Goal: Task Accomplishment & Management: Manage account settings

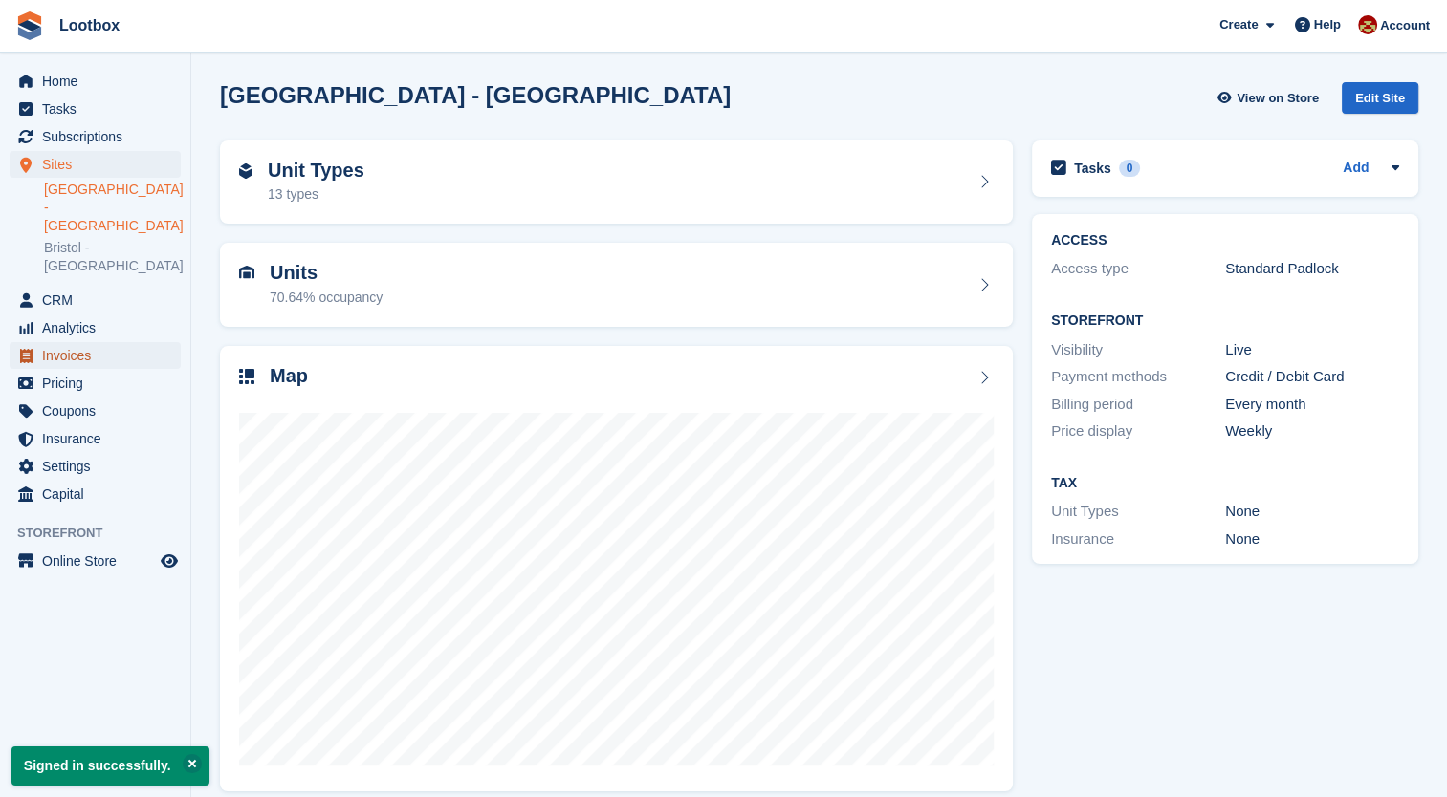
click at [67, 342] on span "Invoices" at bounding box center [99, 355] width 115 height 27
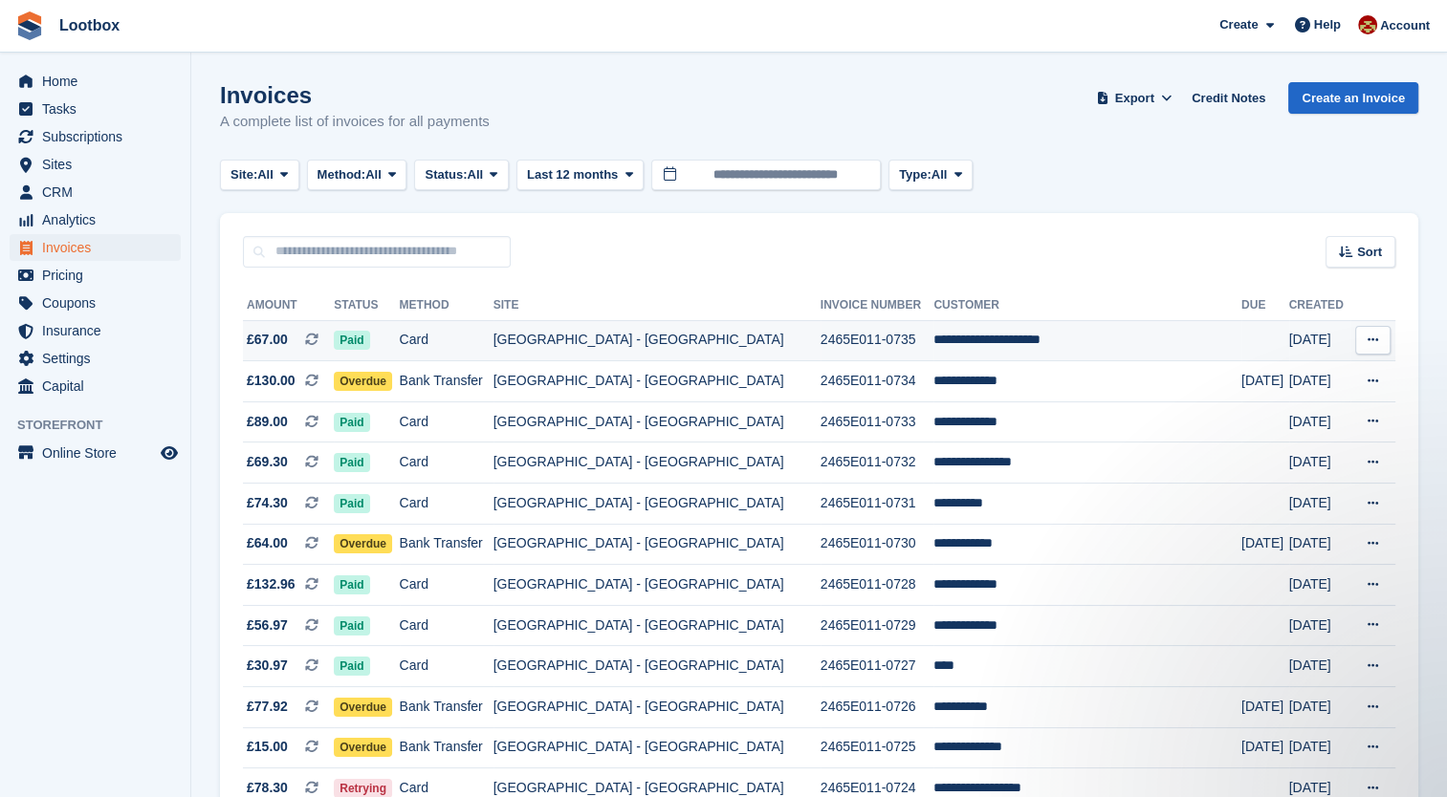
click at [712, 349] on td "[GEOGRAPHIC_DATA] - [GEOGRAPHIC_DATA]" at bounding box center [656, 340] width 327 height 41
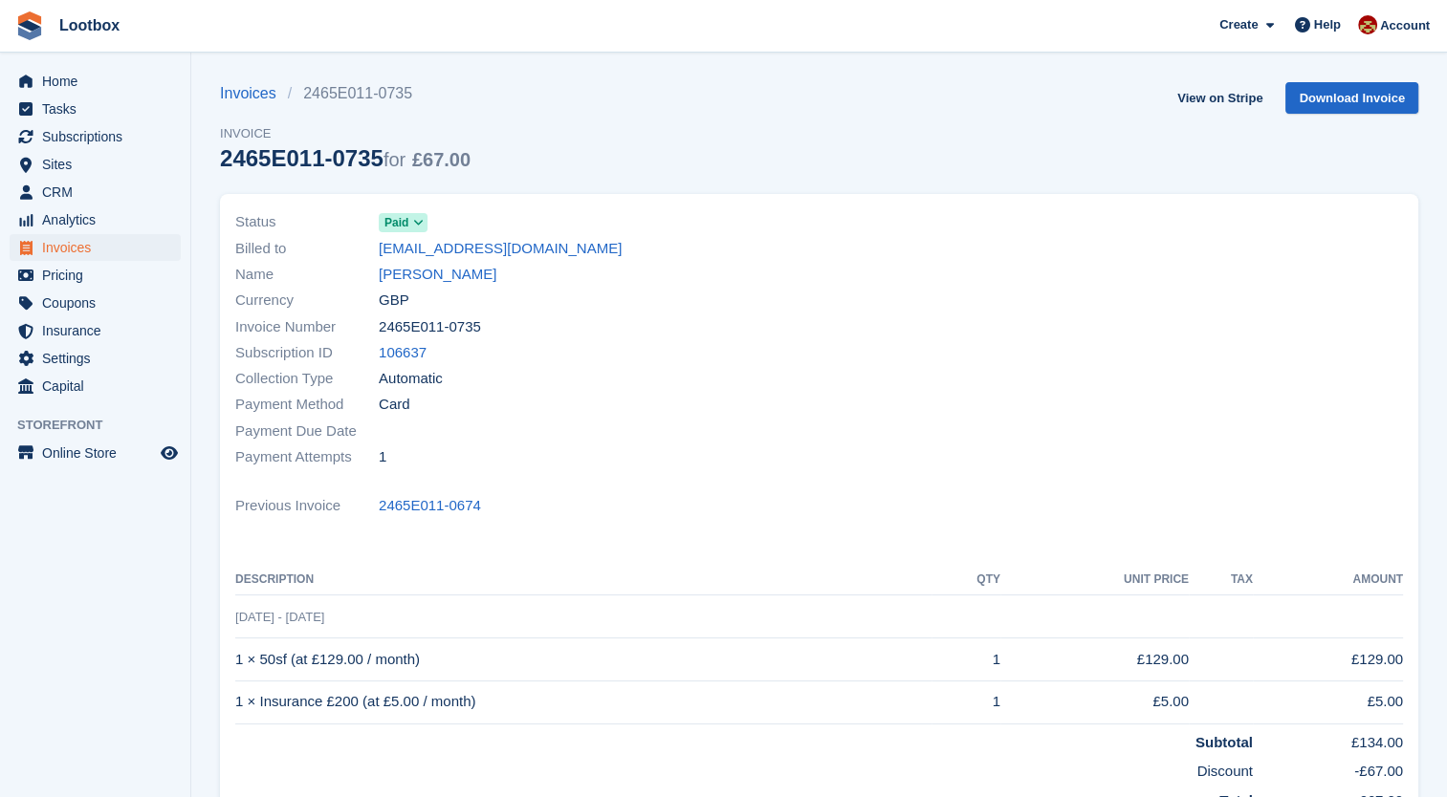
click at [420, 226] on icon at bounding box center [418, 222] width 11 height 11
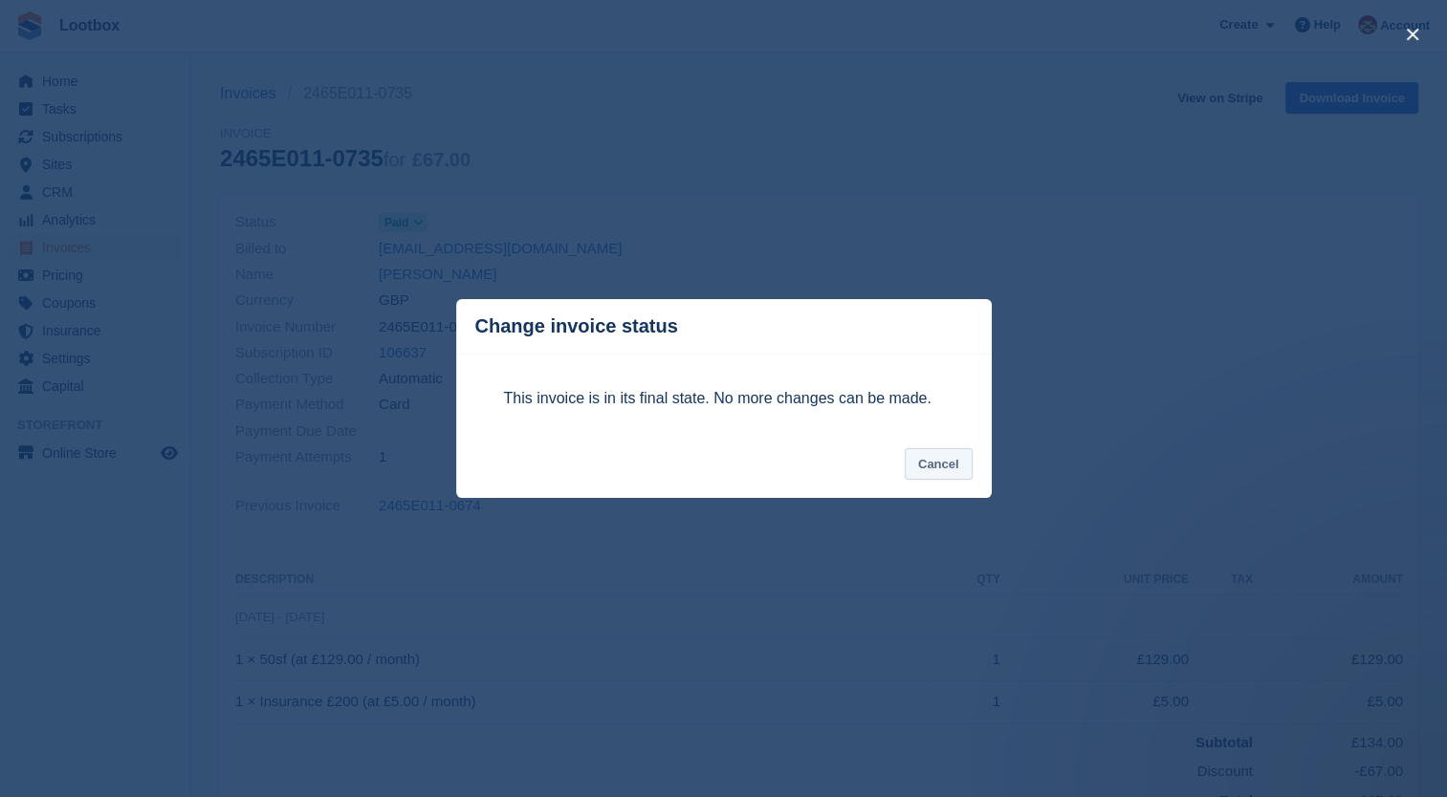
click at [944, 463] on button "Cancel" at bounding box center [938, 464] width 68 height 32
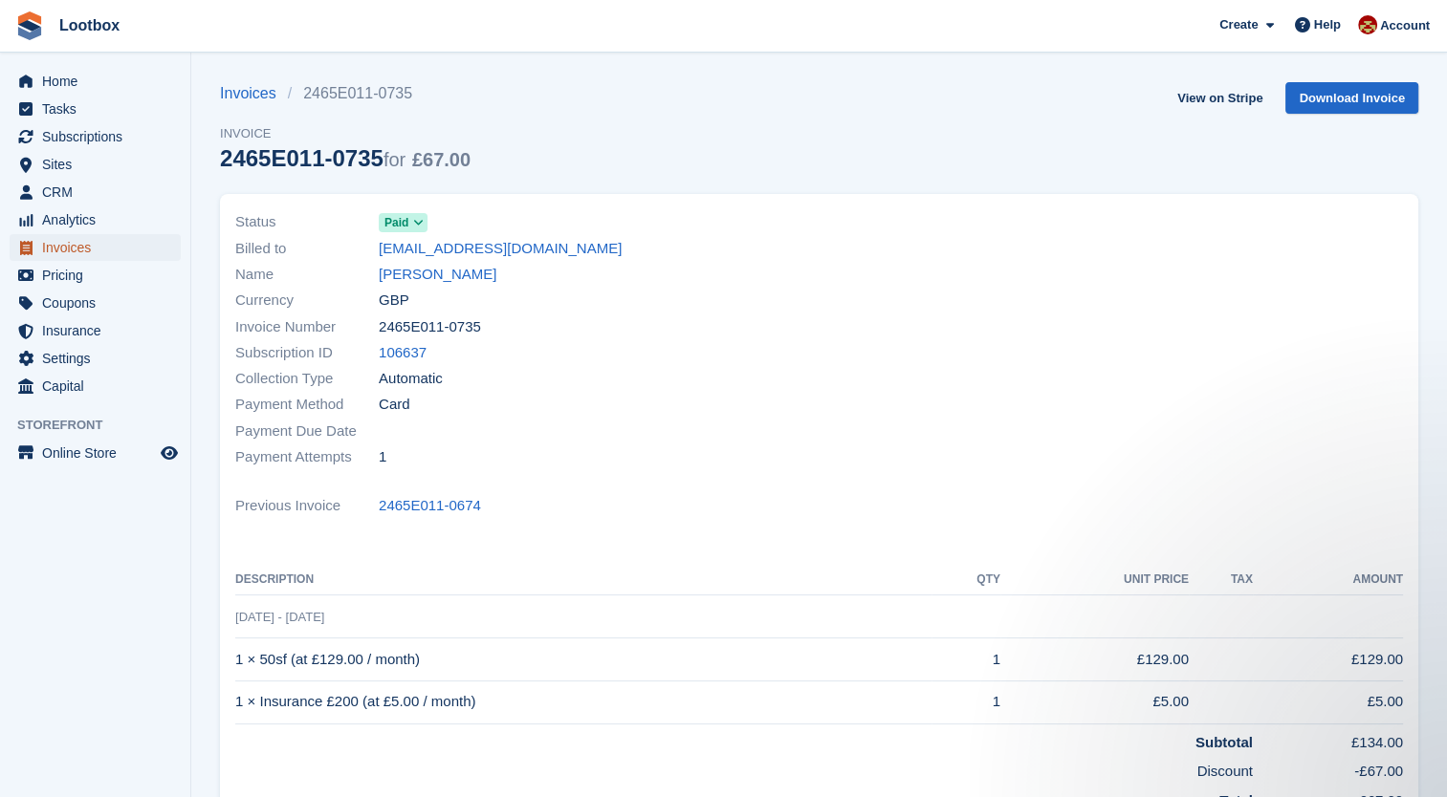
click at [69, 245] on span "Invoices" at bounding box center [99, 247] width 115 height 27
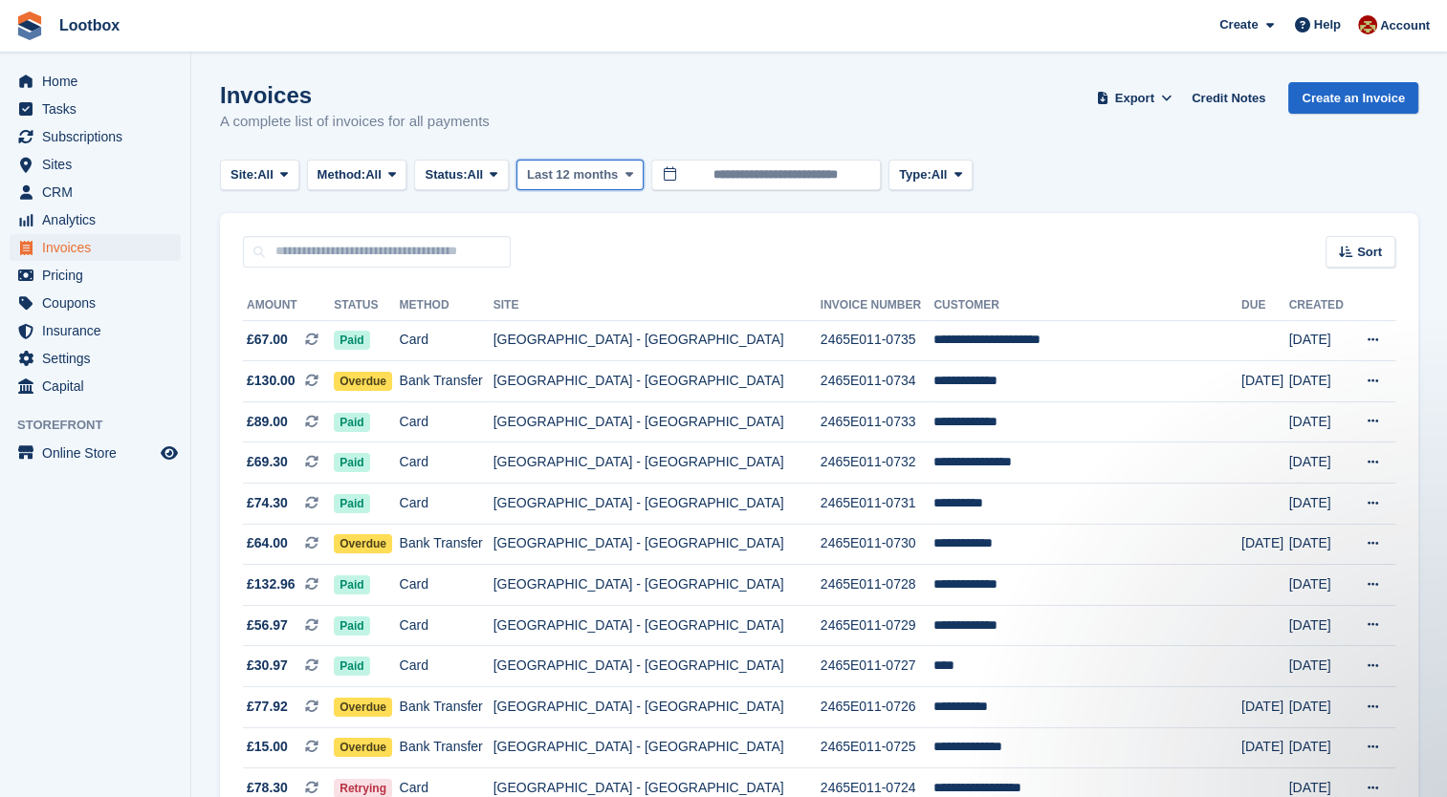
click at [589, 187] on button "Last 12 months" at bounding box center [579, 176] width 127 height 32
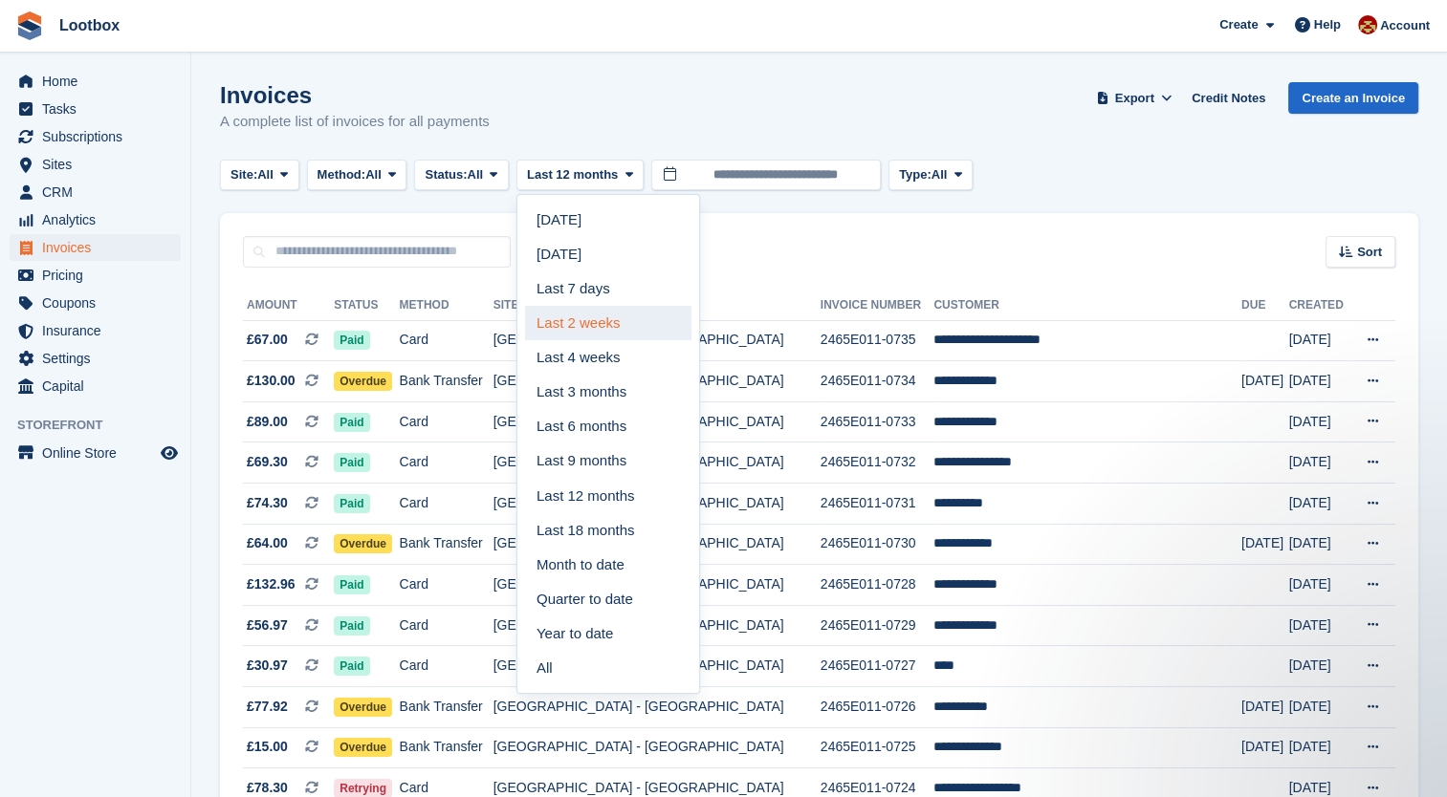
click at [602, 329] on link "Last 2 weeks" at bounding box center [608, 323] width 166 height 34
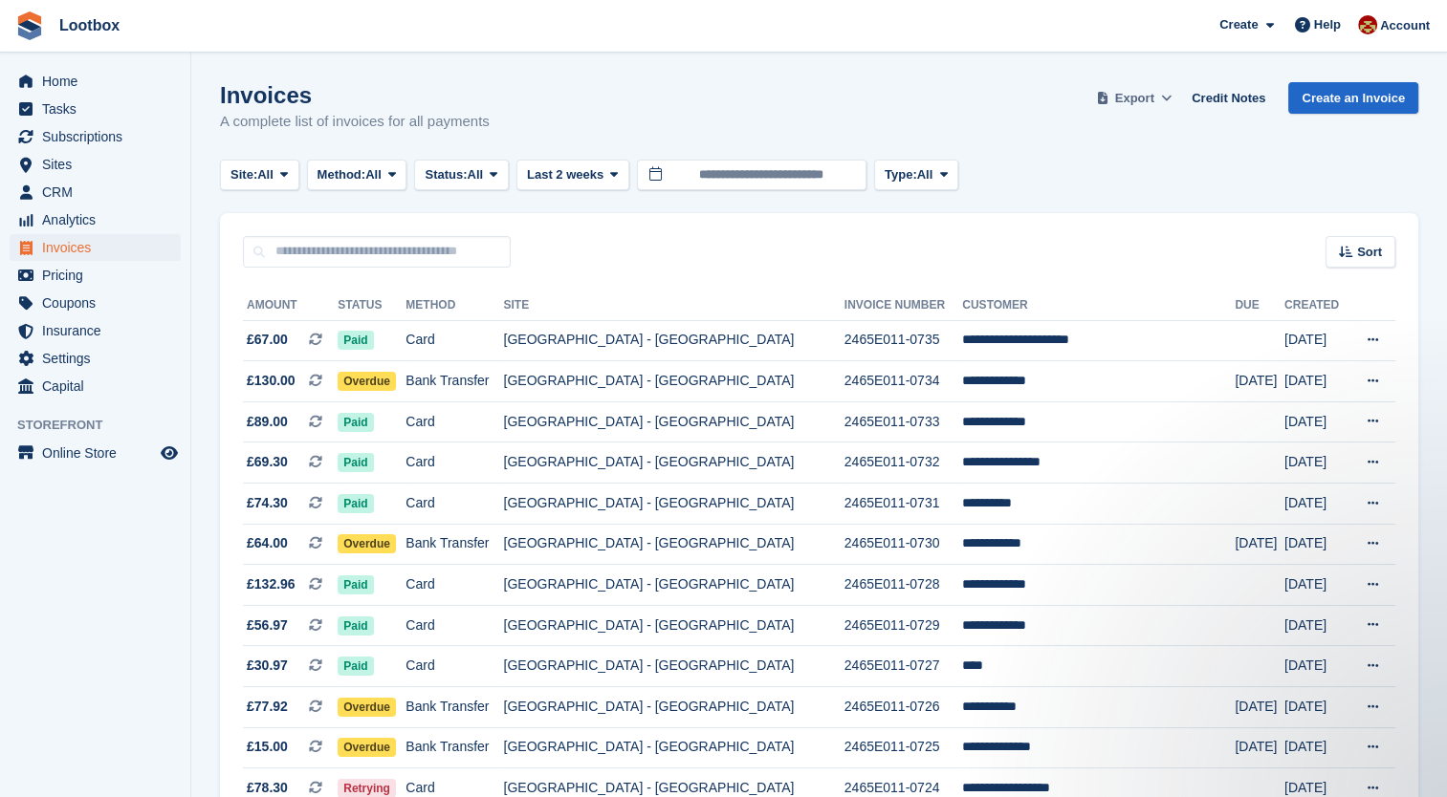
click at [1142, 101] on span "Export" at bounding box center [1134, 98] width 39 height 19
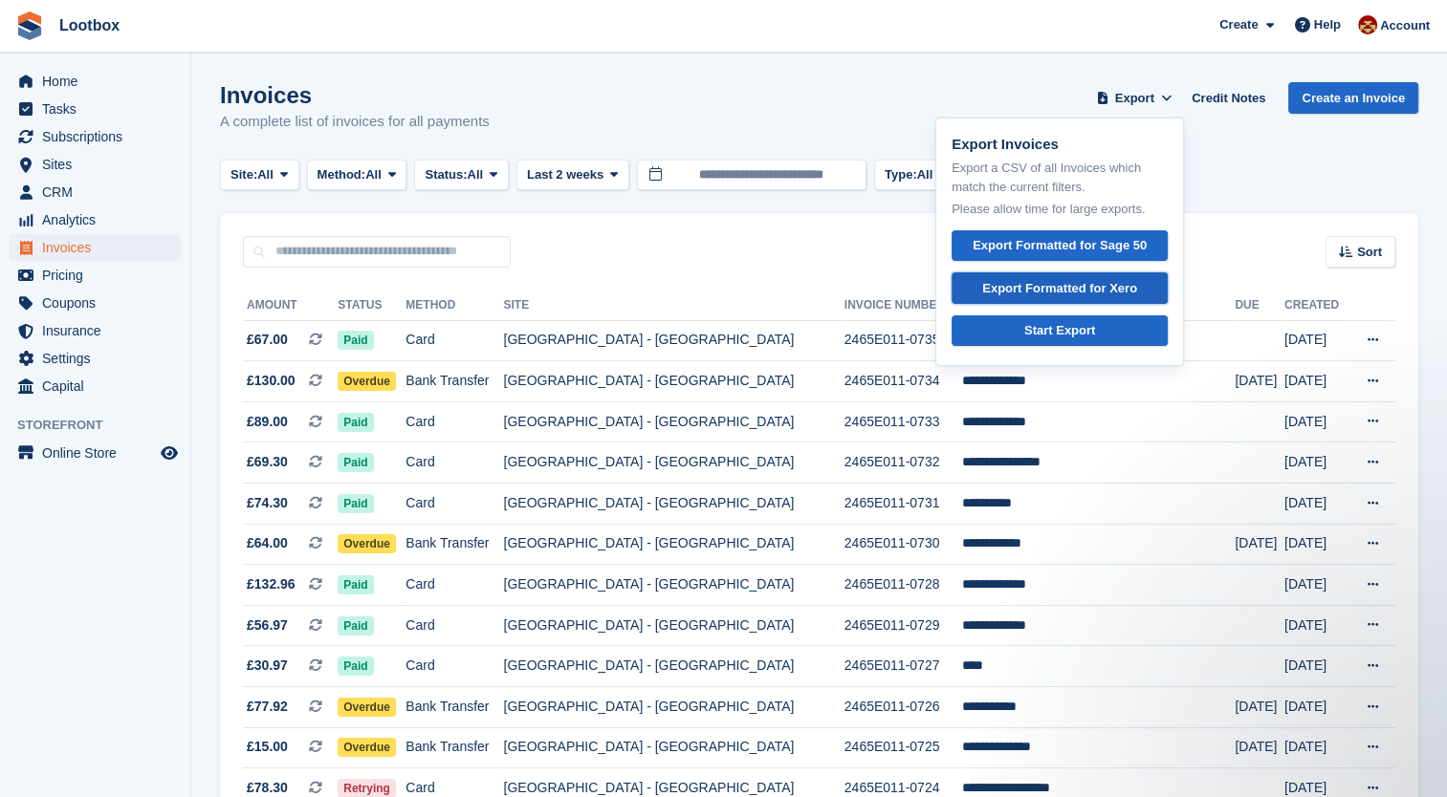
click at [1078, 282] on div "Export Formatted for Xero" at bounding box center [1059, 288] width 155 height 19
click at [887, 53] on section "Invoices A complete list of invoices for all payments Export Export Invoices Ex…" at bounding box center [818, 737] width 1255 height 1474
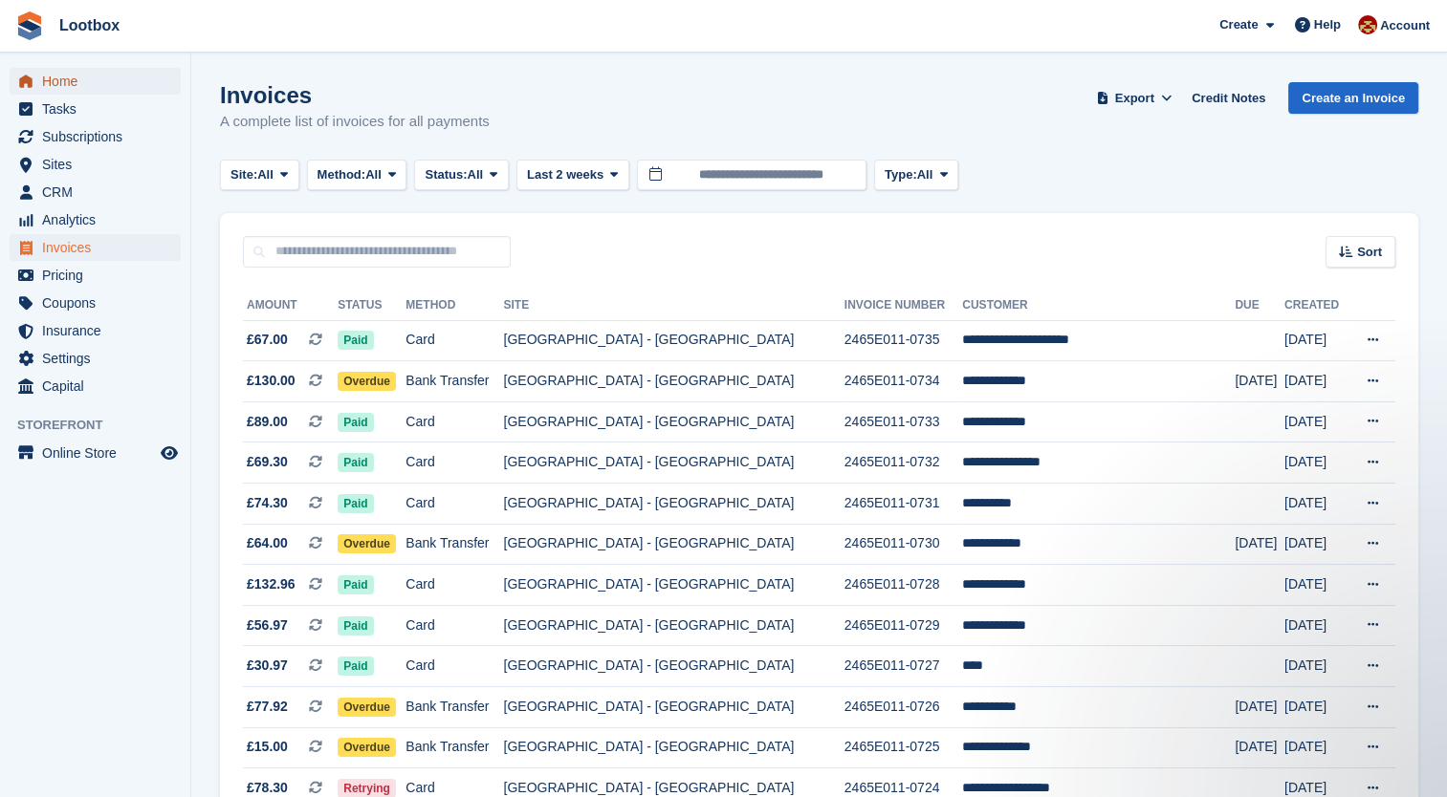
click at [65, 86] on span "Home" at bounding box center [99, 81] width 115 height 27
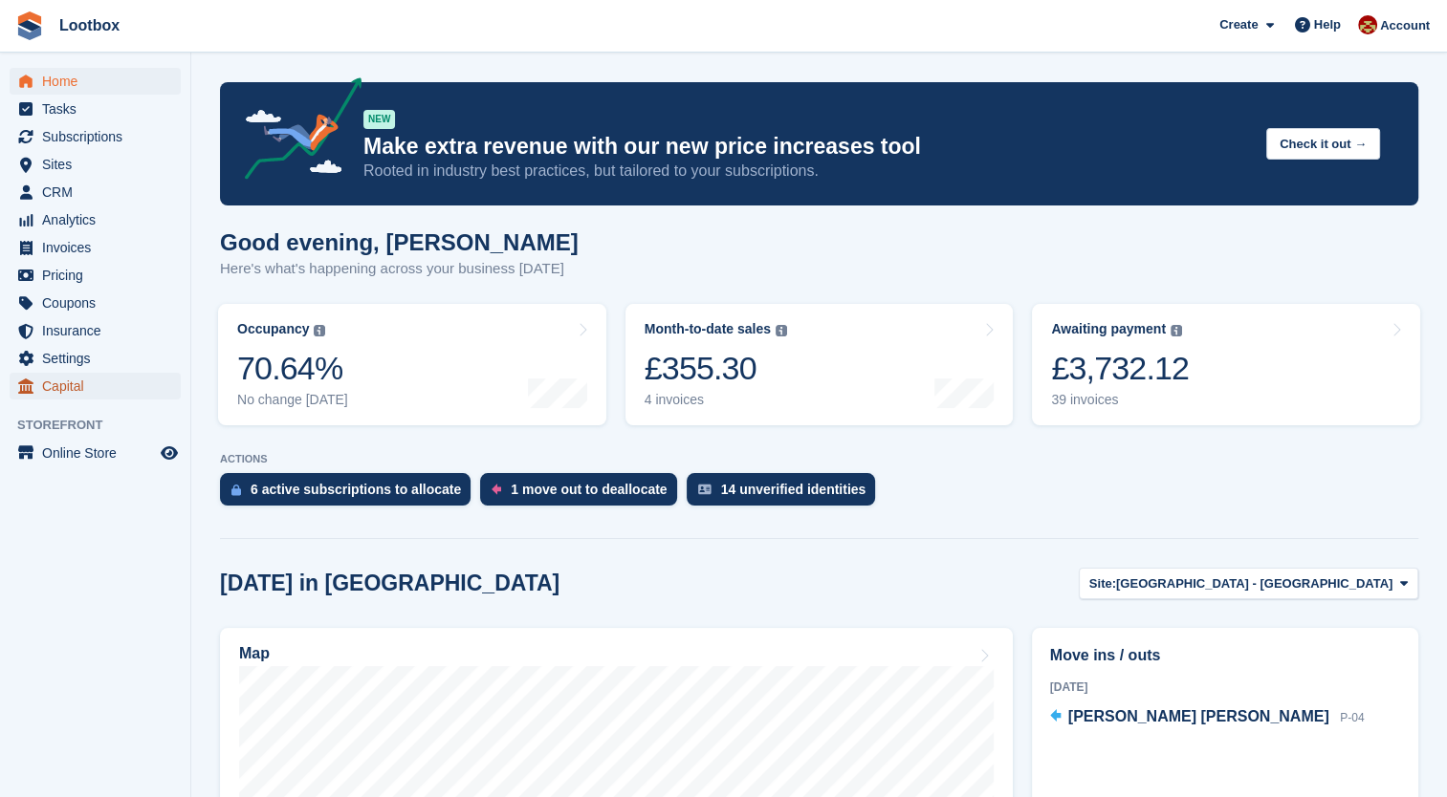
click at [55, 378] on span "Capital" at bounding box center [99, 386] width 115 height 27
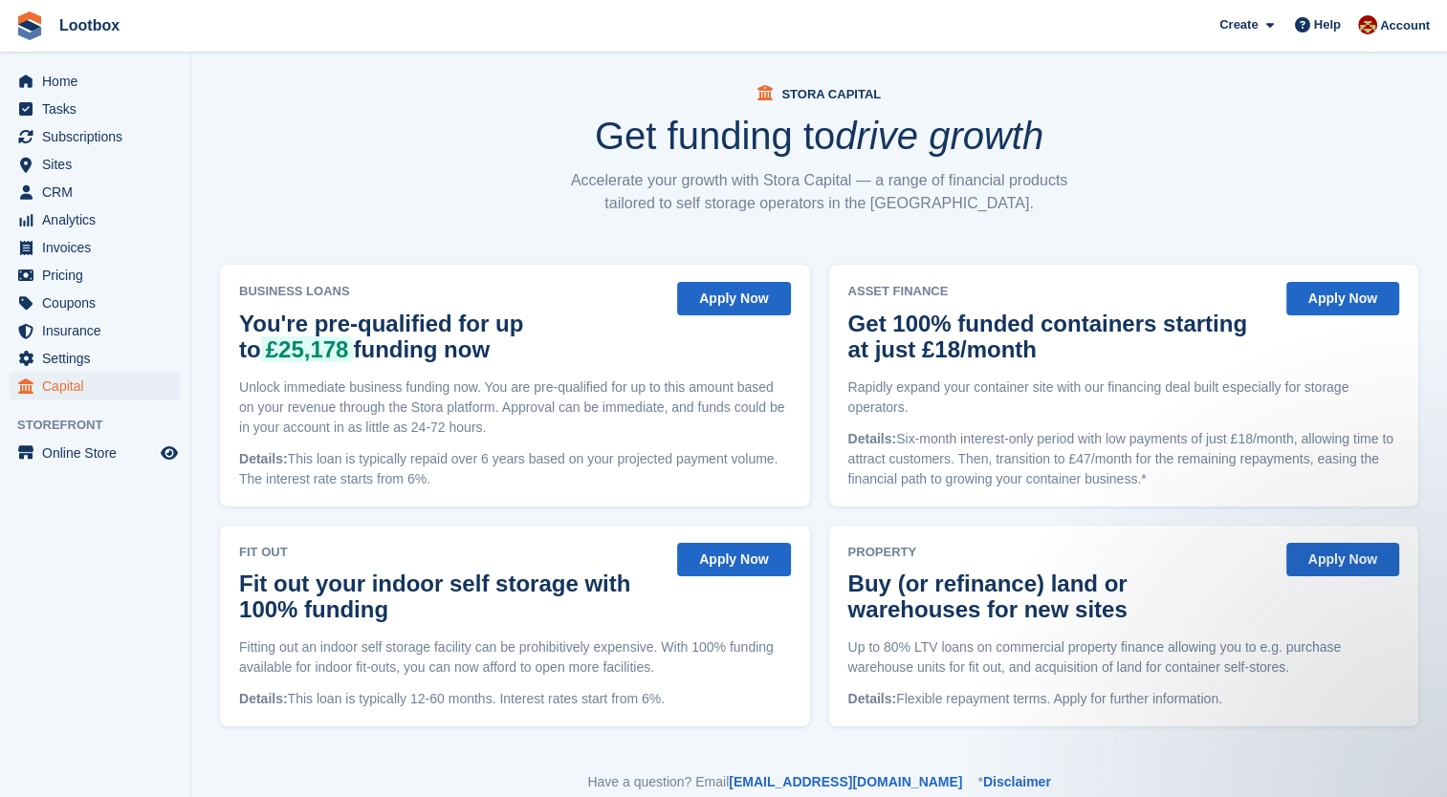
scroll to position [57, 0]
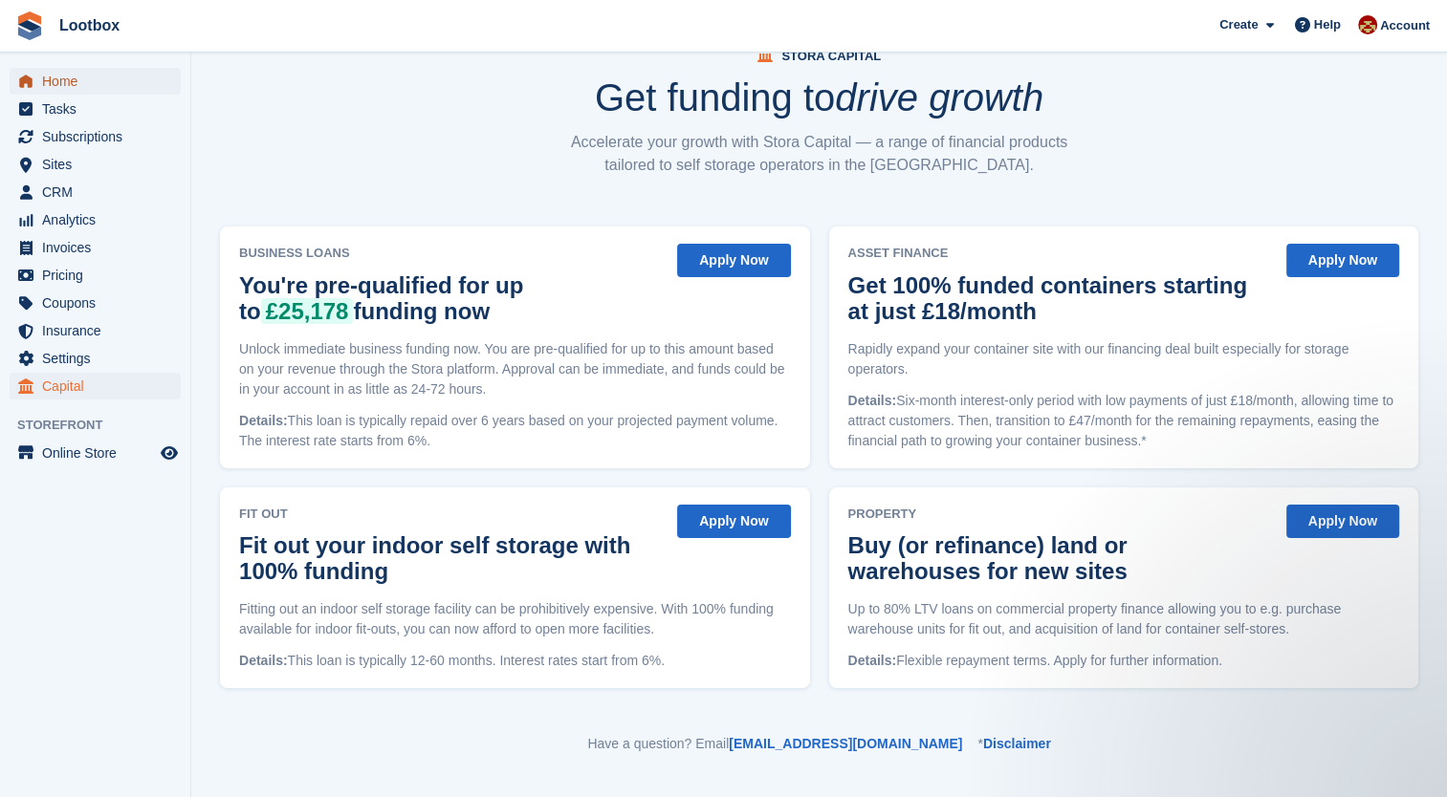
click at [63, 86] on span "Home" at bounding box center [99, 81] width 115 height 27
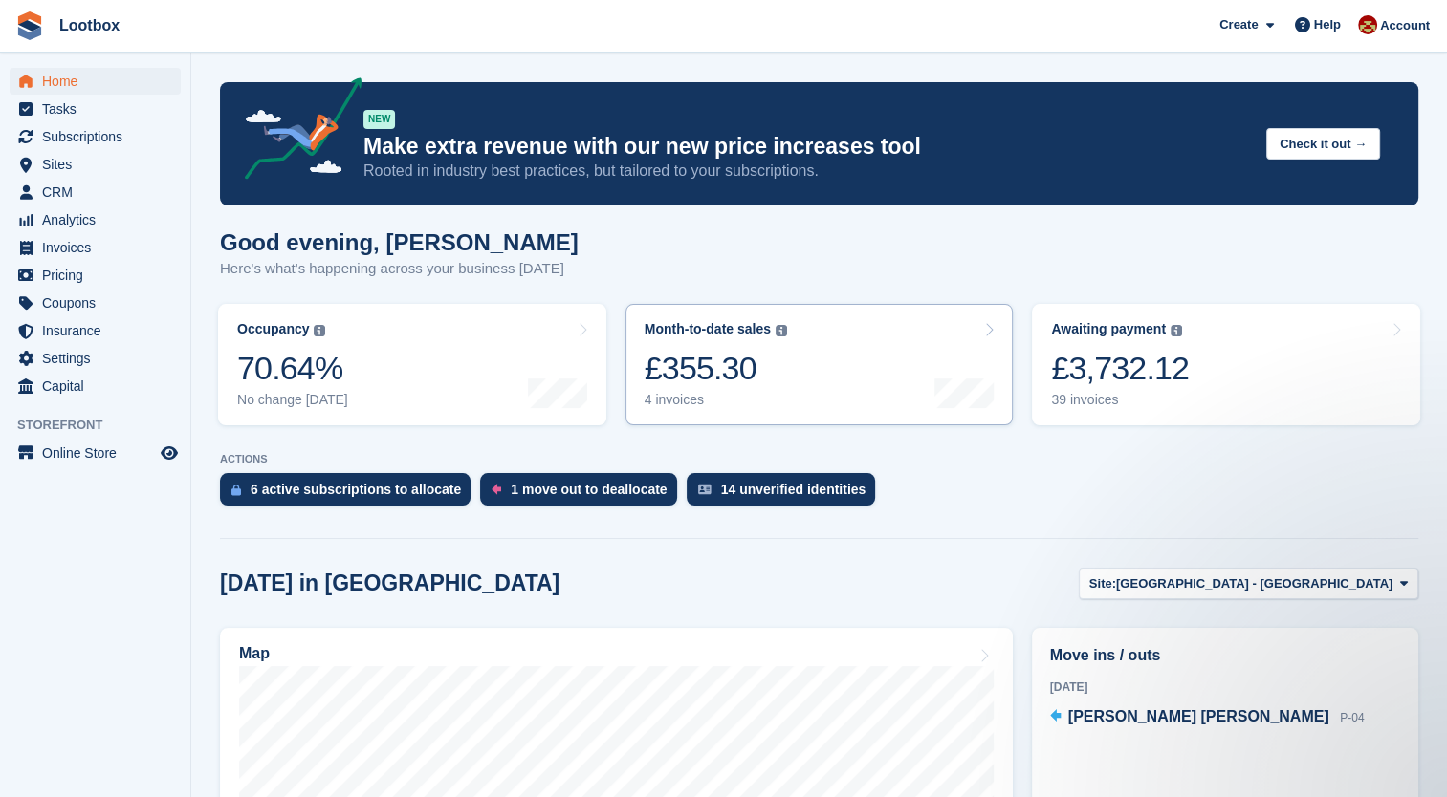
click at [713, 336] on div "Month-to-date sales" at bounding box center [707, 329] width 126 height 16
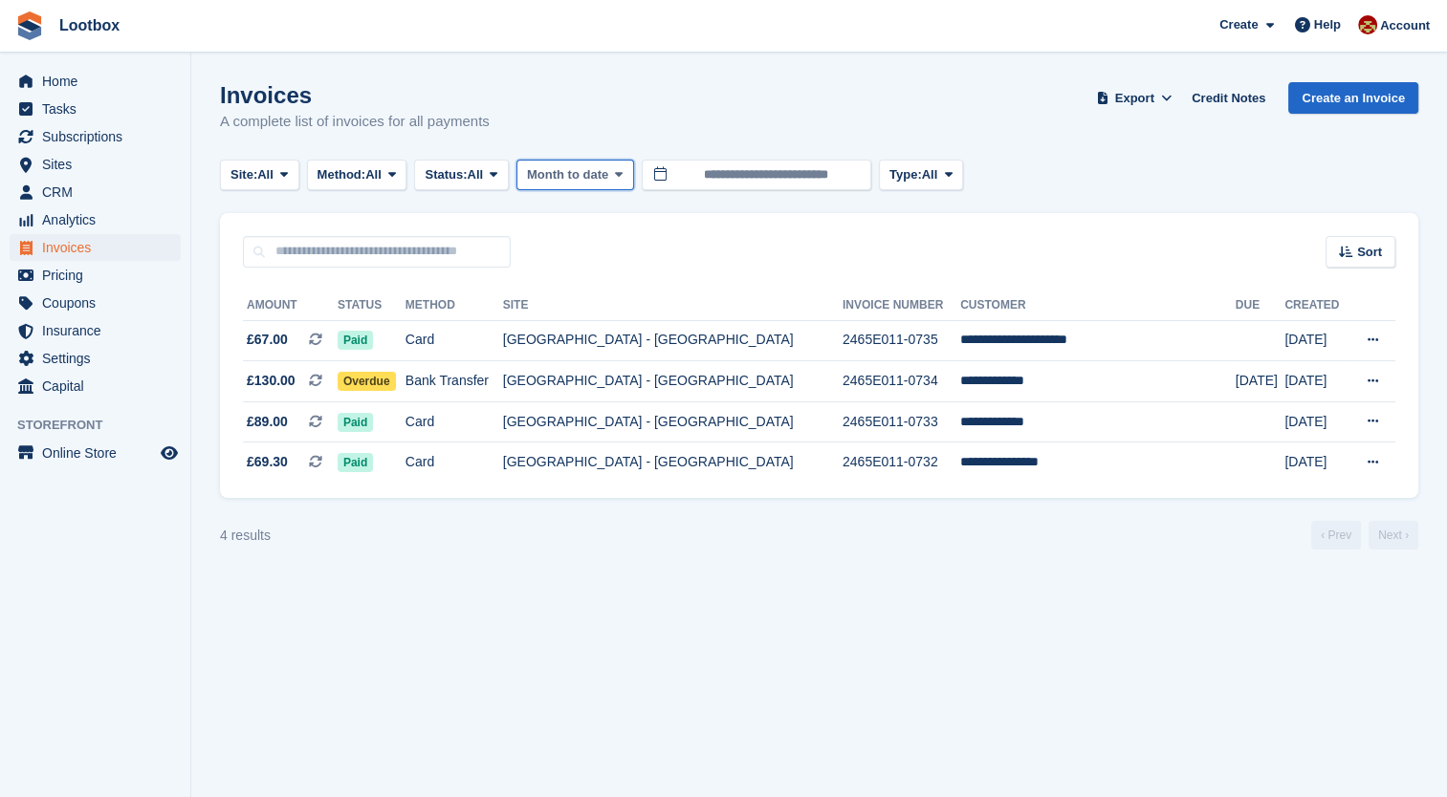
click at [622, 180] on icon at bounding box center [619, 174] width 8 height 12
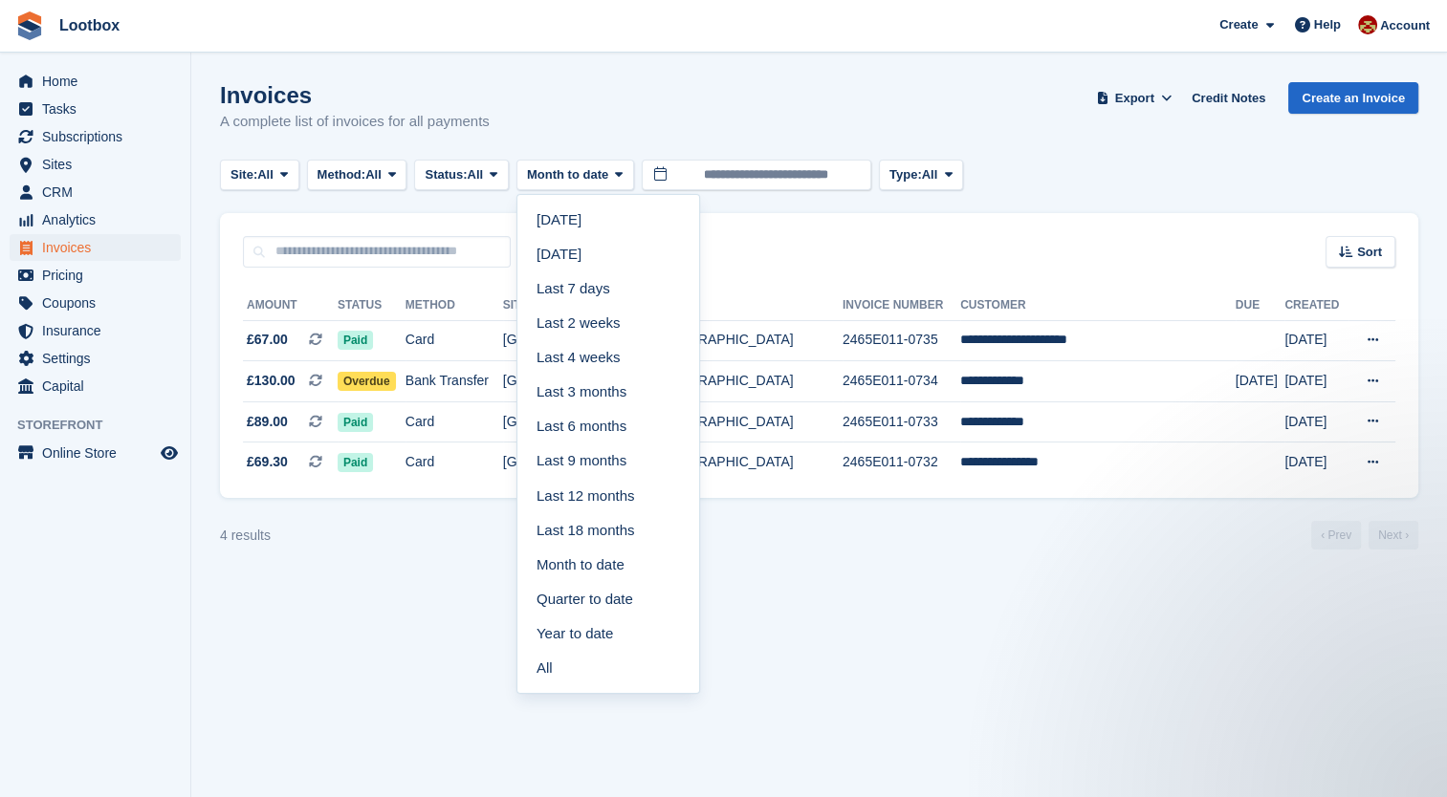
click at [1214, 179] on div "Site: All All Bristol - Brislington Retail Park Bristol - Brislington Method: A…" at bounding box center [819, 176] width 1198 height 32
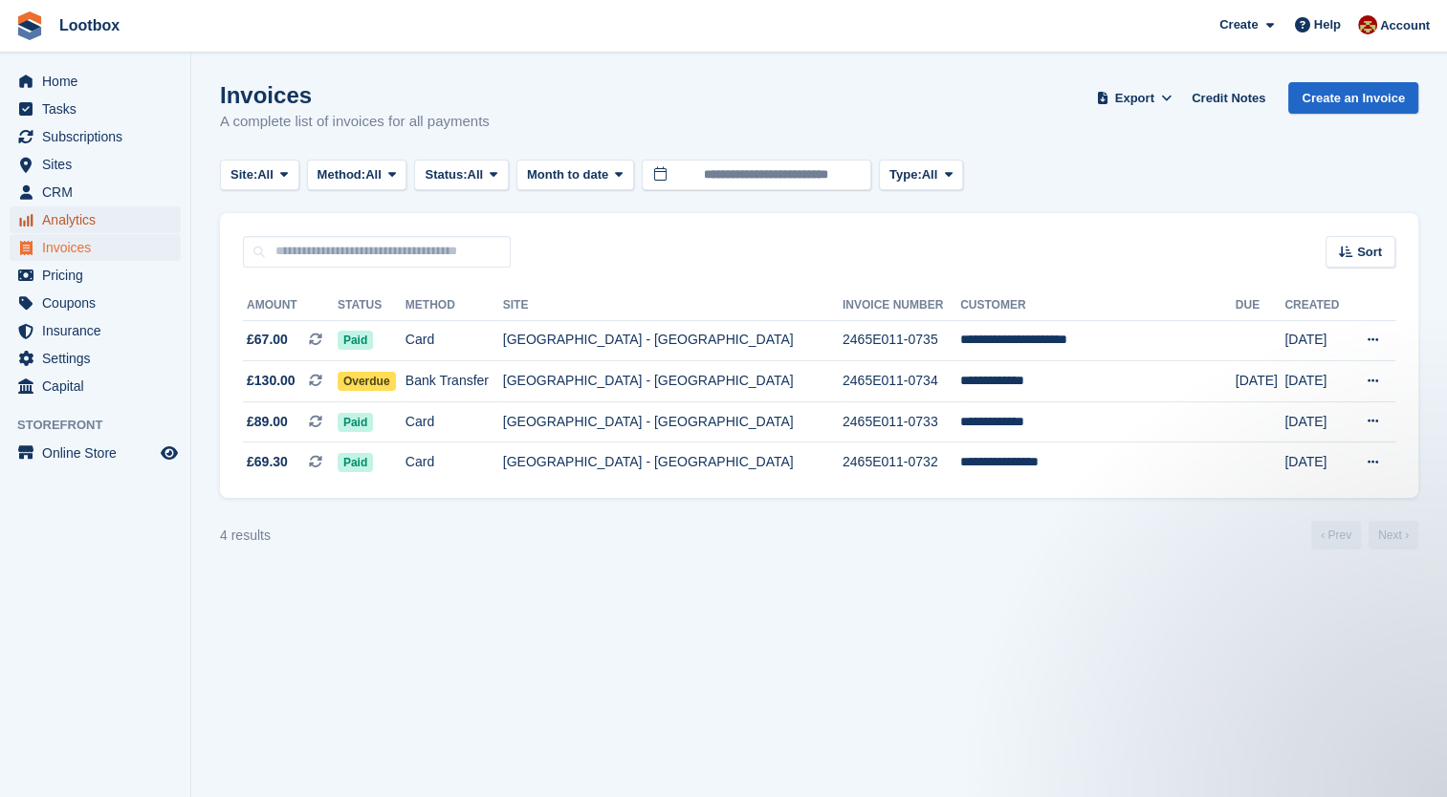
click at [92, 219] on span "Analytics" at bounding box center [99, 220] width 115 height 27
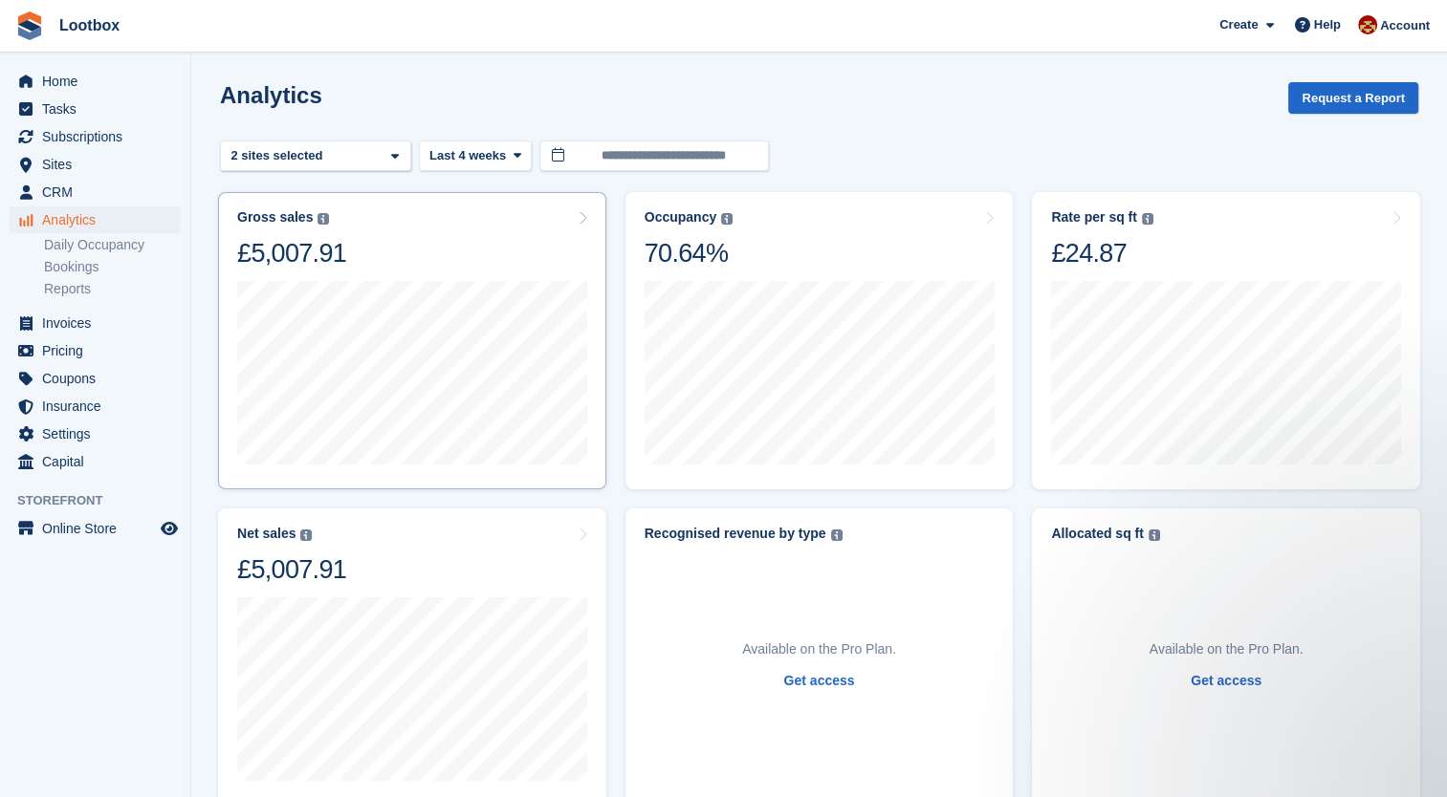
click at [378, 212] on div "Gross sales The sum of all finalised invoices, after discount and including tax…" at bounding box center [412, 239] width 350 height 60
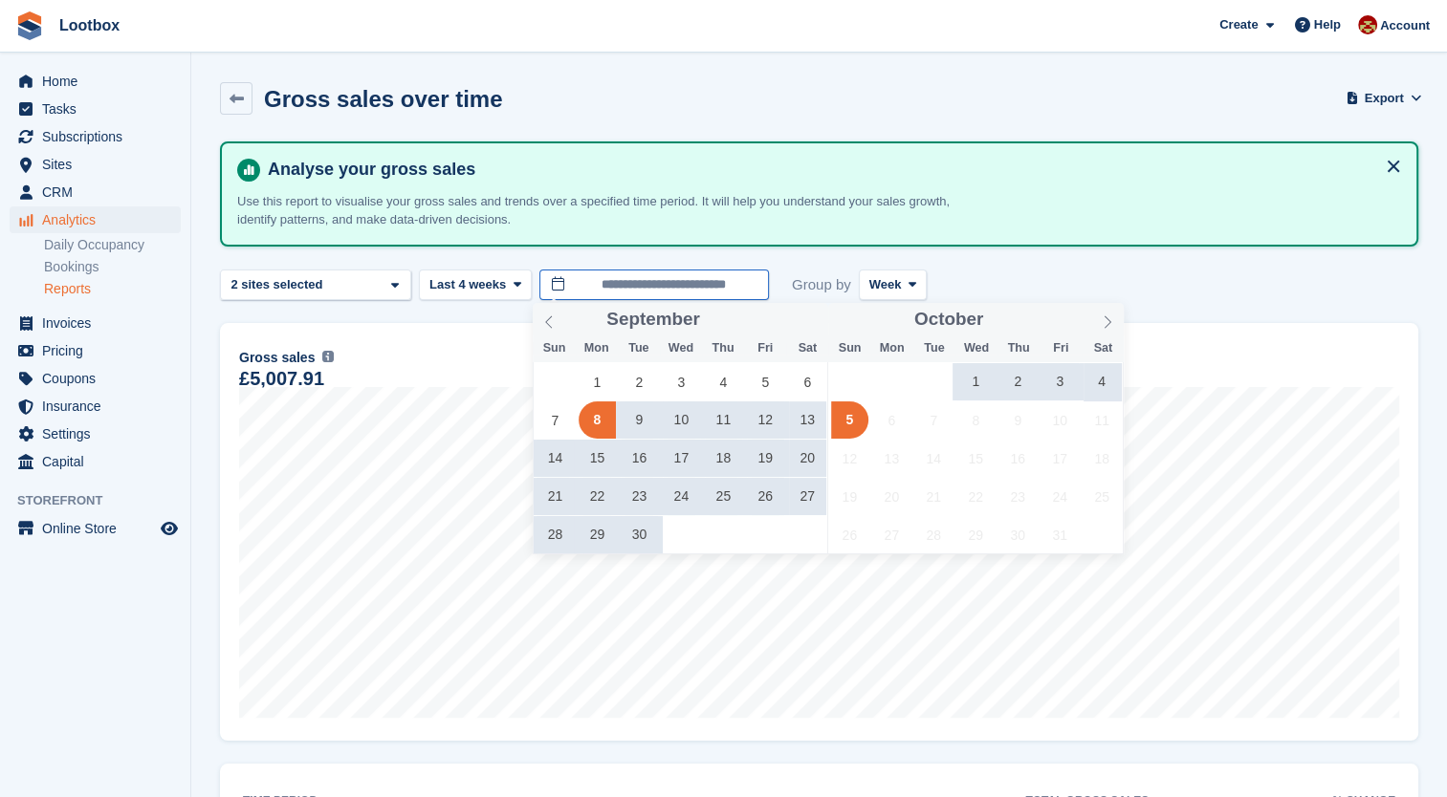
click at [619, 285] on input "**********" at bounding box center [653, 286] width 229 height 32
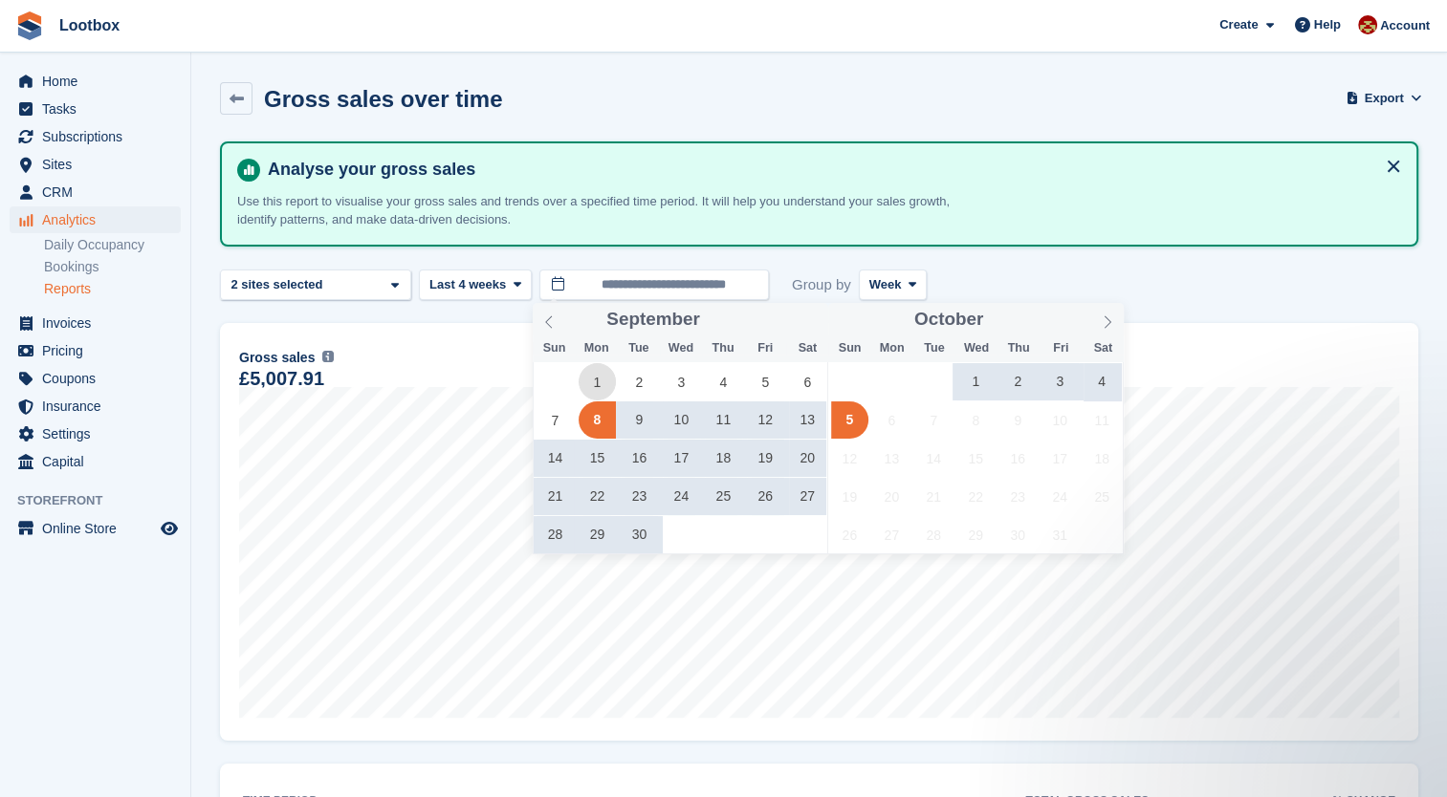
click at [587, 371] on span "1" at bounding box center [596, 381] width 37 height 37
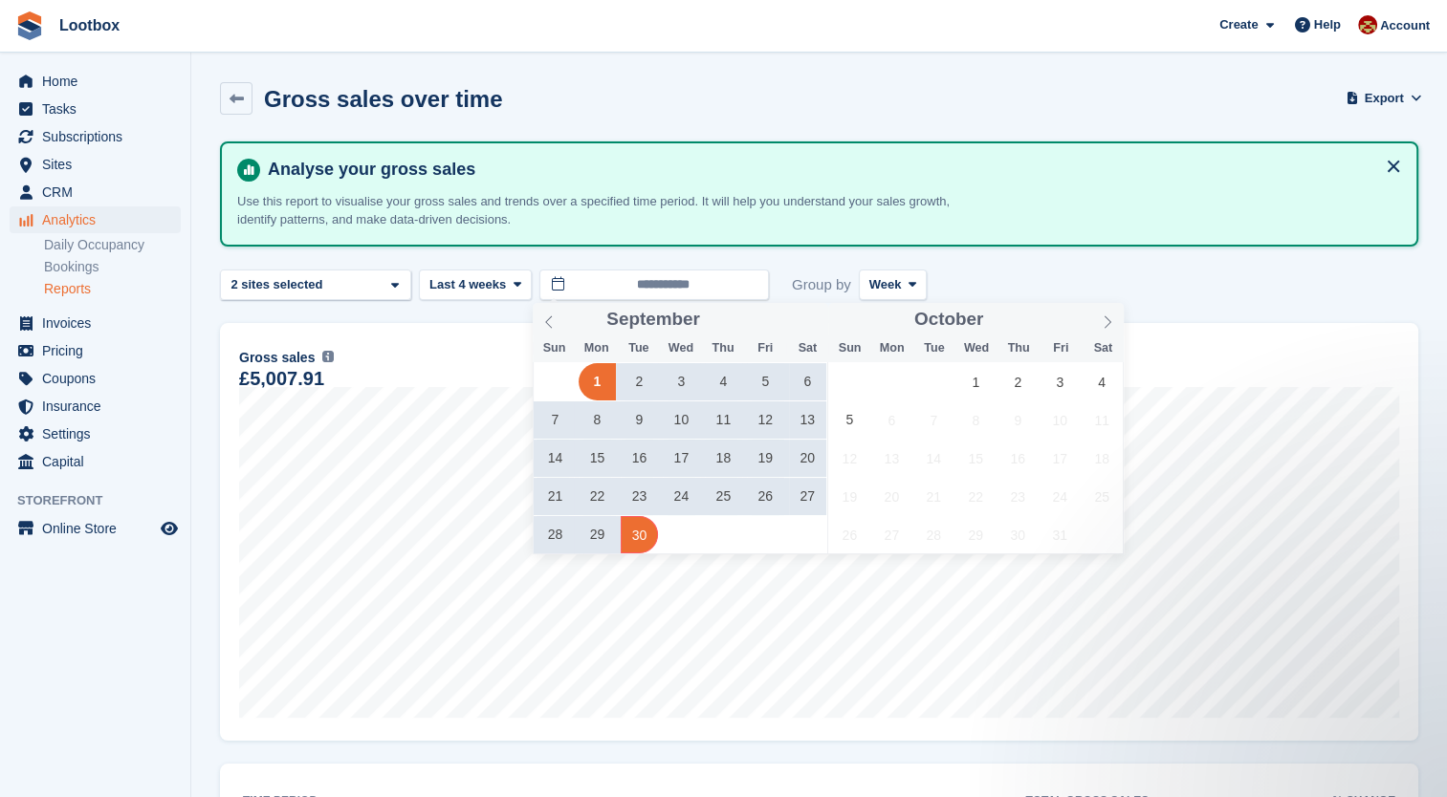
click at [648, 533] on span "30" at bounding box center [638, 534] width 37 height 37
type input "**********"
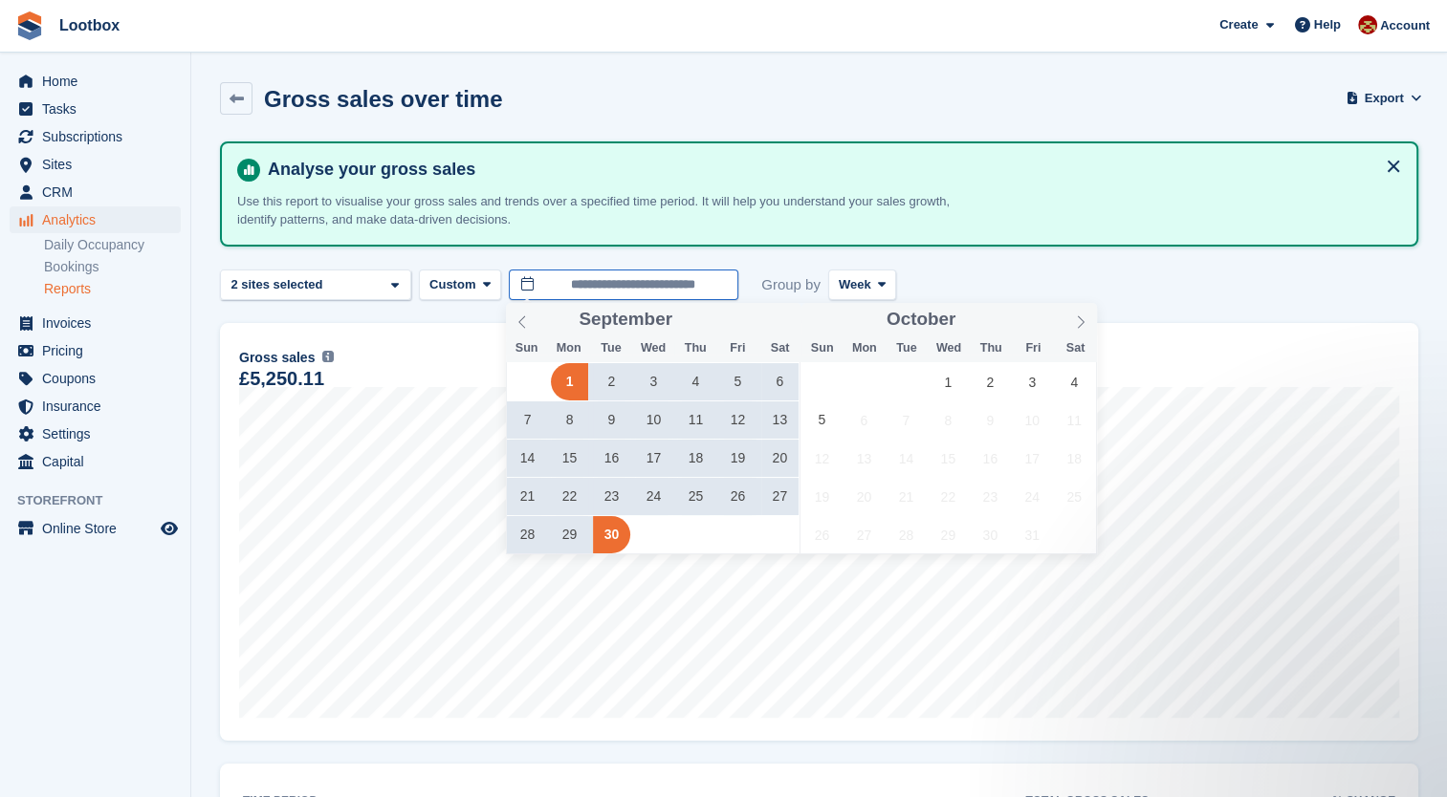
click at [524, 284] on input "**********" at bounding box center [623, 286] width 229 height 32
click at [520, 314] on span at bounding box center [522, 319] width 33 height 33
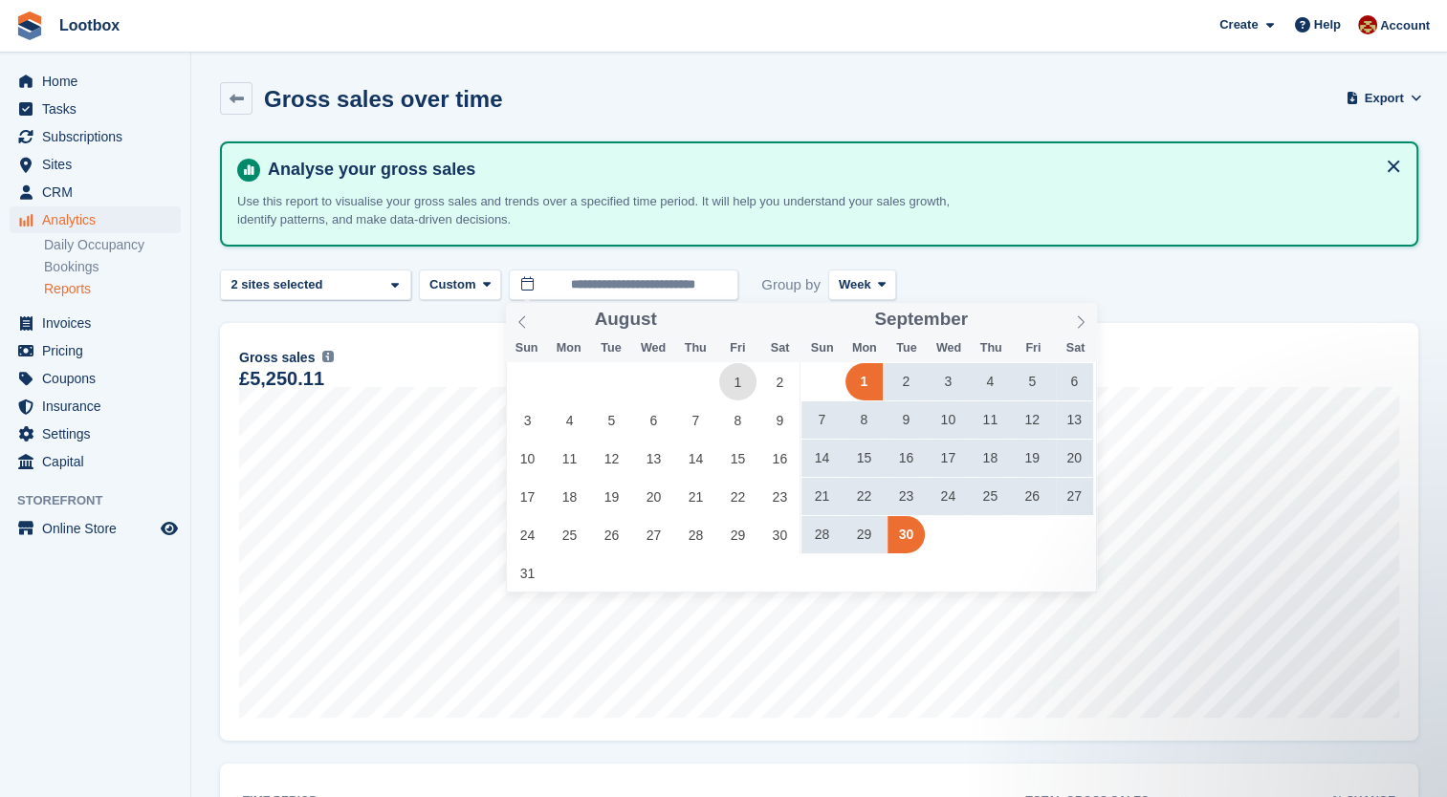
click at [743, 383] on span "1" at bounding box center [737, 381] width 37 height 37
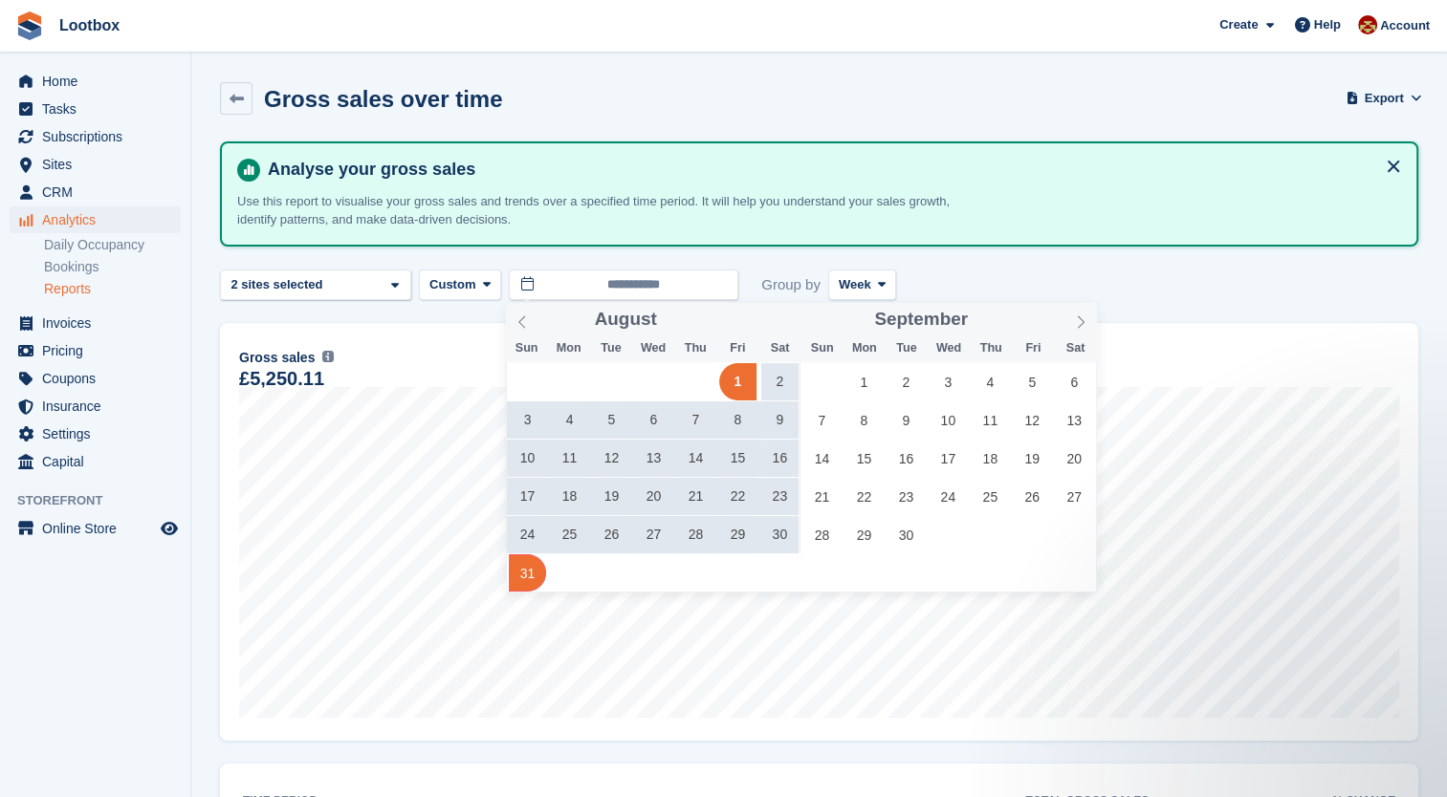
click at [533, 572] on span "31" at bounding box center [527, 573] width 37 height 37
type input "**********"
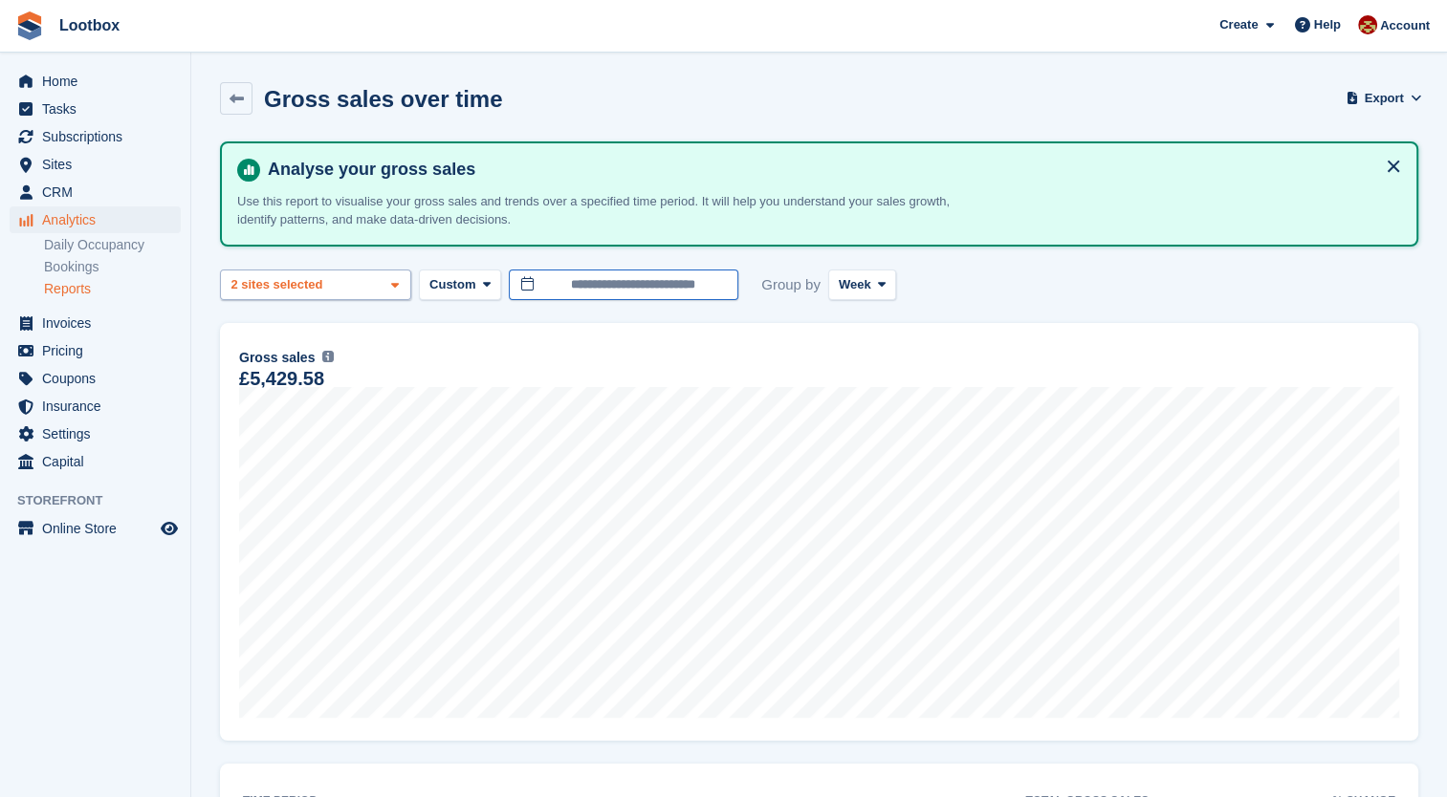
drag, startPoint x: 521, startPoint y: 289, endPoint x: 371, endPoint y: 285, distance: 150.2
click at [371, 285] on div "Bristol - Brislington Retai... 2 sites selected" at bounding box center [315, 286] width 191 height 32
click at [390, 285] on span at bounding box center [394, 285] width 15 height 15
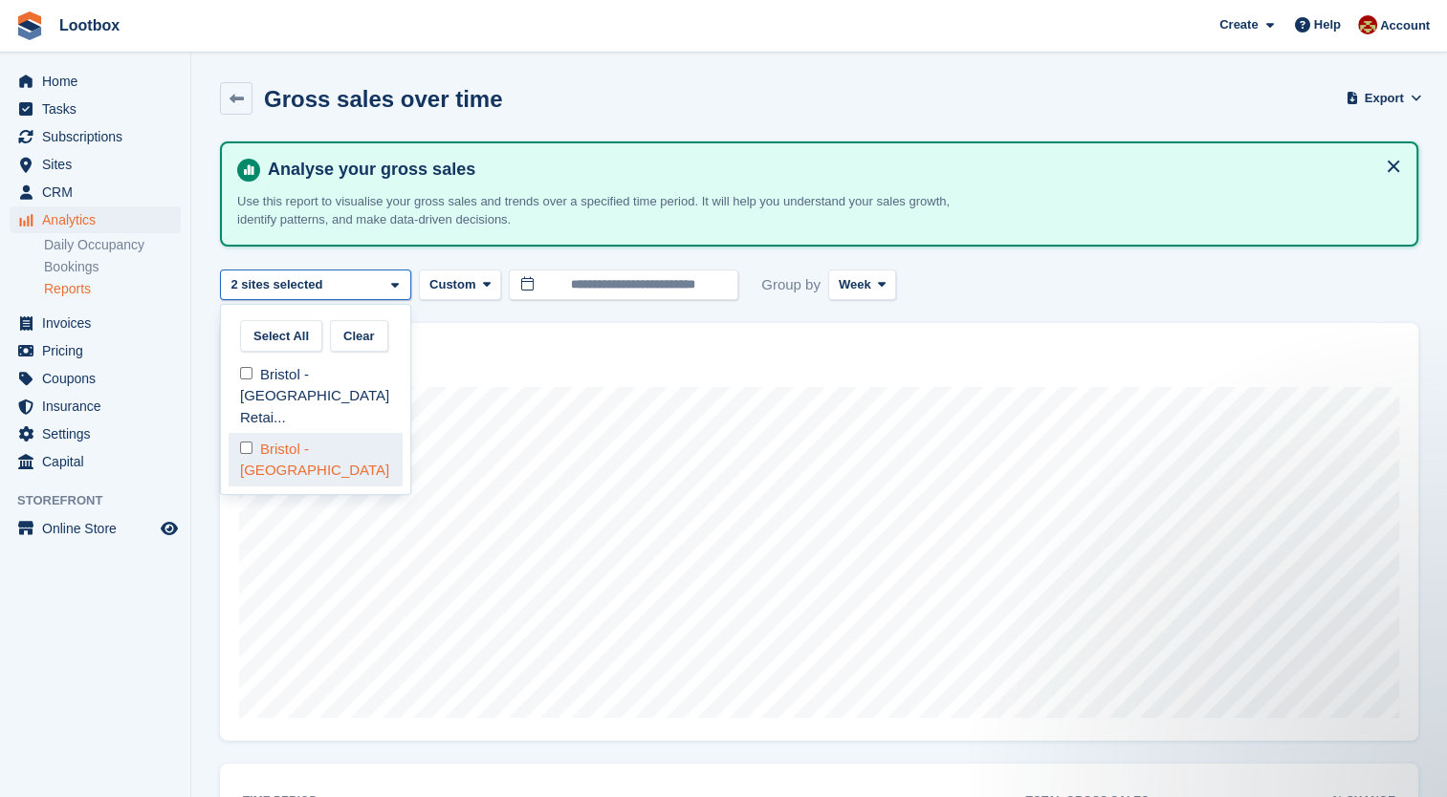
select select "****"
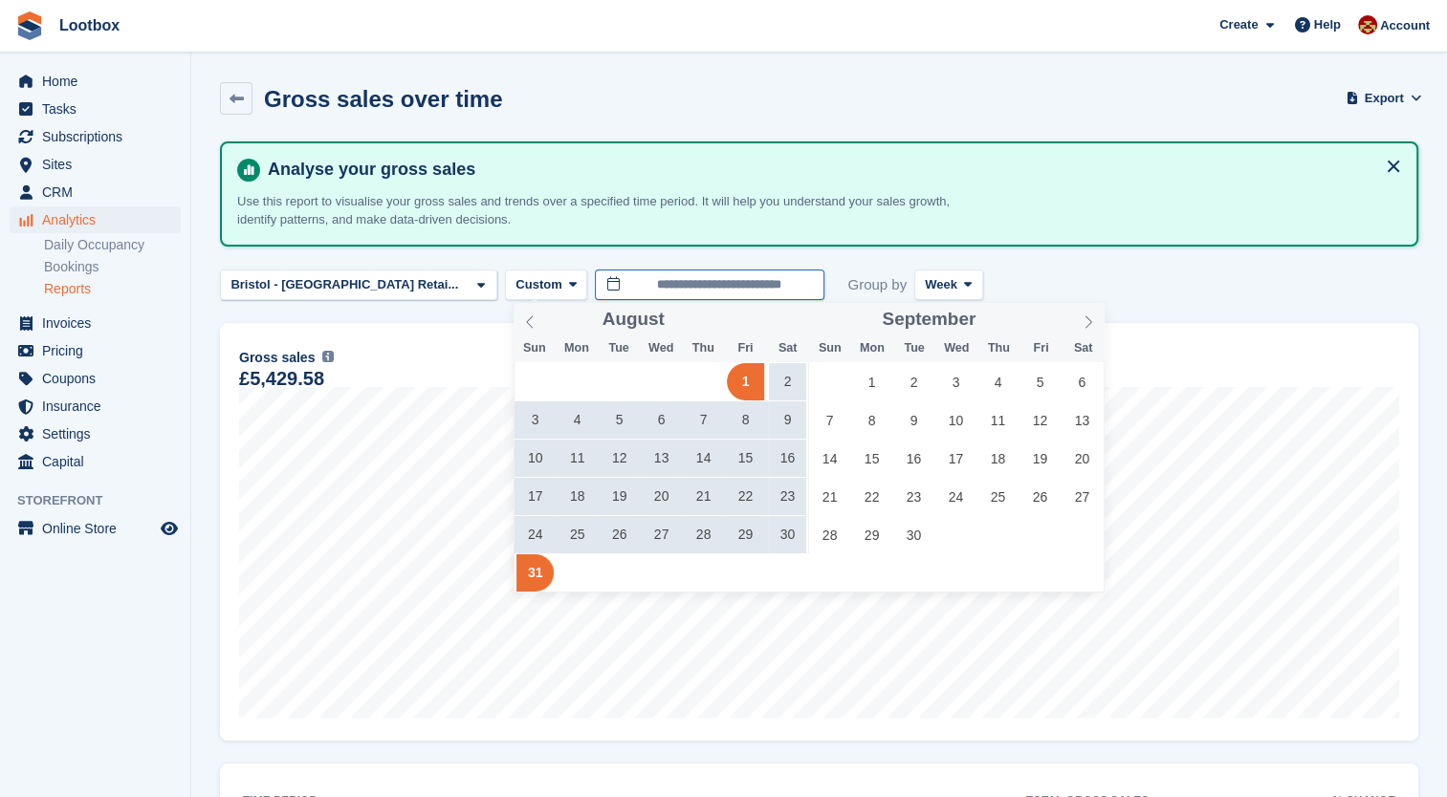
click at [651, 282] on input "**********" at bounding box center [709, 286] width 229 height 32
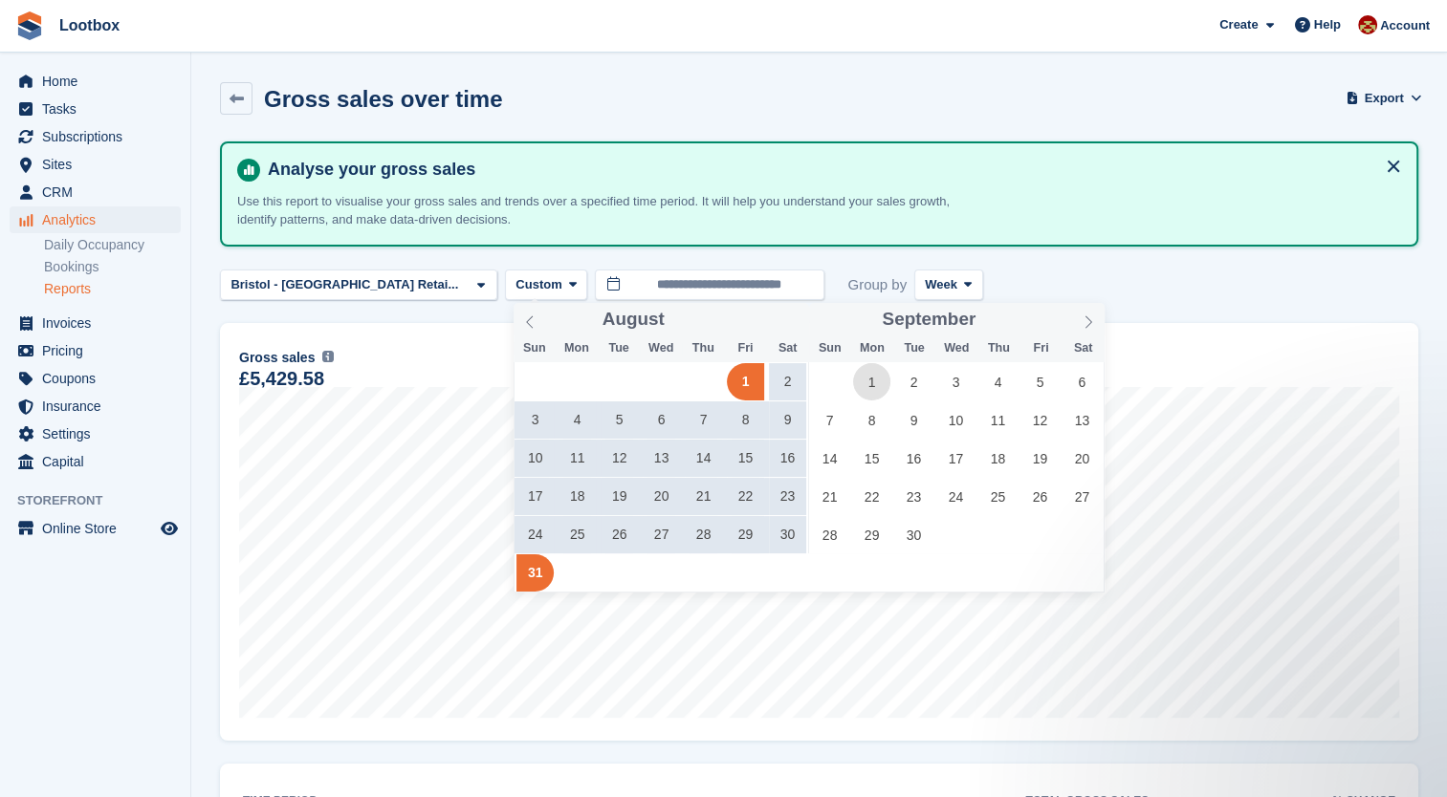
click at [866, 379] on span "1" at bounding box center [871, 381] width 37 height 37
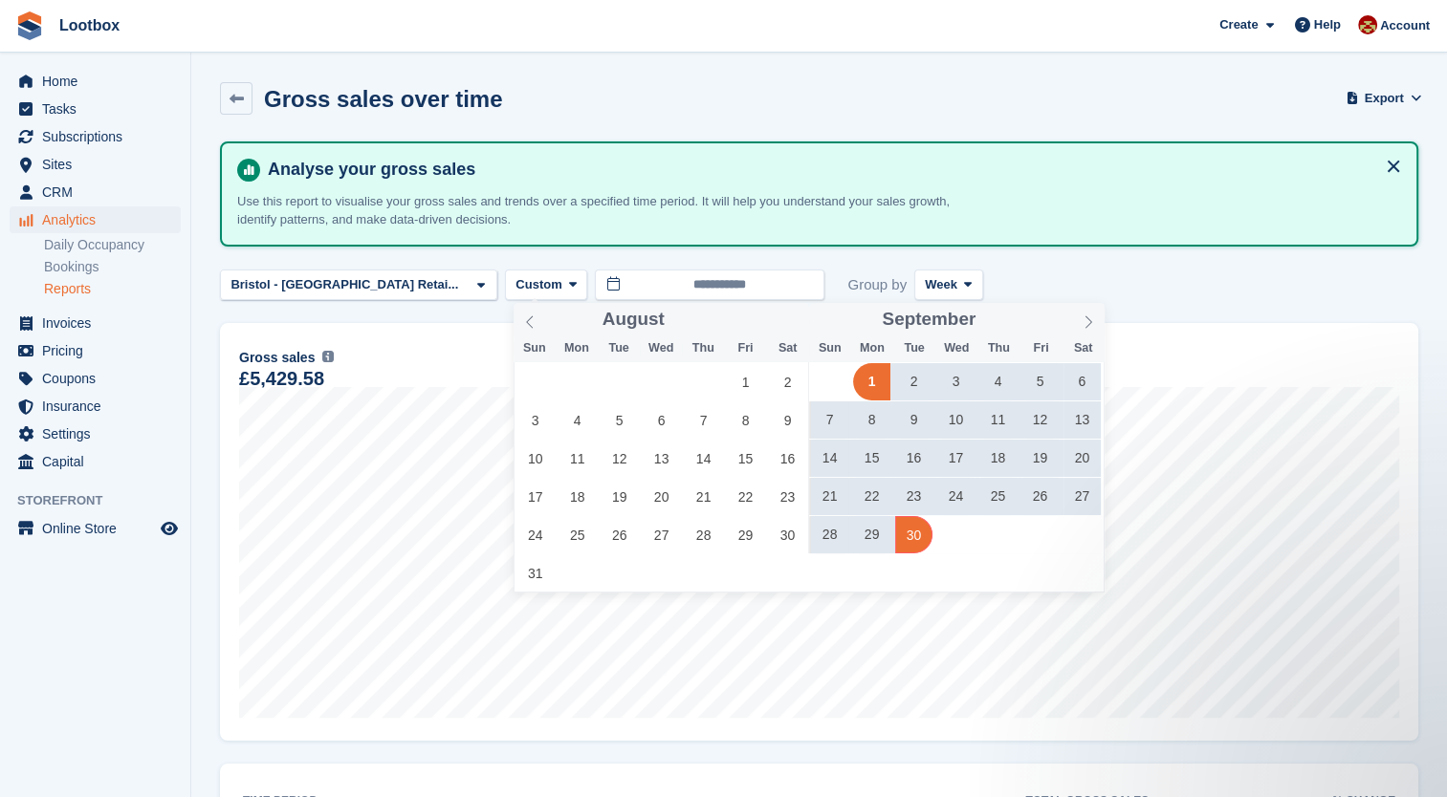
click at [908, 533] on span "30" at bounding box center [913, 534] width 37 height 37
type input "**********"
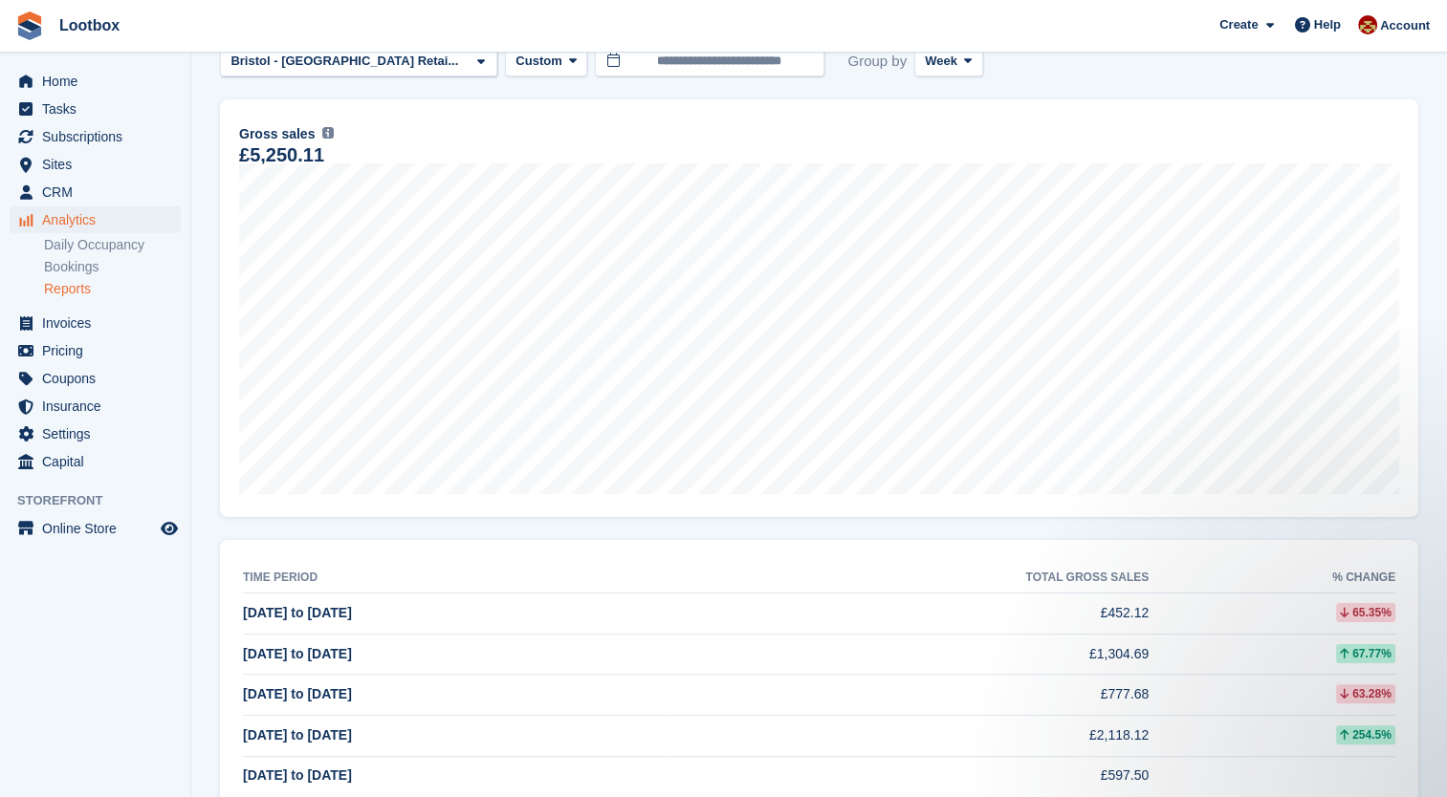
scroll to position [273, 0]
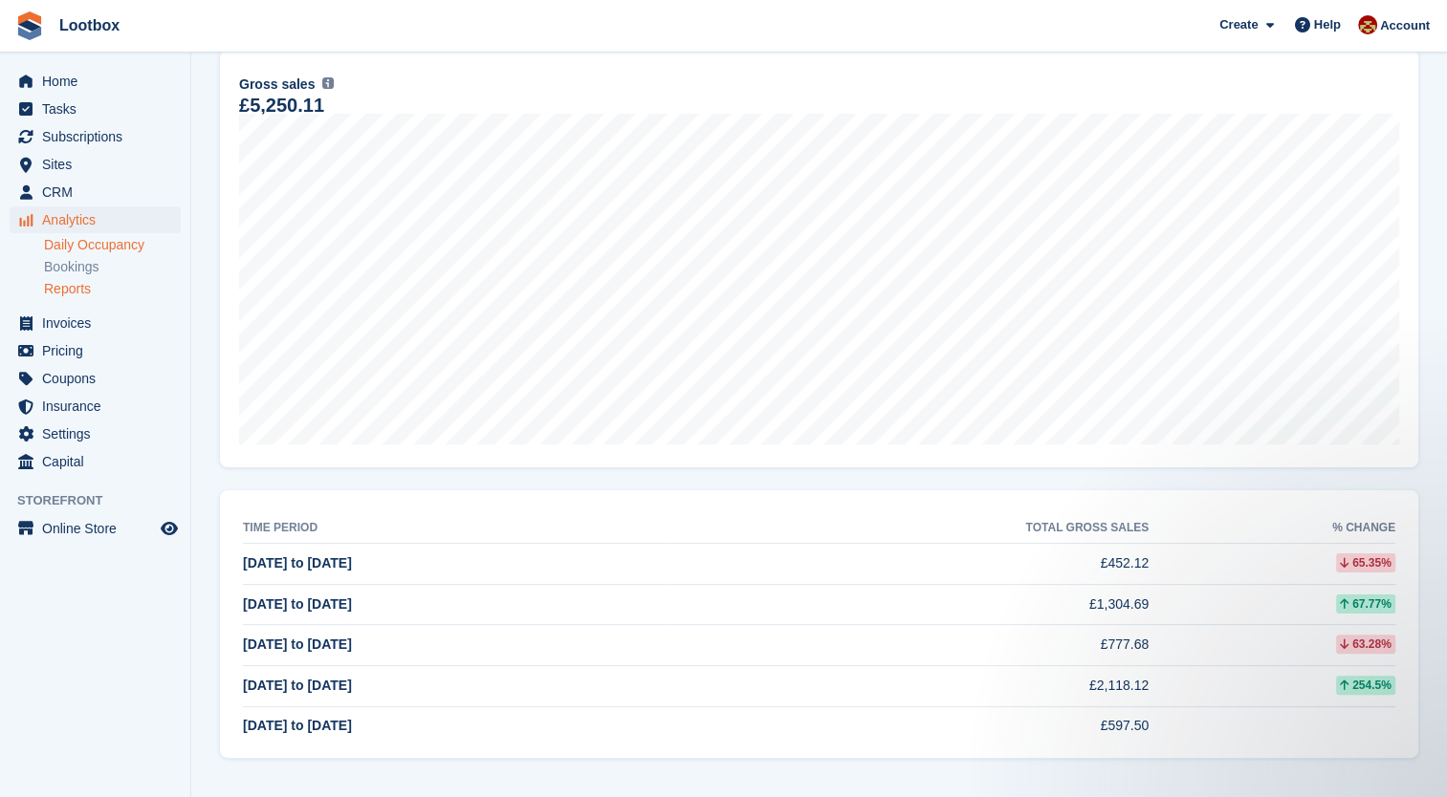
click at [103, 241] on link "Daily Occupancy" at bounding box center [112, 245] width 137 height 18
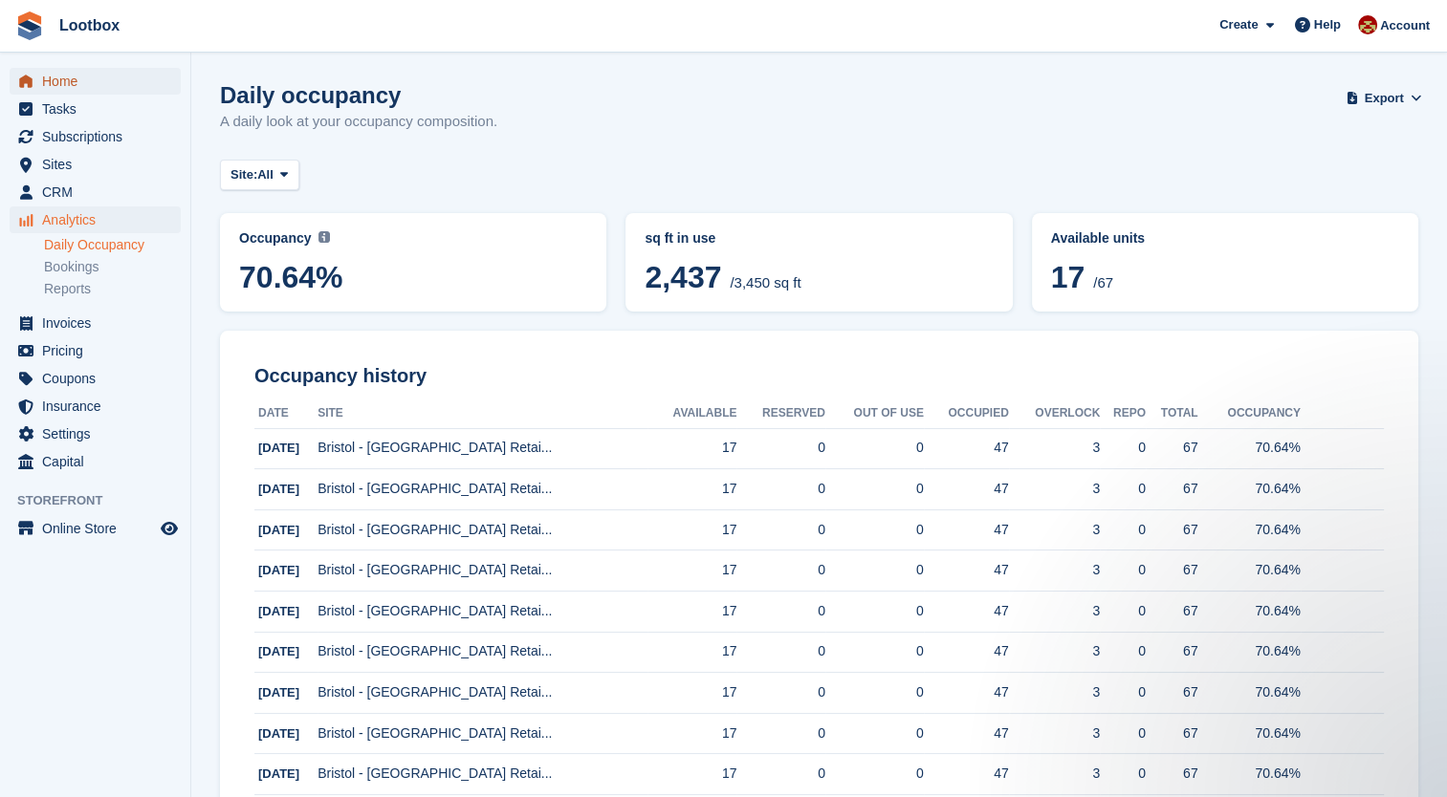
click at [72, 86] on span "Home" at bounding box center [99, 81] width 115 height 27
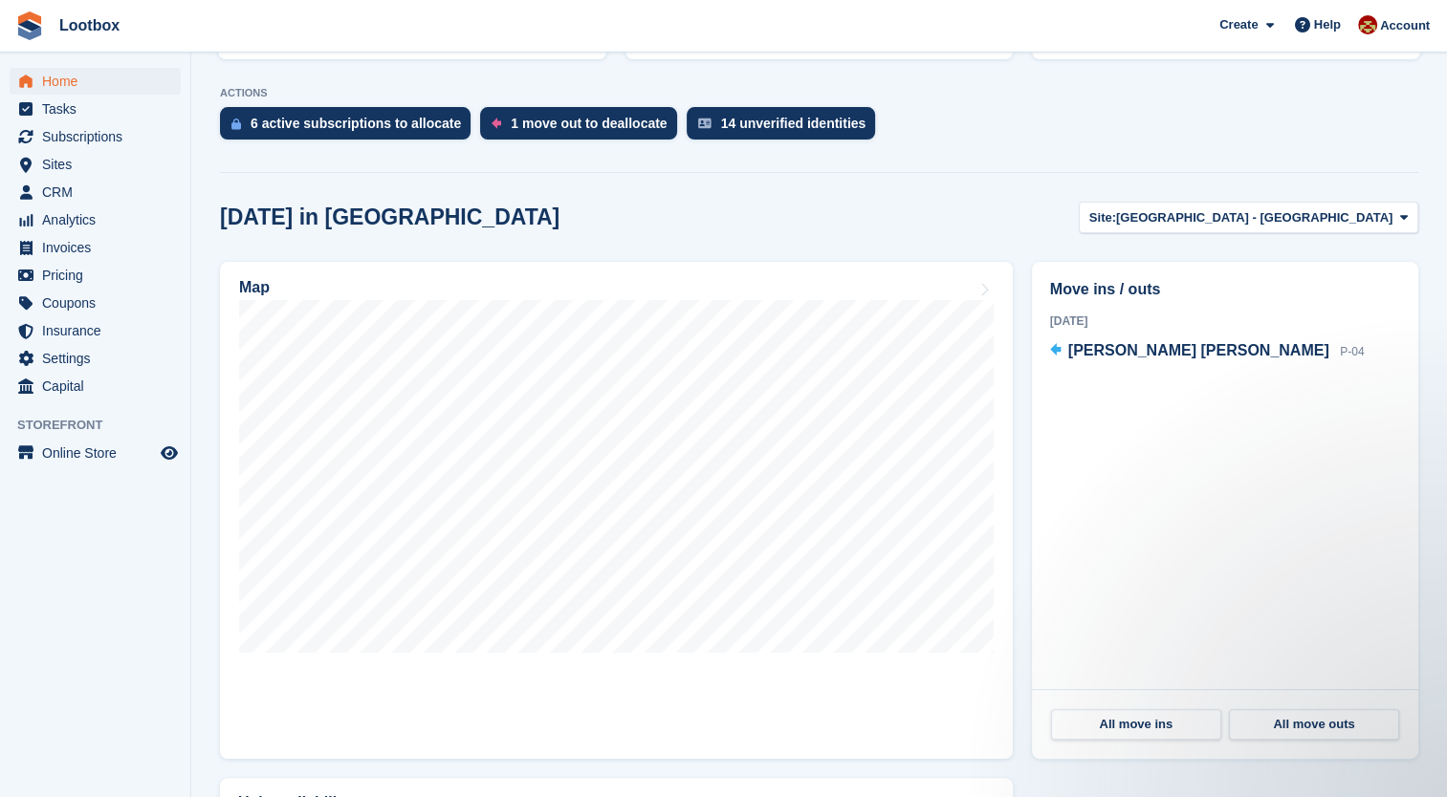
scroll to position [423, 0]
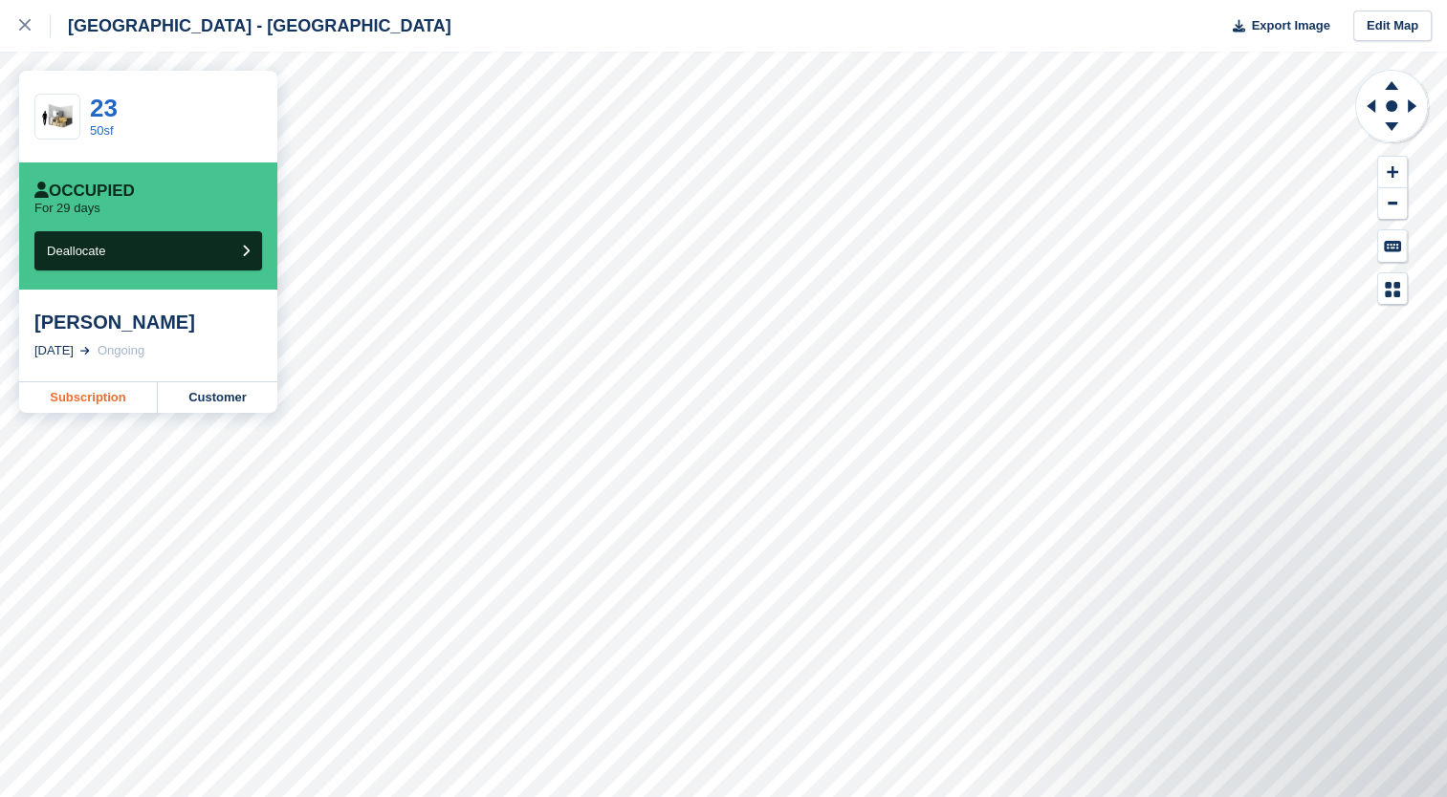
click at [98, 413] on link "Subscription" at bounding box center [88, 397] width 139 height 31
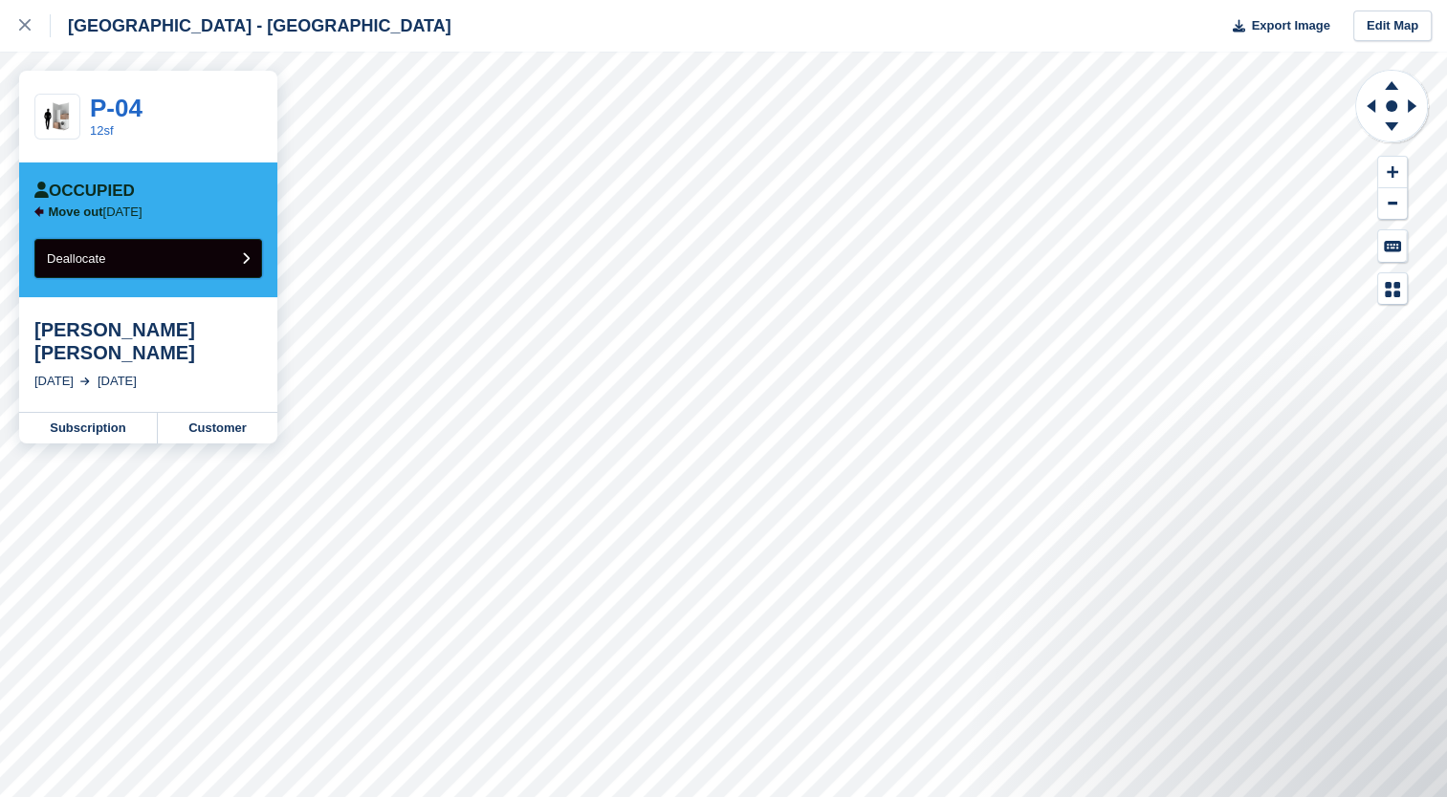
click at [120, 256] on button "Deallocate" at bounding box center [148, 258] width 228 height 39
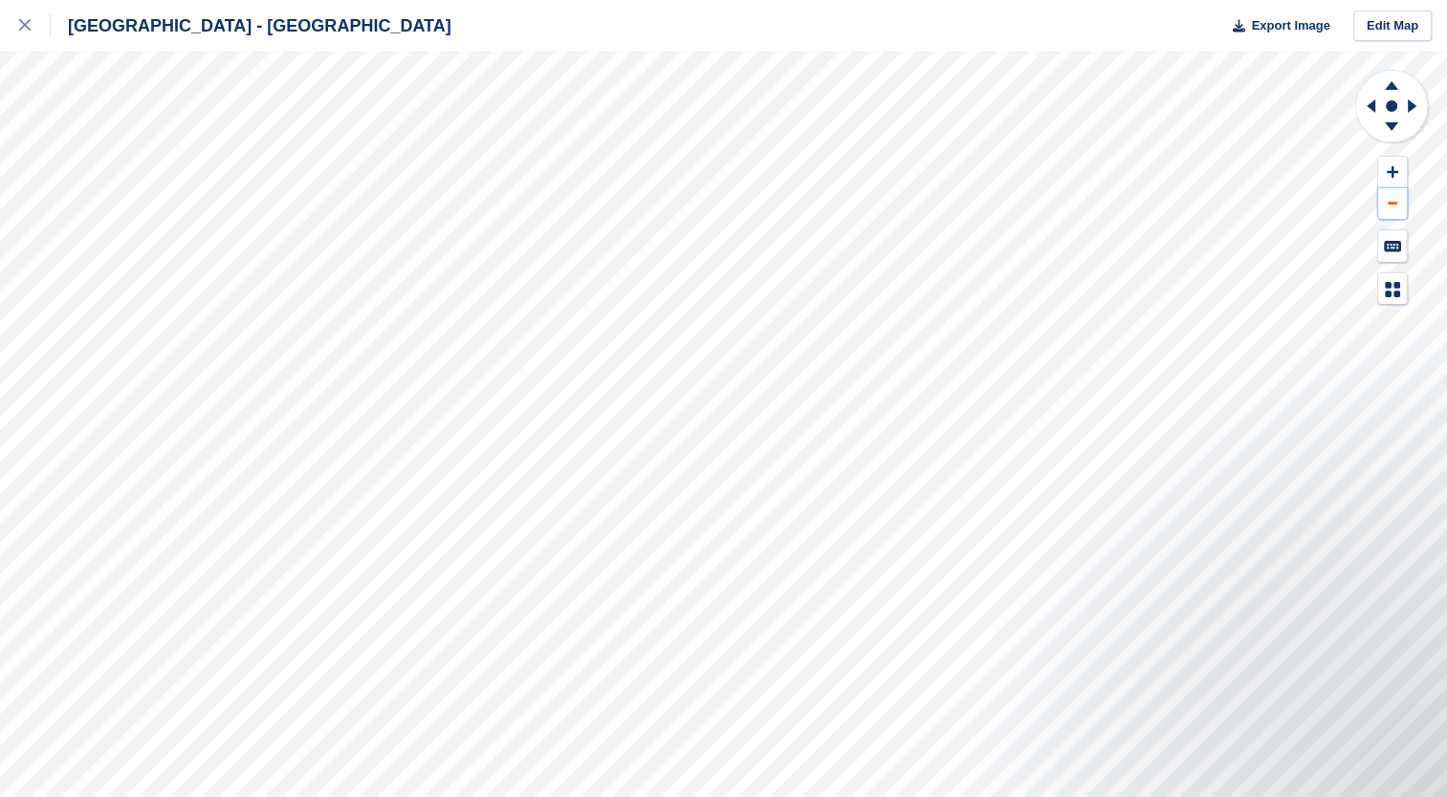
click at [1390, 201] on button at bounding box center [1392, 204] width 29 height 32
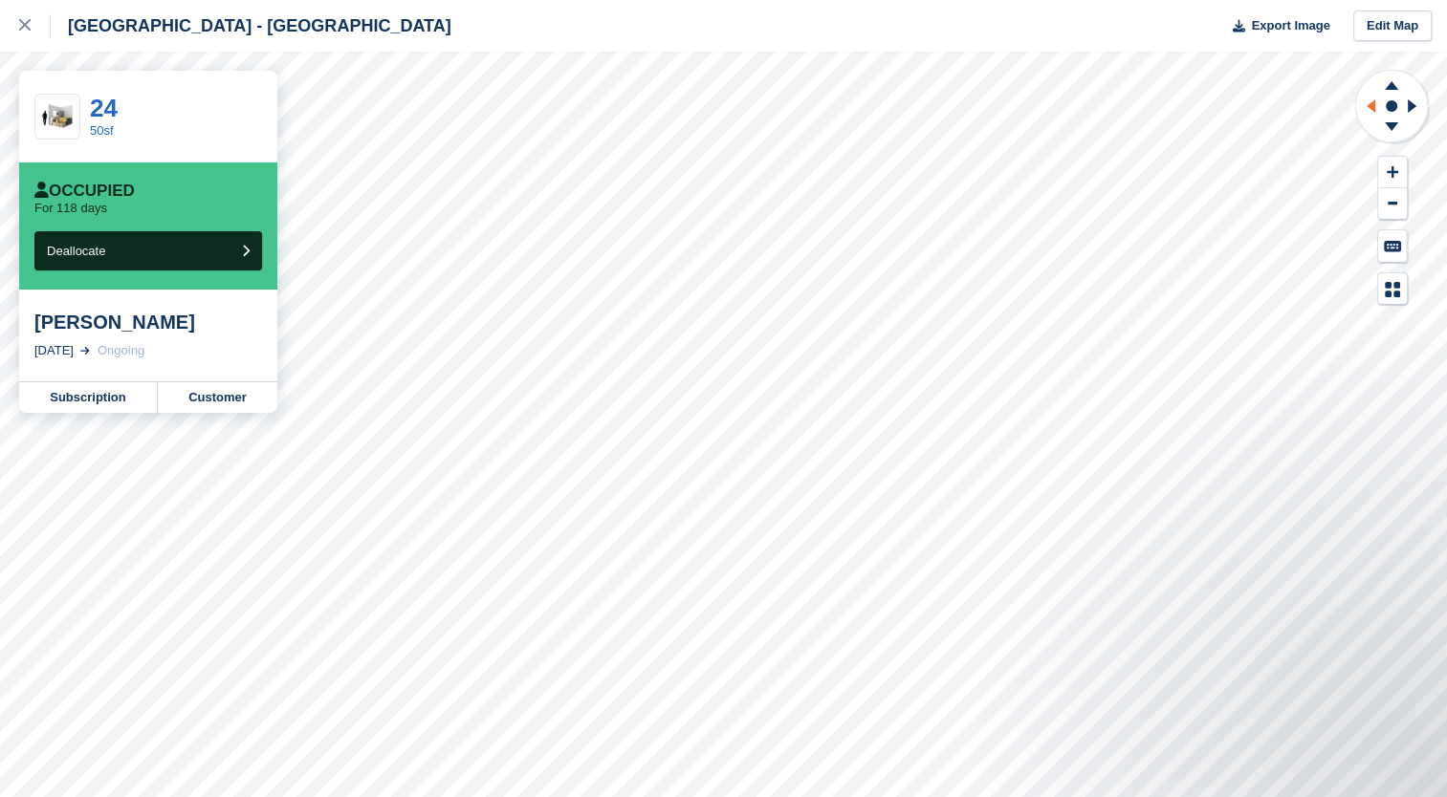
click at [1372, 102] on icon at bounding box center [1370, 105] width 9 height 13
click at [1393, 165] on icon at bounding box center [1391, 171] width 11 height 13
click at [1393, 165] on button at bounding box center [1392, 173] width 29 height 32
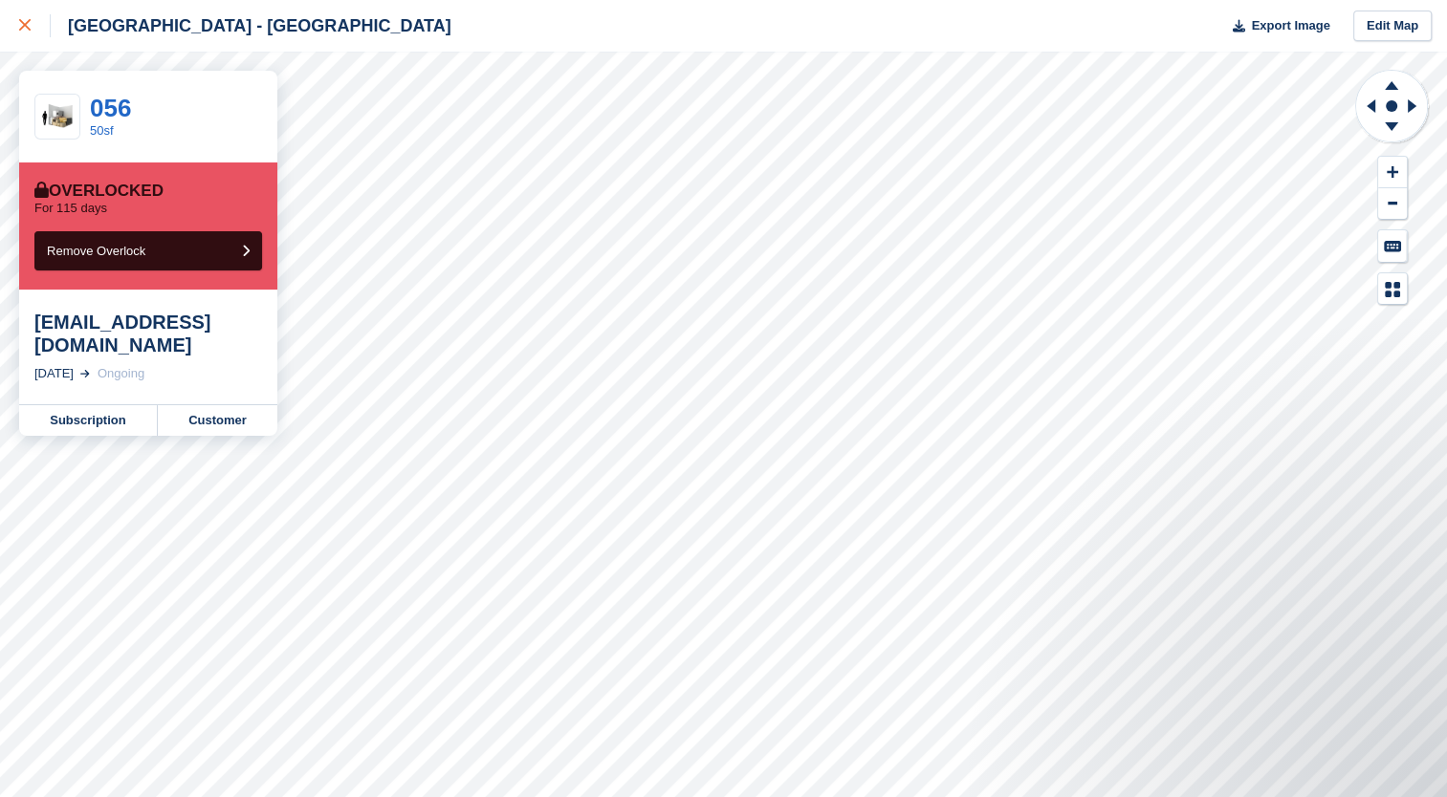
click at [14, 27] on link at bounding box center [25, 26] width 51 height 52
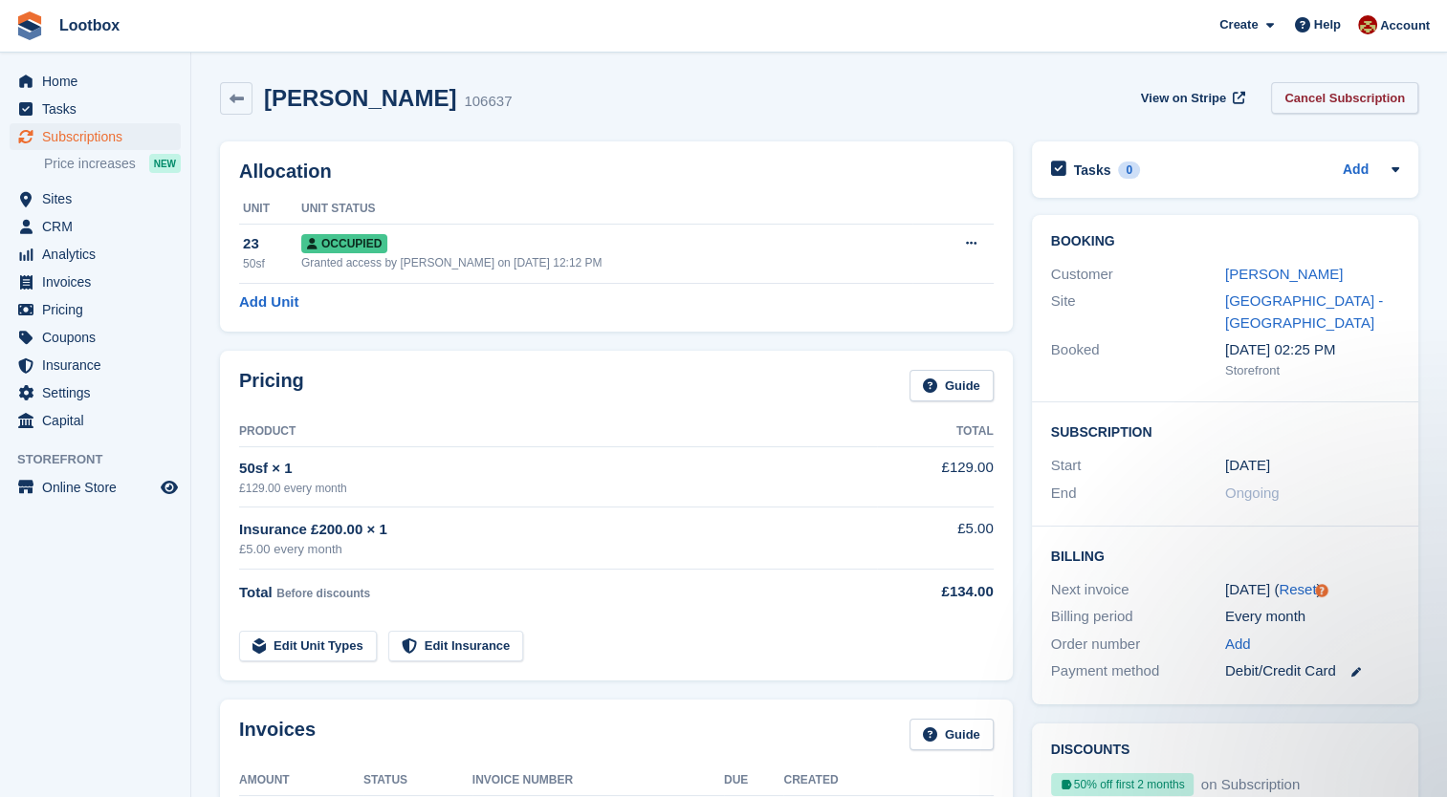
click at [1354, 98] on link "Cancel Subscription" at bounding box center [1344, 98] width 147 height 32
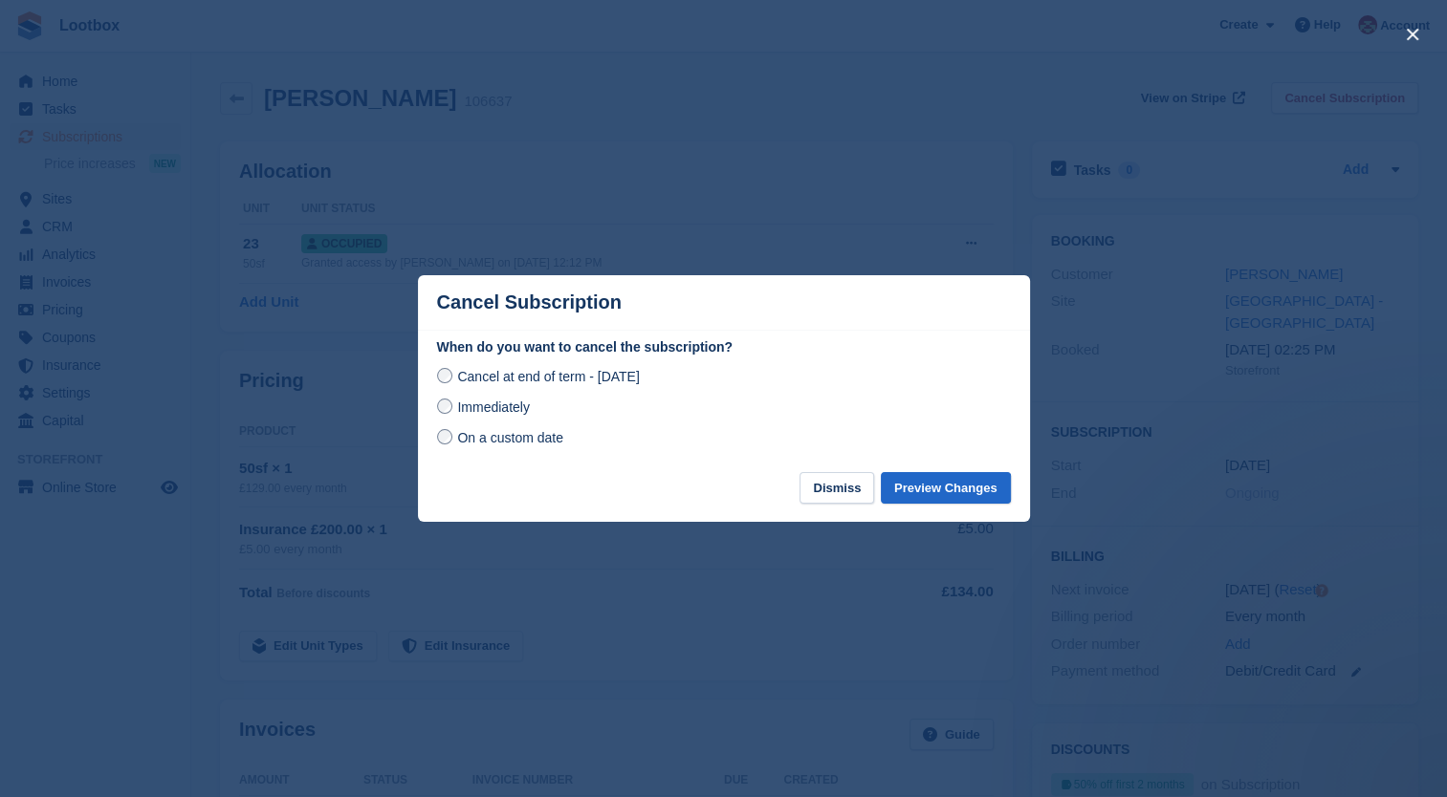
click at [438, 419] on div "Immediately" at bounding box center [724, 407] width 574 height 23
click at [843, 496] on button "Dismiss" at bounding box center [836, 488] width 75 height 32
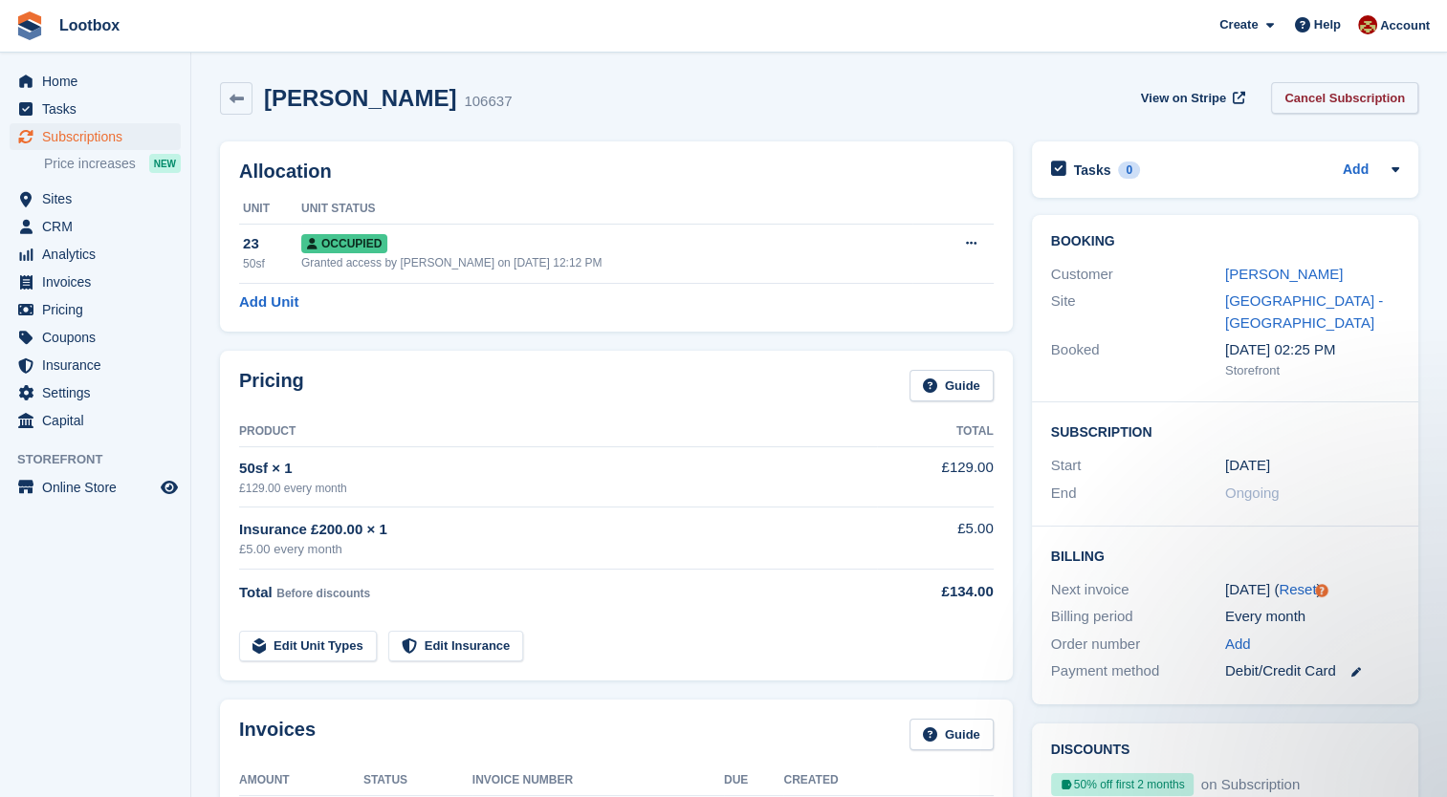
click at [1312, 113] on div "View on Stripe Cancel Subscription" at bounding box center [1275, 101] width 285 height 39
click at [1342, 91] on link "Cancel Subscription" at bounding box center [1344, 98] width 147 height 32
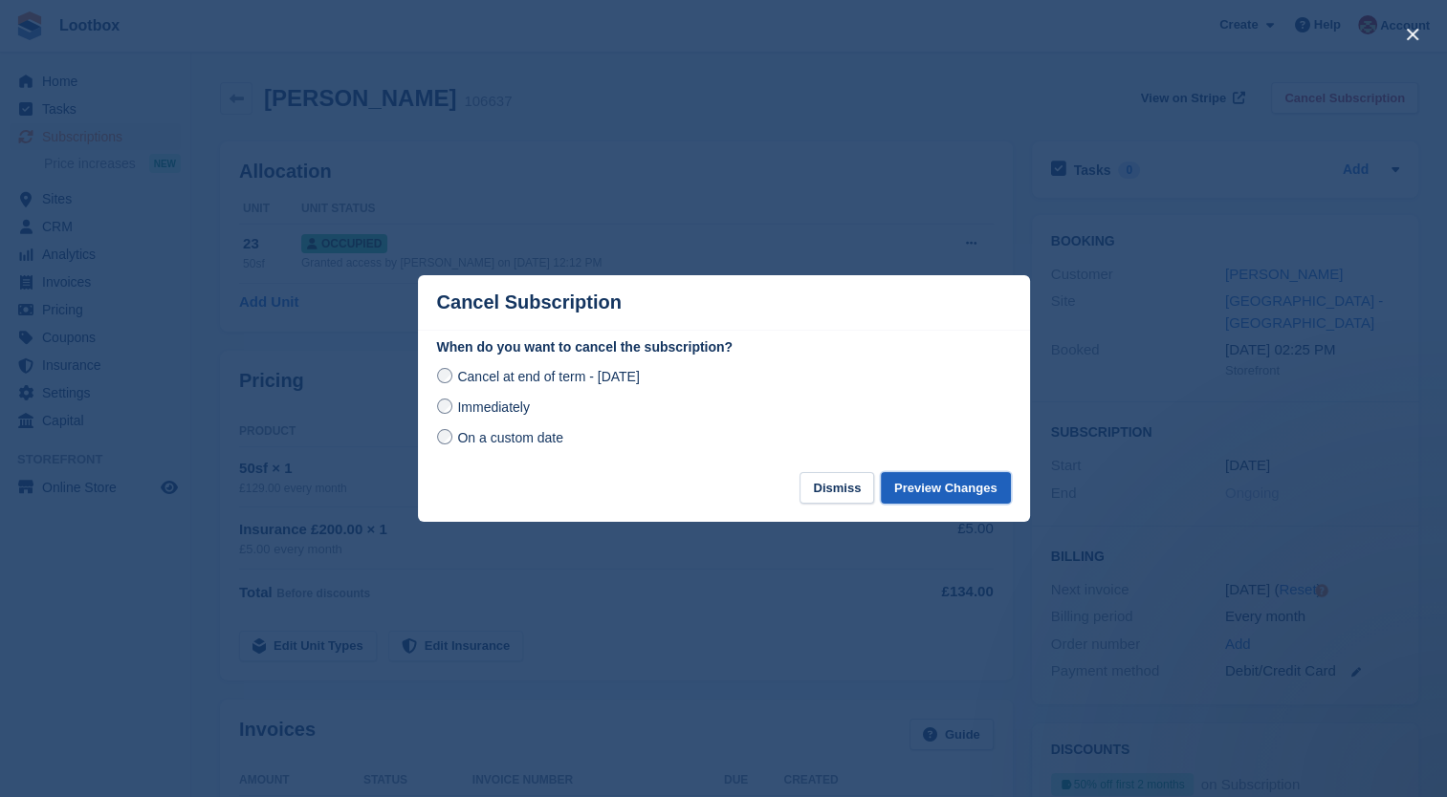
click at [958, 488] on button "Preview Changes" at bounding box center [946, 488] width 130 height 32
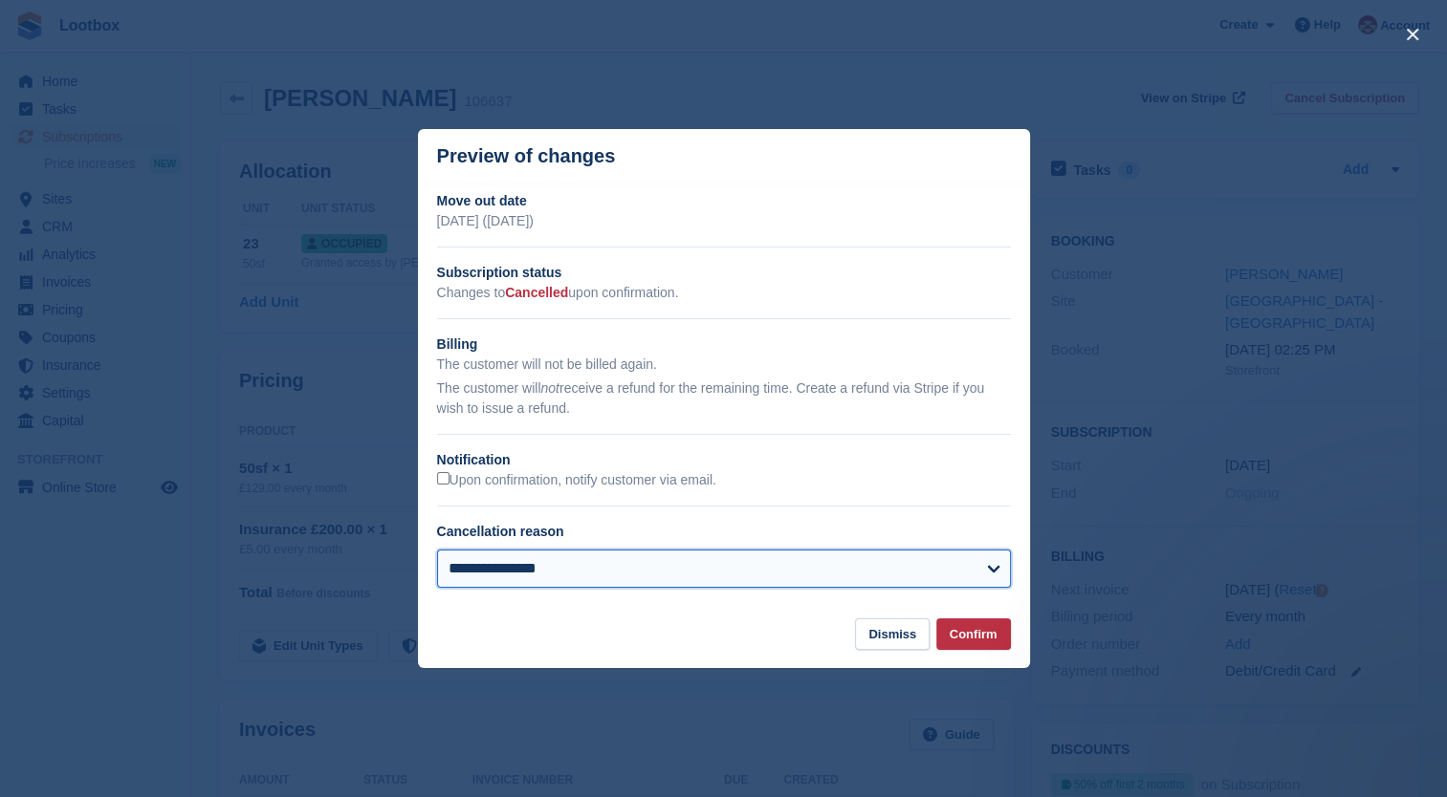
click at [500, 575] on select "**********" at bounding box center [724, 569] width 574 height 38
select select "**********"
click at [437, 552] on select "**********" at bounding box center [724, 569] width 574 height 38
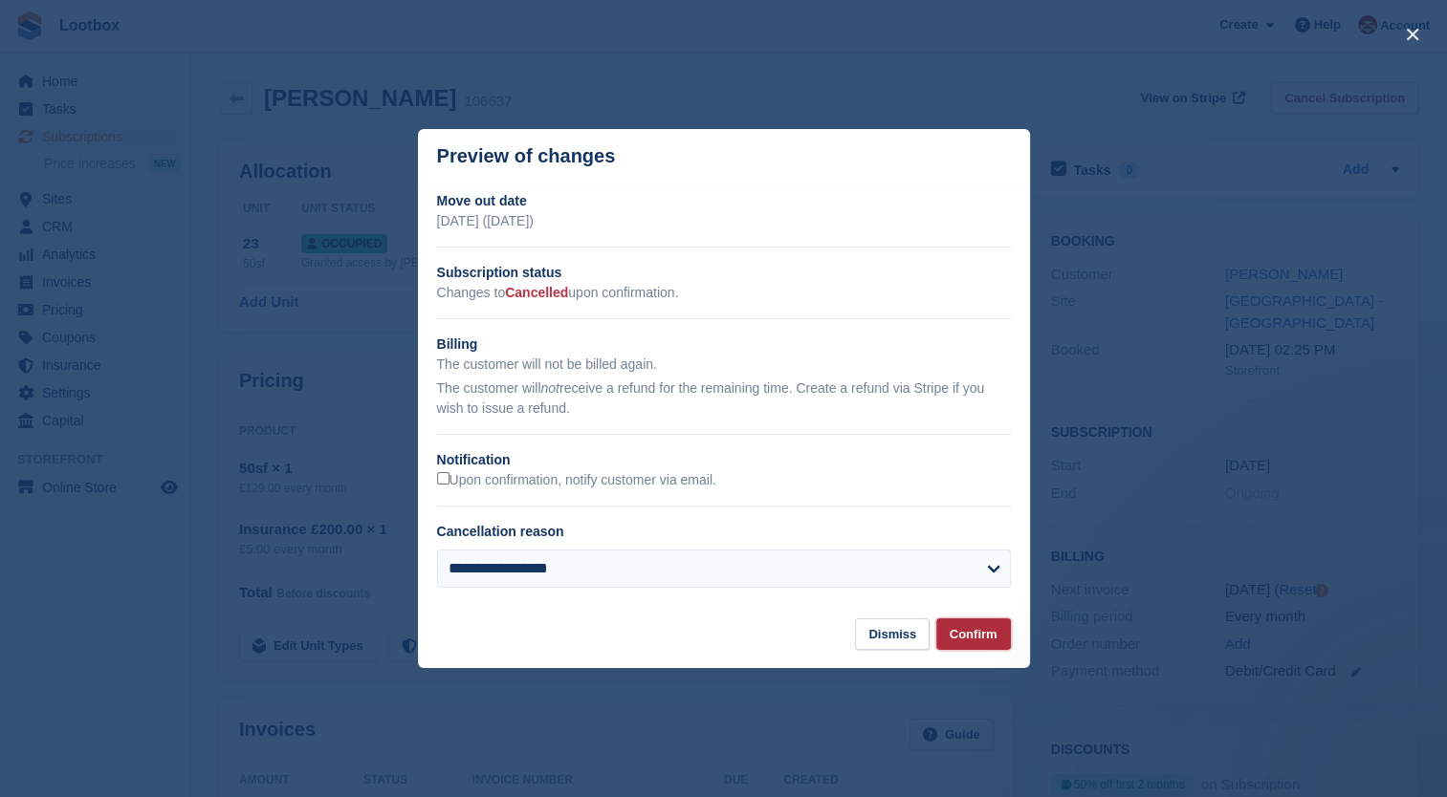
click at [946, 629] on button "Confirm" at bounding box center [973, 635] width 75 height 32
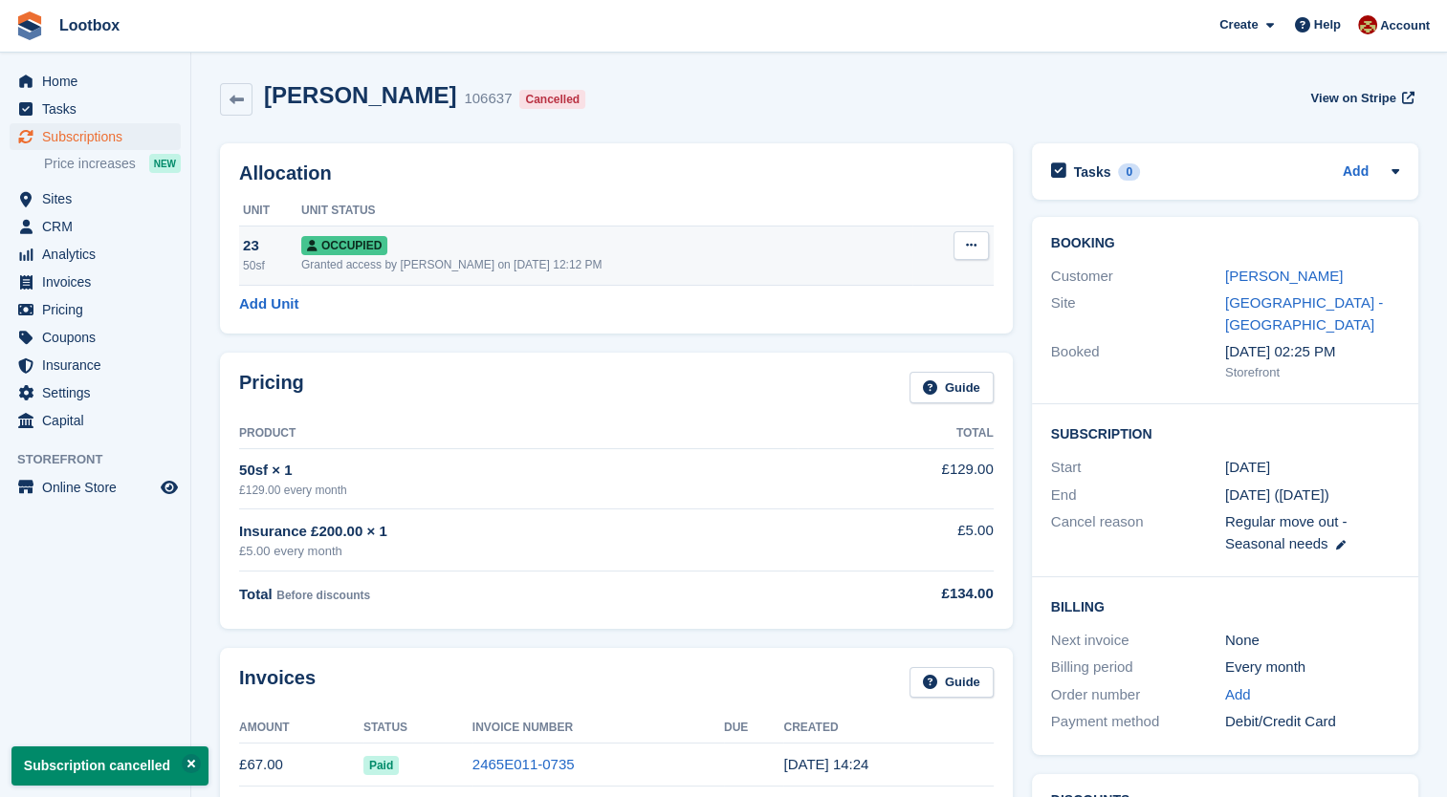
click at [974, 247] on icon at bounding box center [971, 245] width 11 height 12
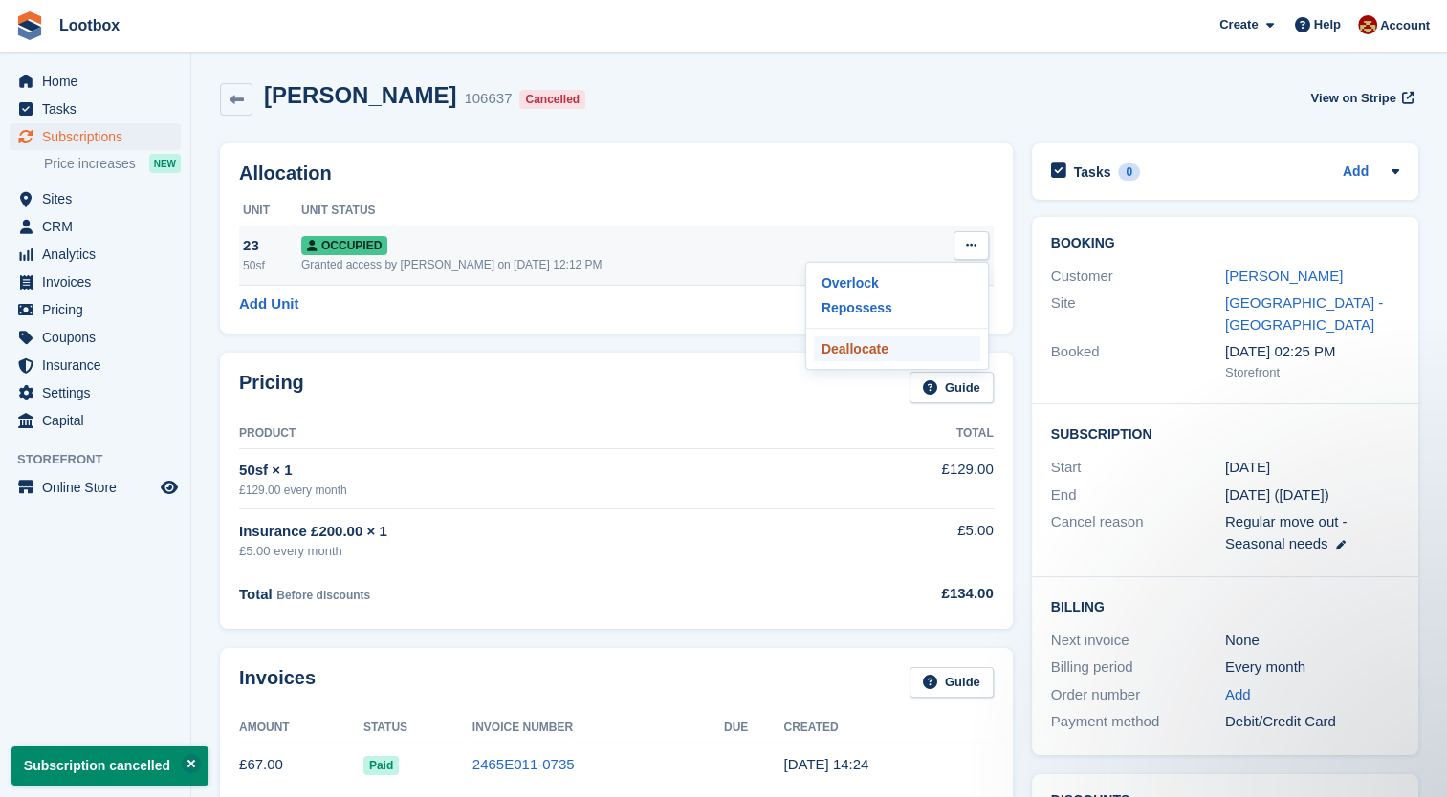
click at [839, 354] on p "Deallocate" at bounding box center [897, 349] width 166 height 25
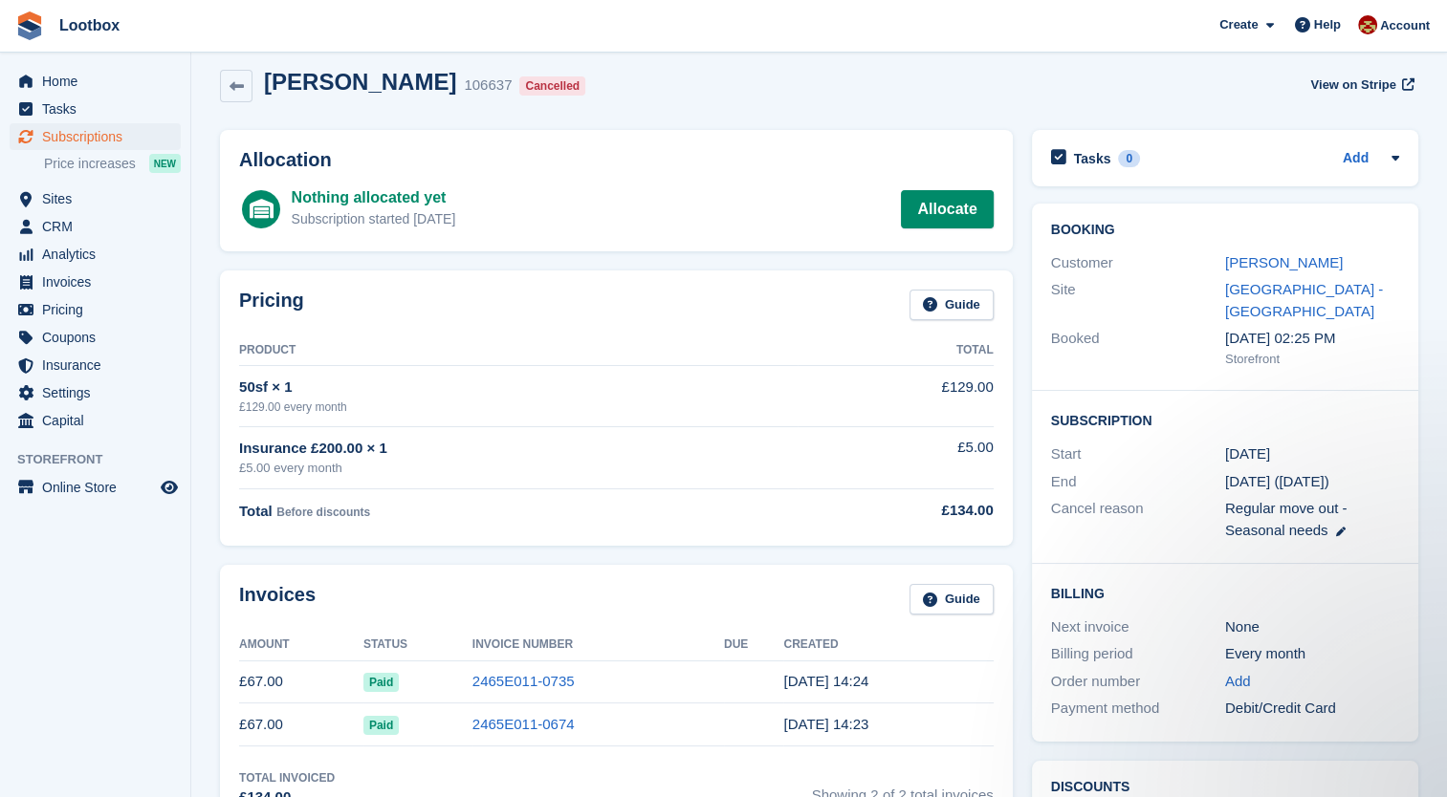
scroll to position [11, 0]
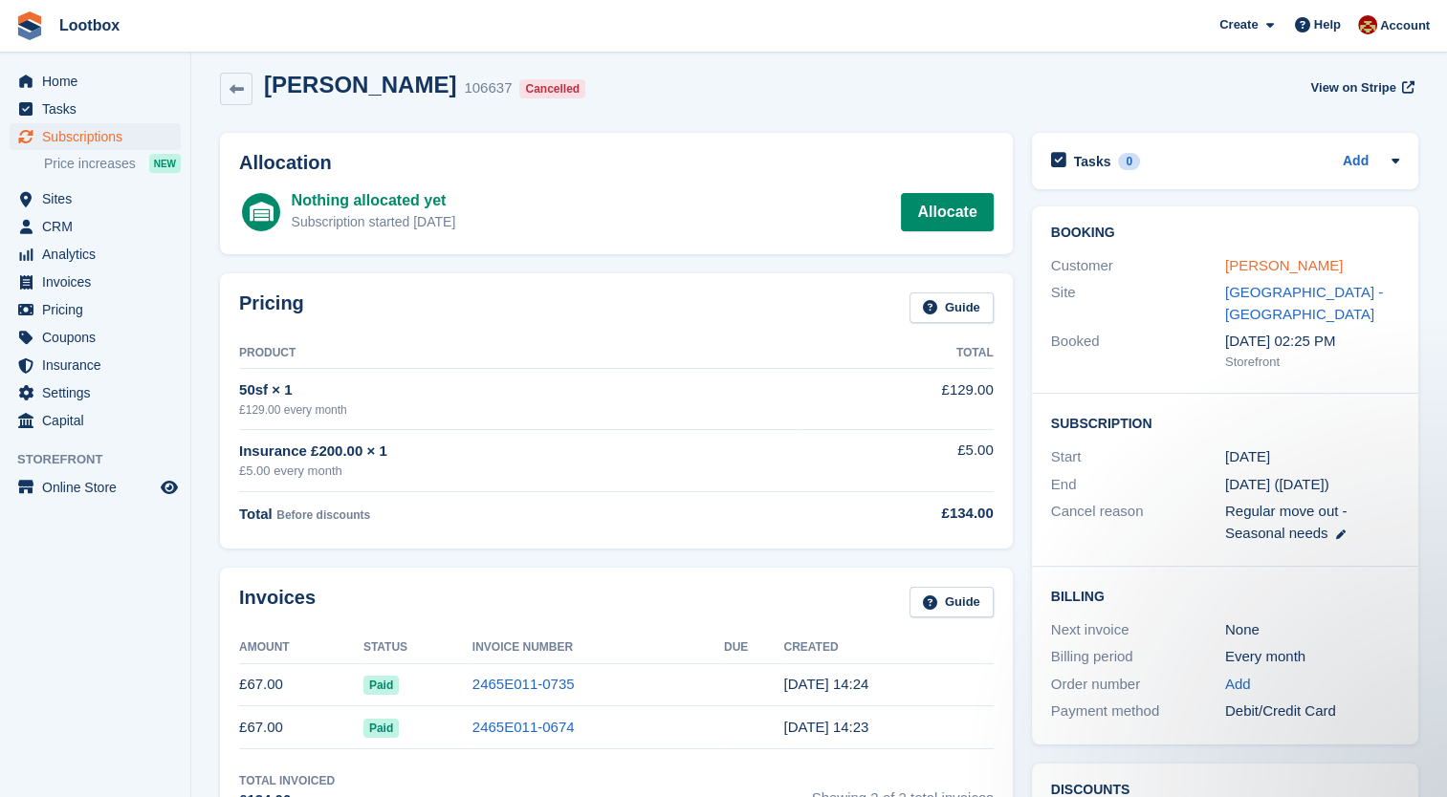
click at [1309, 262] on link "Emmanuel Chidi Onukwue" at bounding box center [1284, 265] width 118 height 16
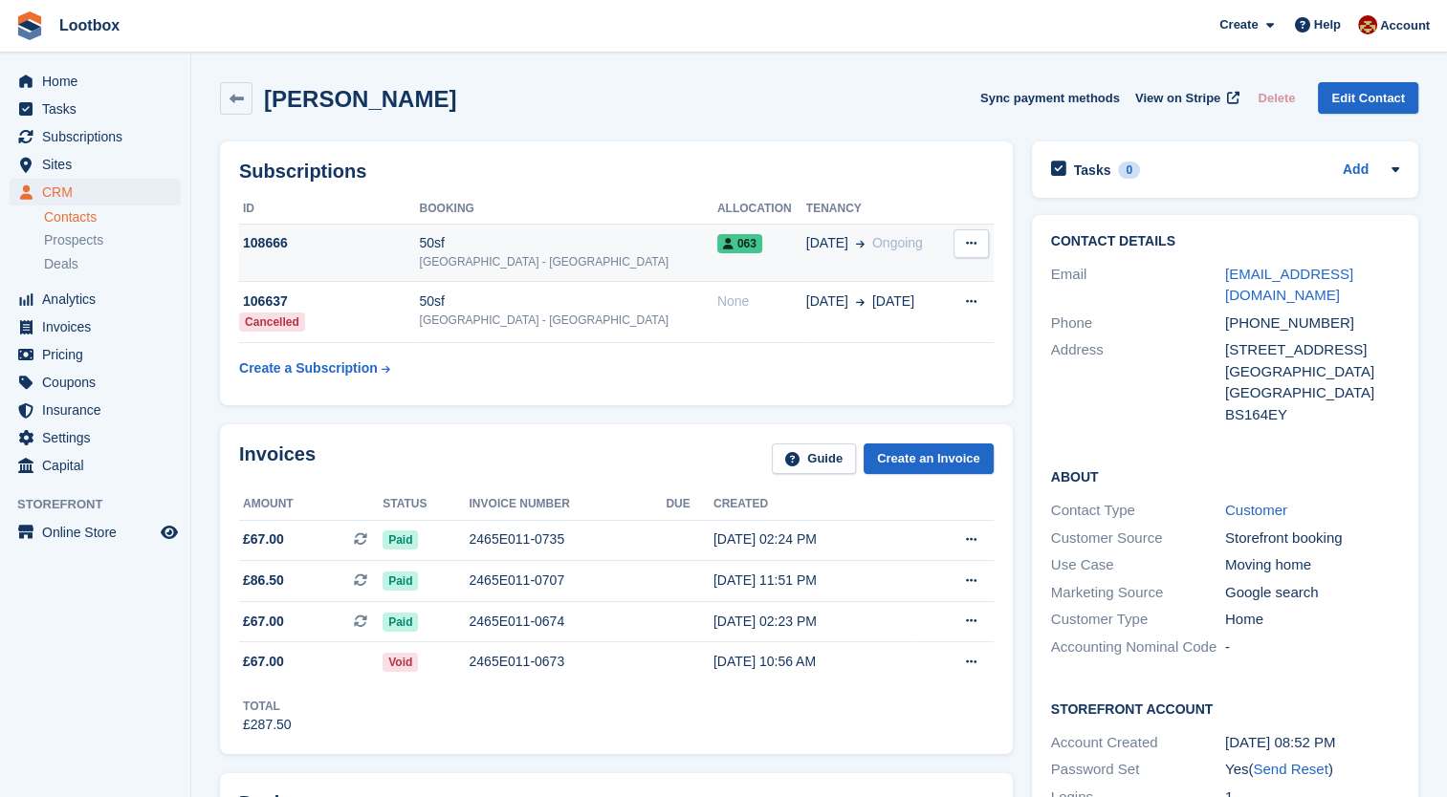
click at [563, 247] on div "50sf" at bounding box center [567, 243] width 297 height 20
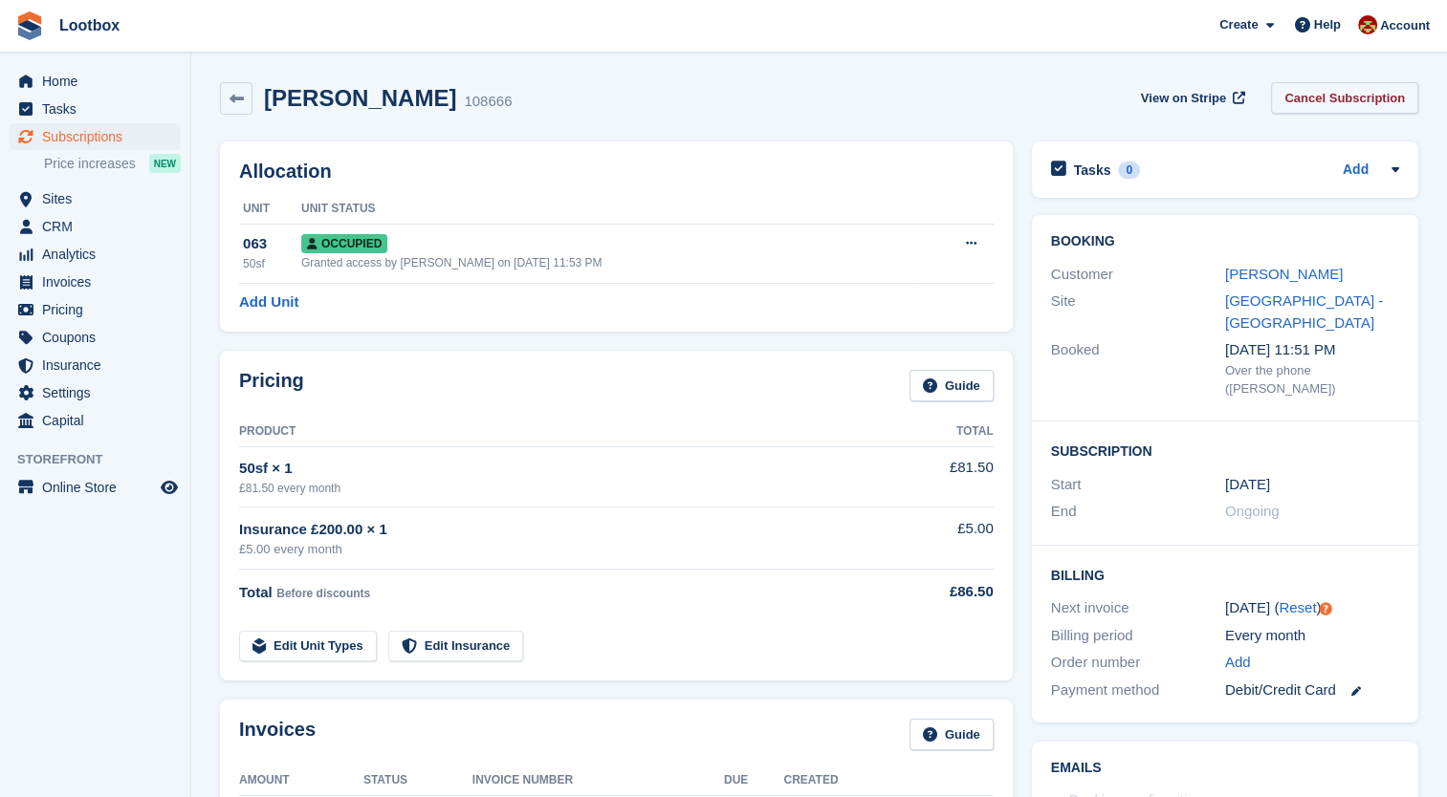
click at [1347, 93] on link "Cancel Subscription" at bounding box center [1344, 98] width 147 height 32
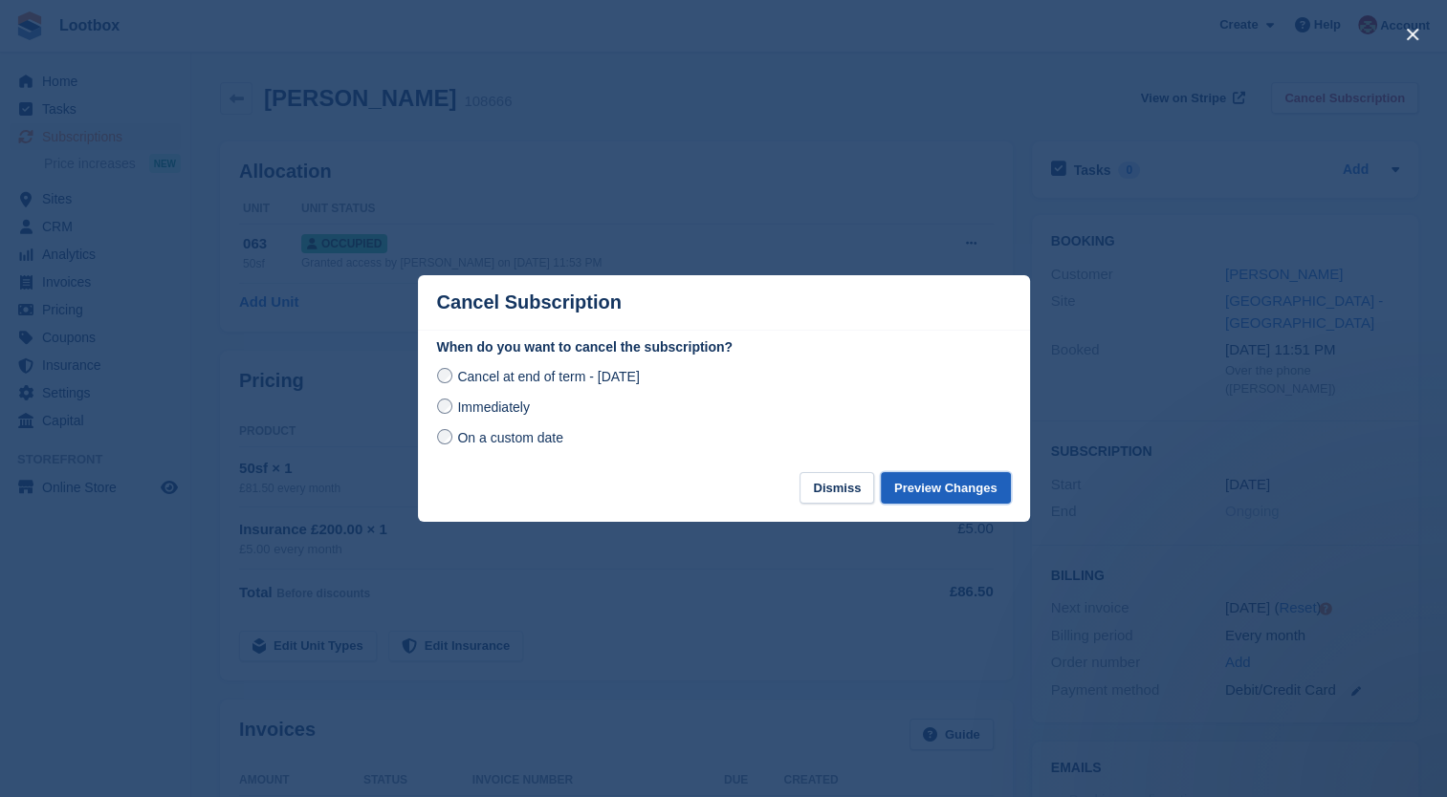
click at [956, 489] on button "Preview Changes" at bounding box center [946, 488] width 130 height 32
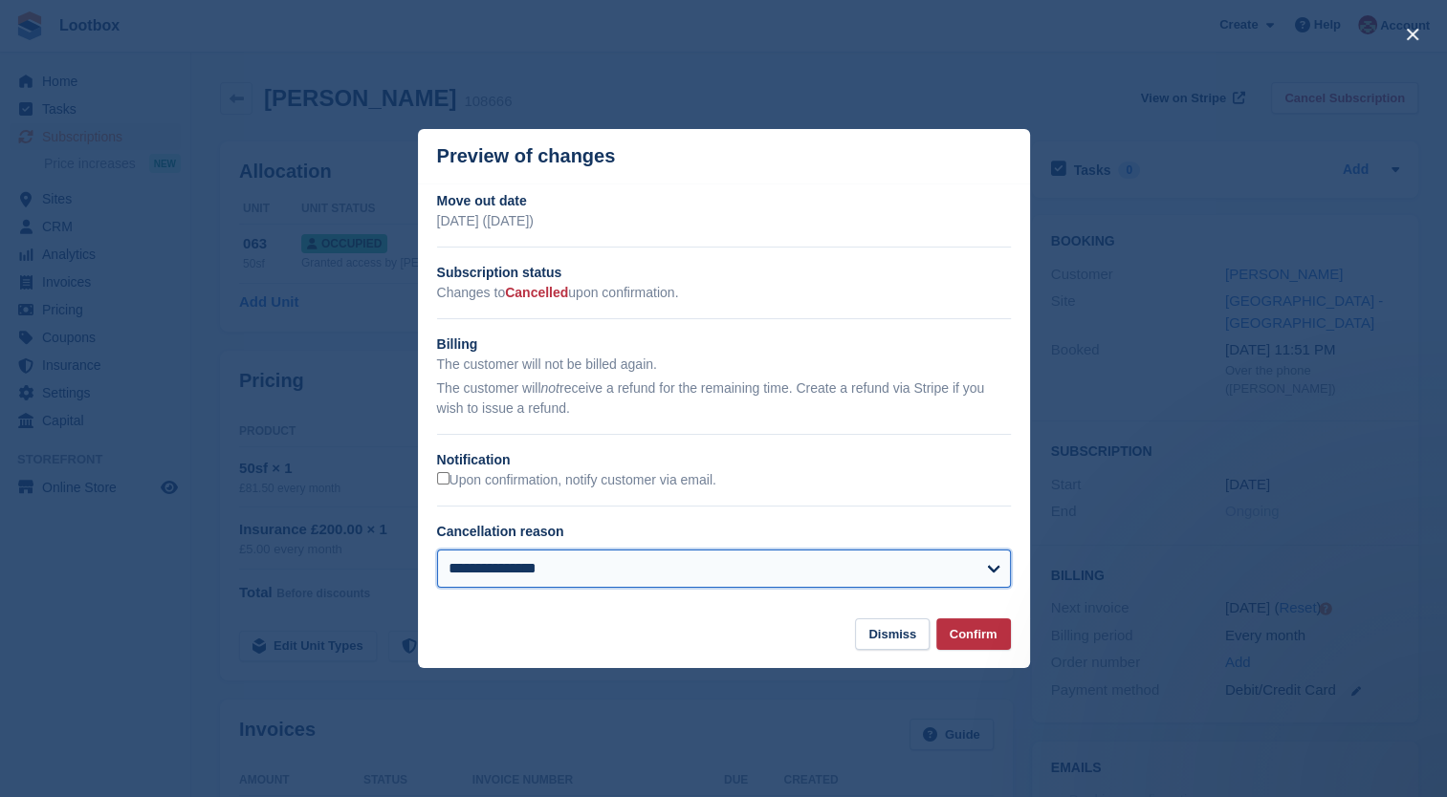
click at [492, 585] on select "**********" at bounding box center [724, 569] width 574 height 38
select select "**********"
click at [437, 552] on select "**********" at bounding box center [724, 569] width 574 height 38
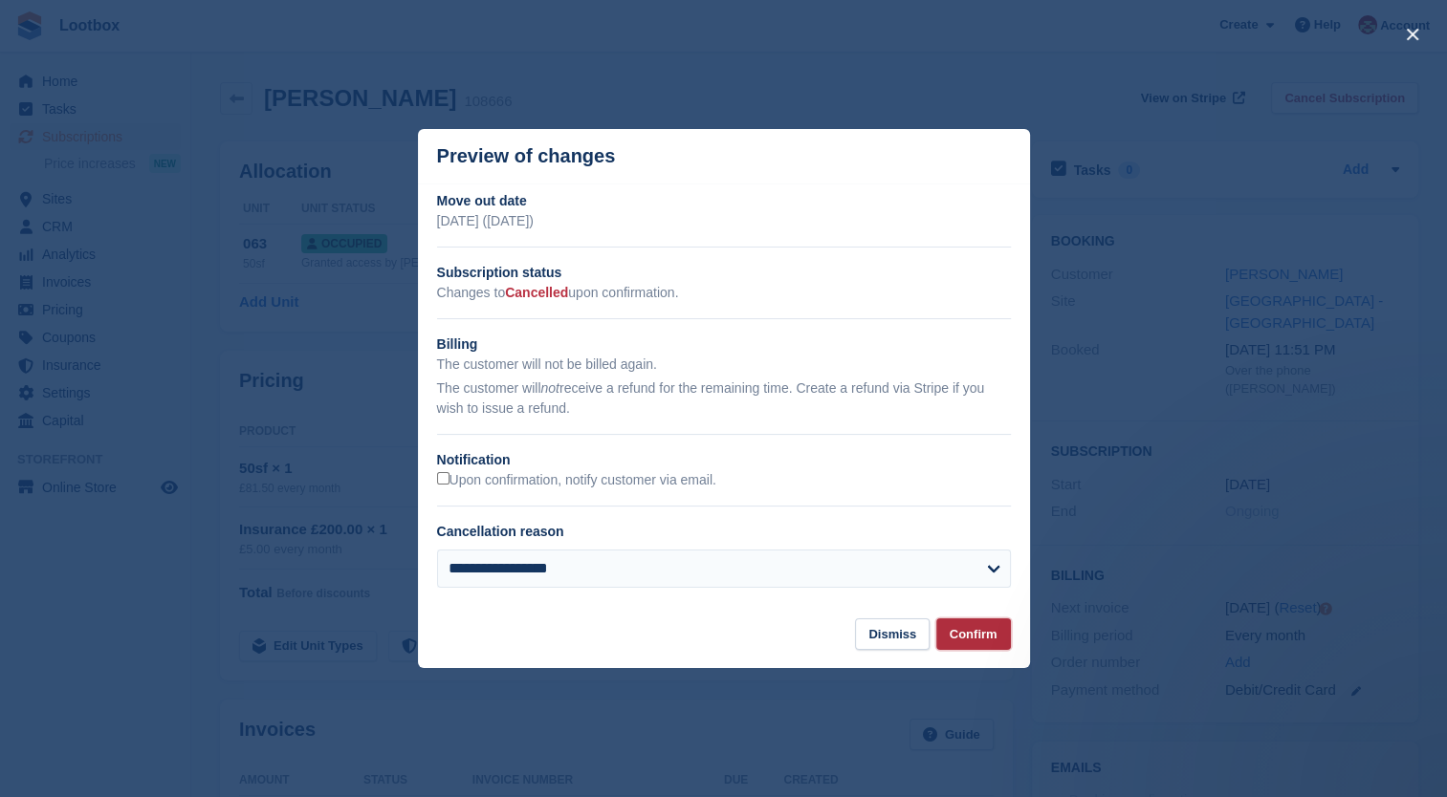
click at [974, 629] on button "Confirm" at bounding box center [973, 635] width 75 height 32
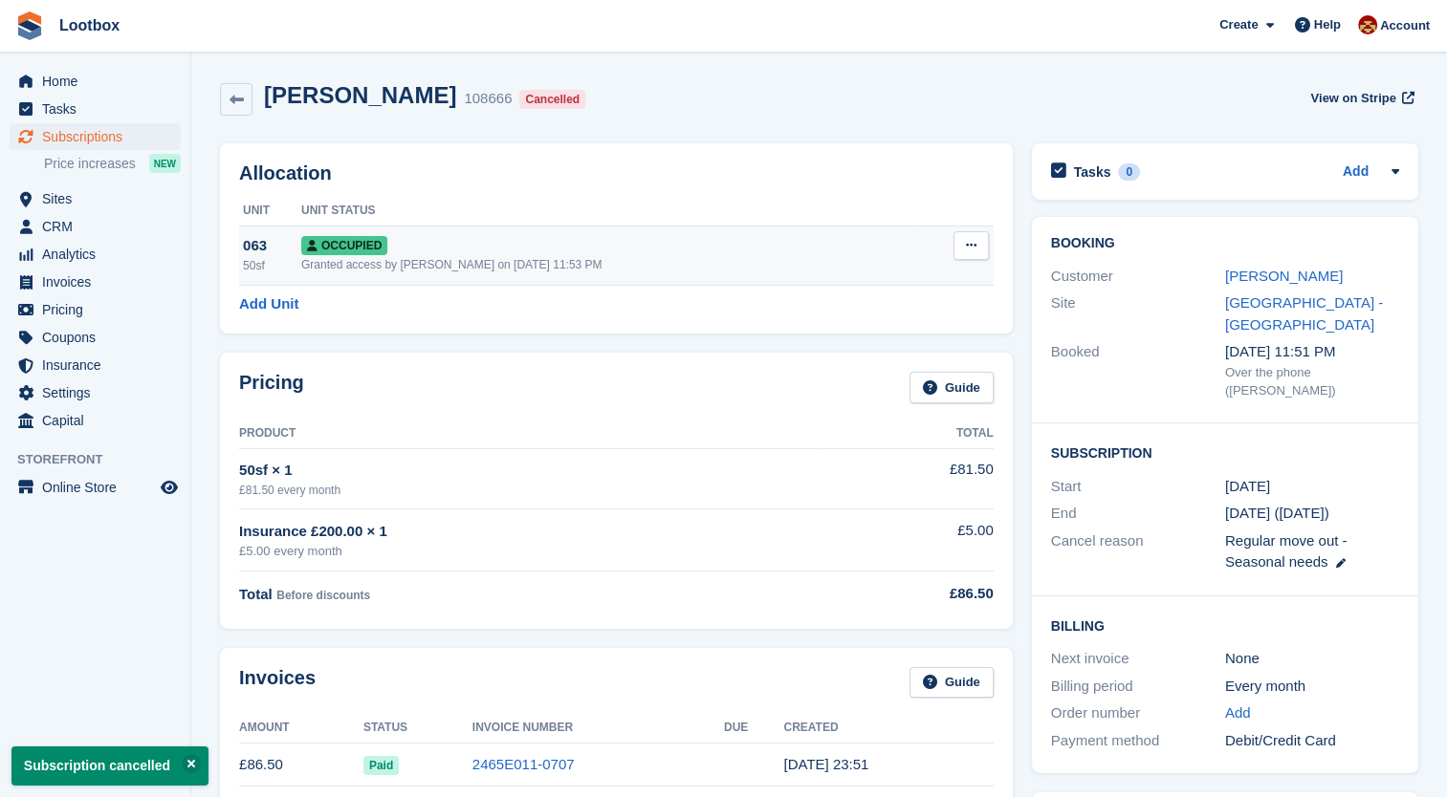
click at [797, 266] on div "Granted access by Chad Brown on 17th Sep, 11:53 PM" at bounding box center [606, 264] width 611 height 17
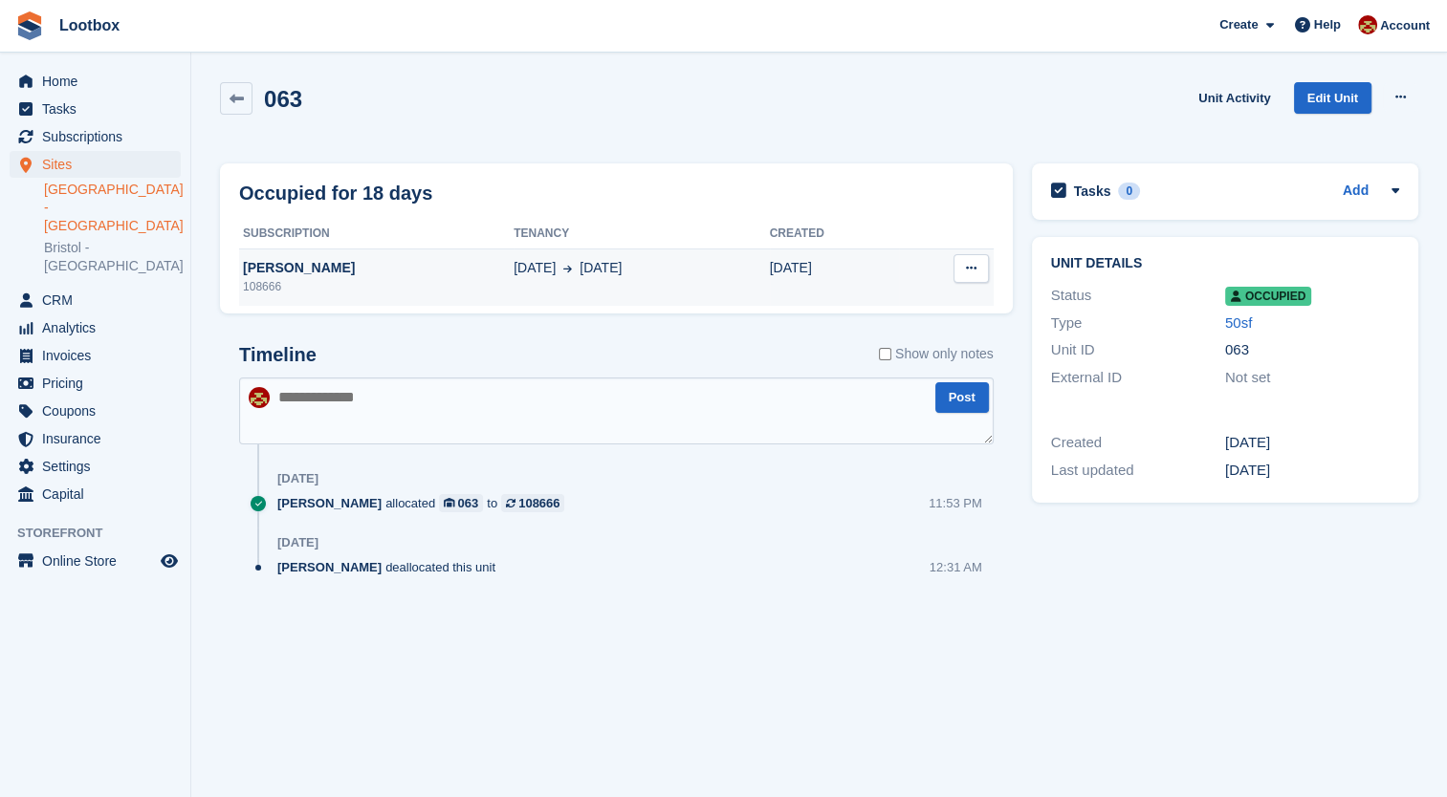
click at [967, 266] on icon at bounding box center [971, 268] width 11 height 12
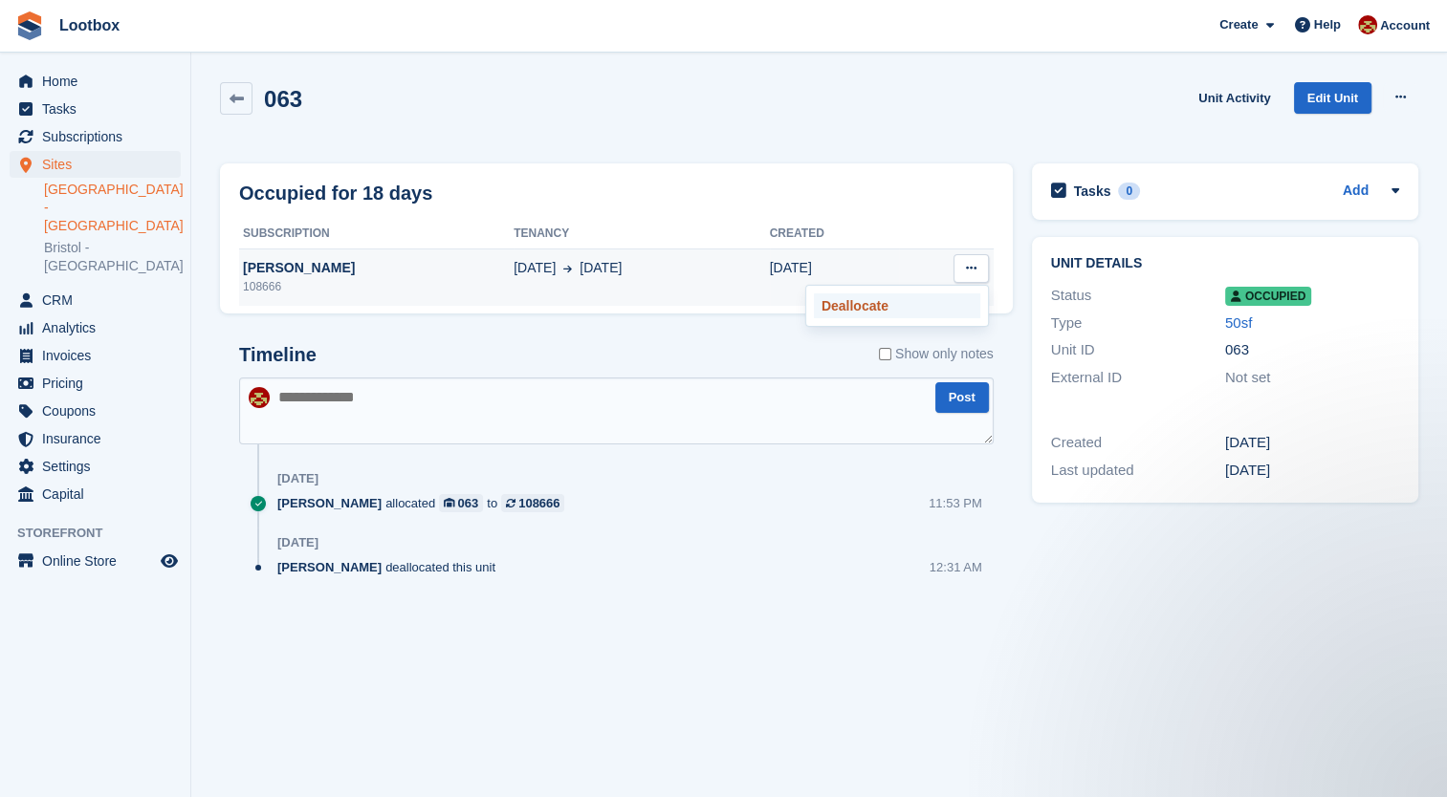
click at [903, 313] on p "Deallocate" at bounding box center [897, 306] width 166 height 25
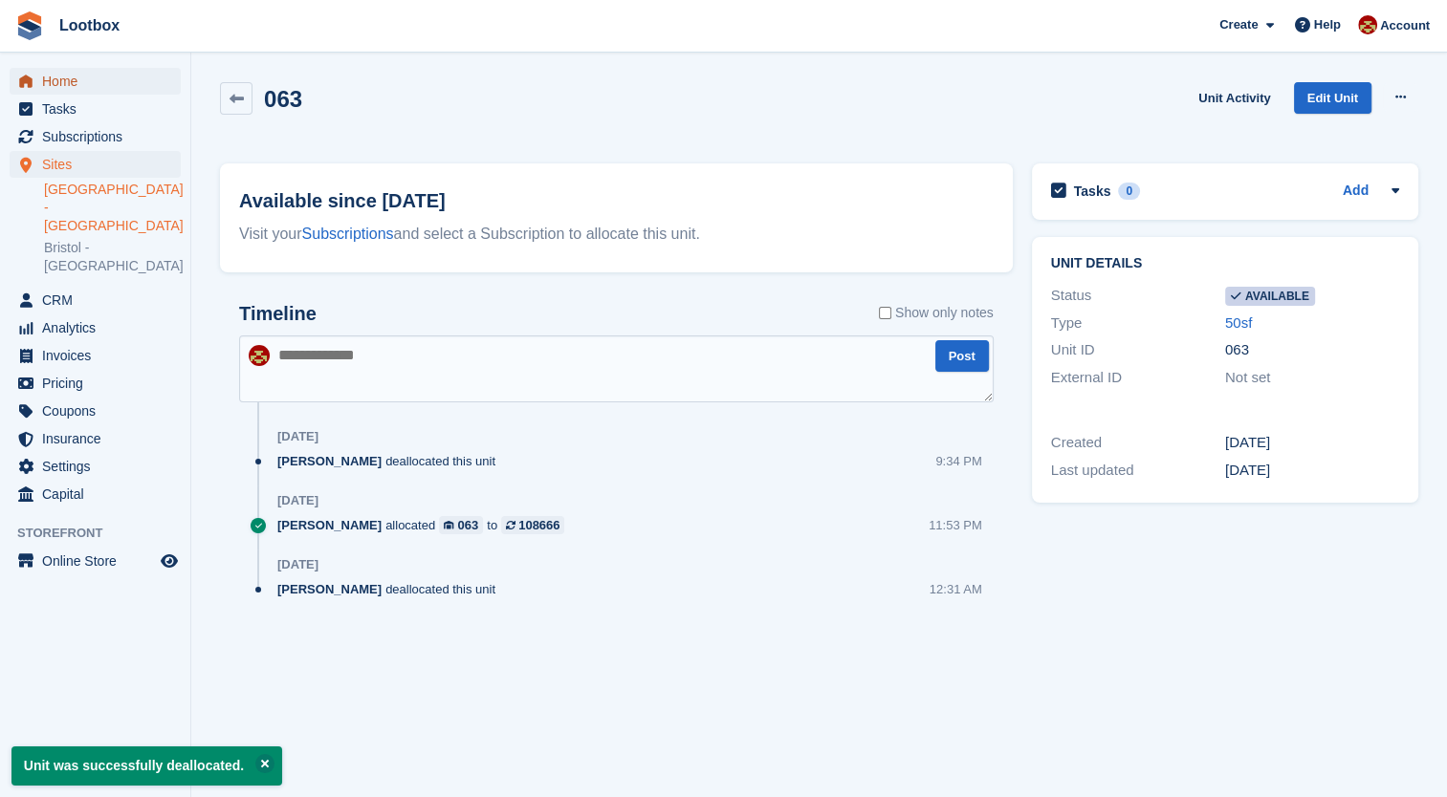
click at [75, 83] on span "Home" at bounding box center [99, 81] width 115 height 27
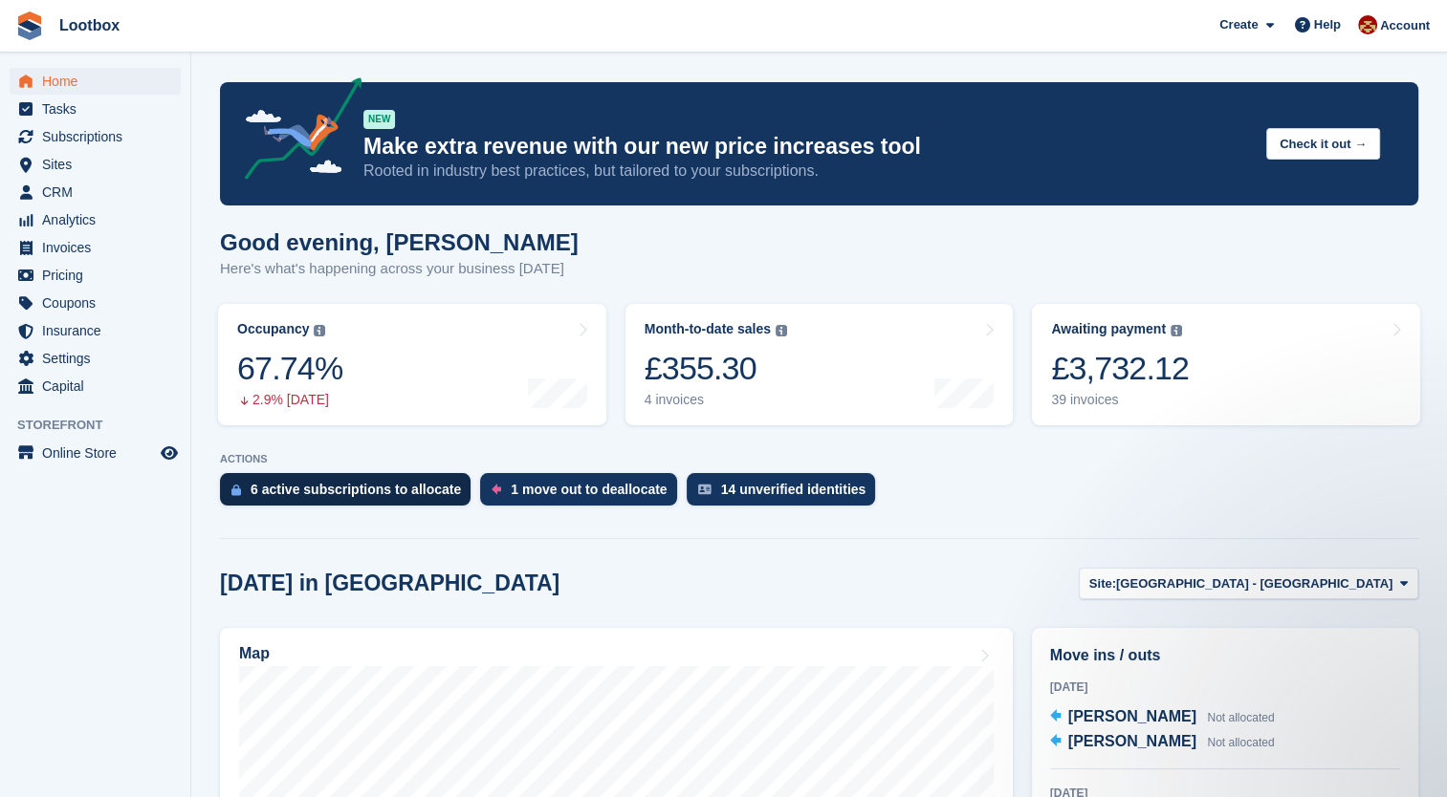
click at [309, 494] on div "6 active subscriptions to allocate" at bounding box center [355, 489] width 210 height 15
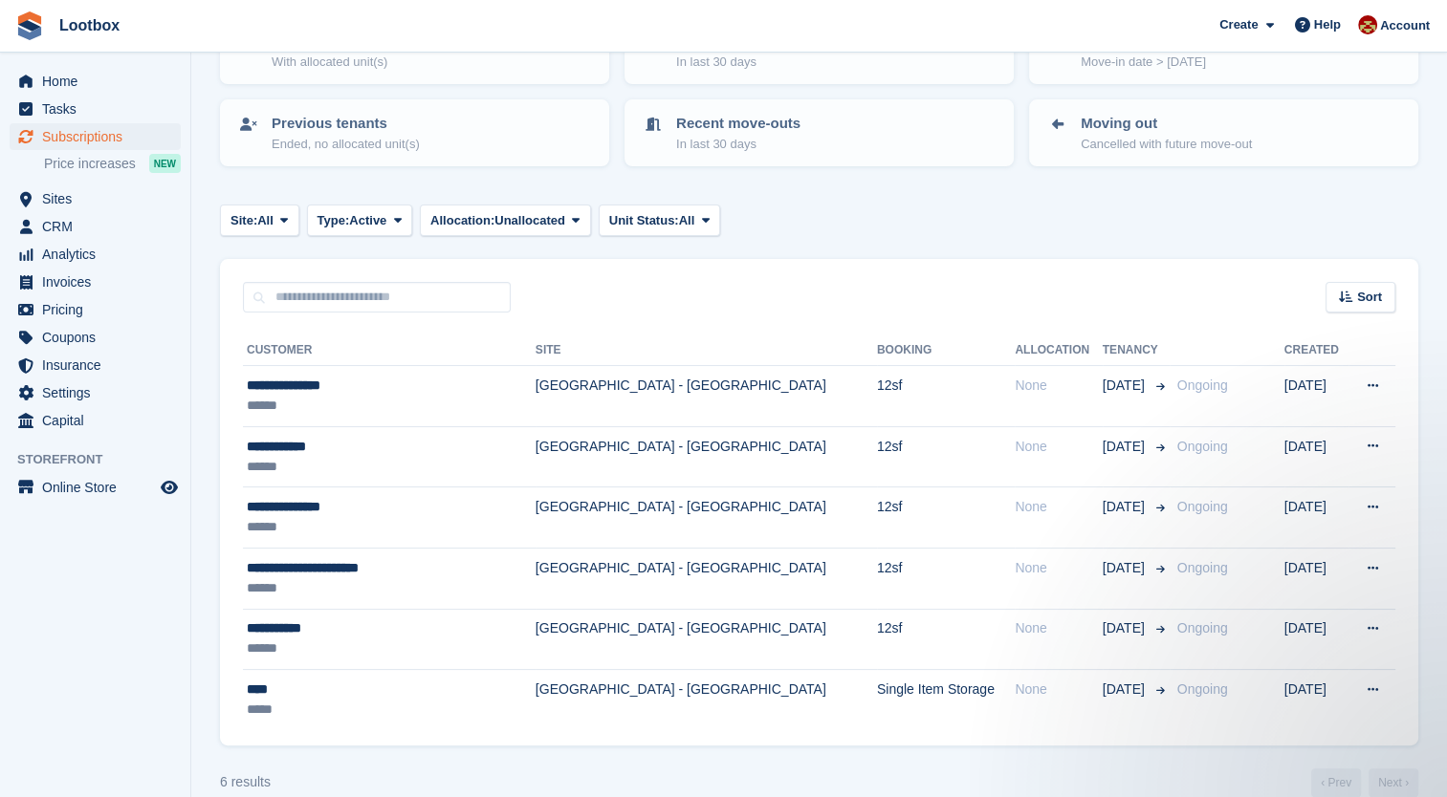
scroll to position [191, 0]
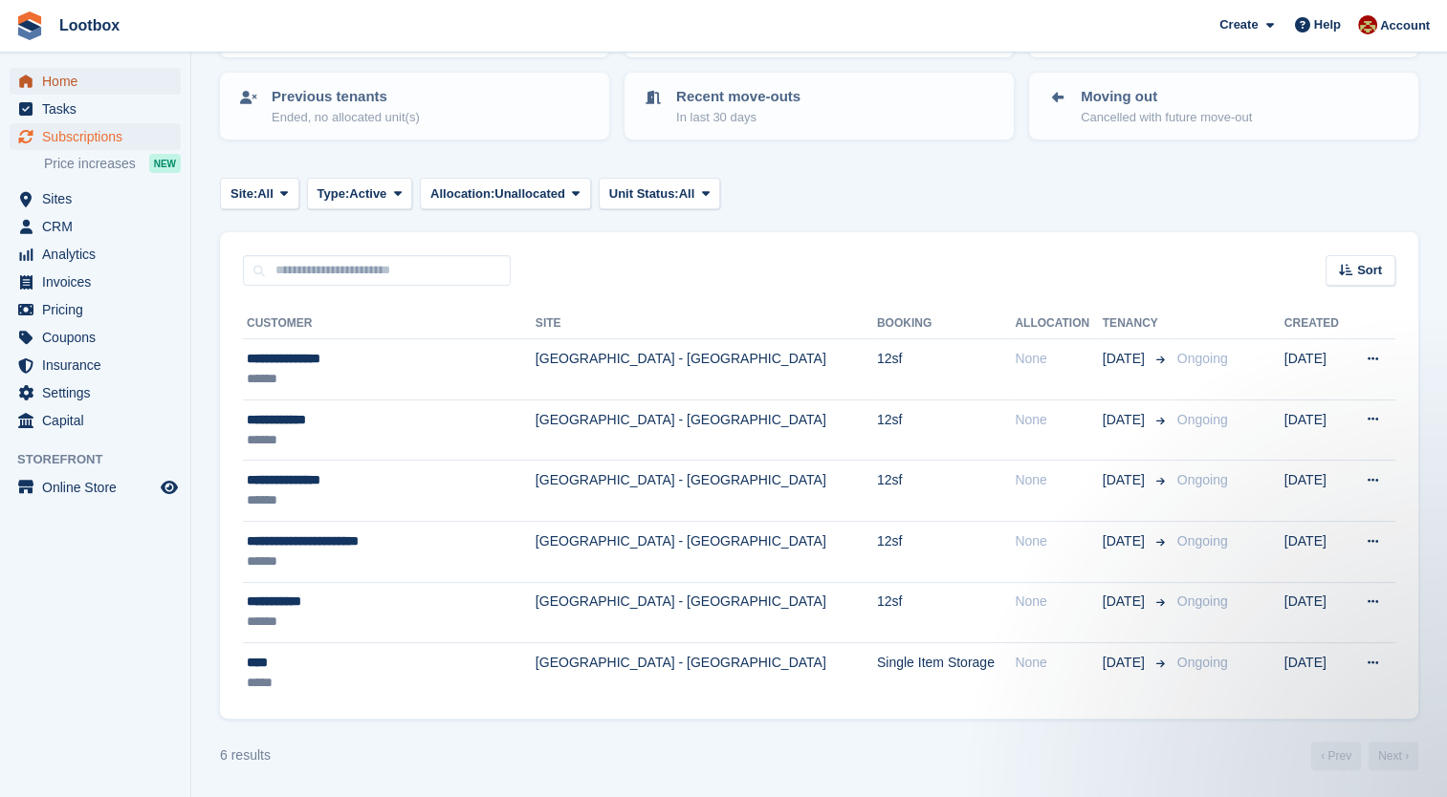
click at [61, 82] on span "Home" at bounding box center [99, 81] width 115 height 27
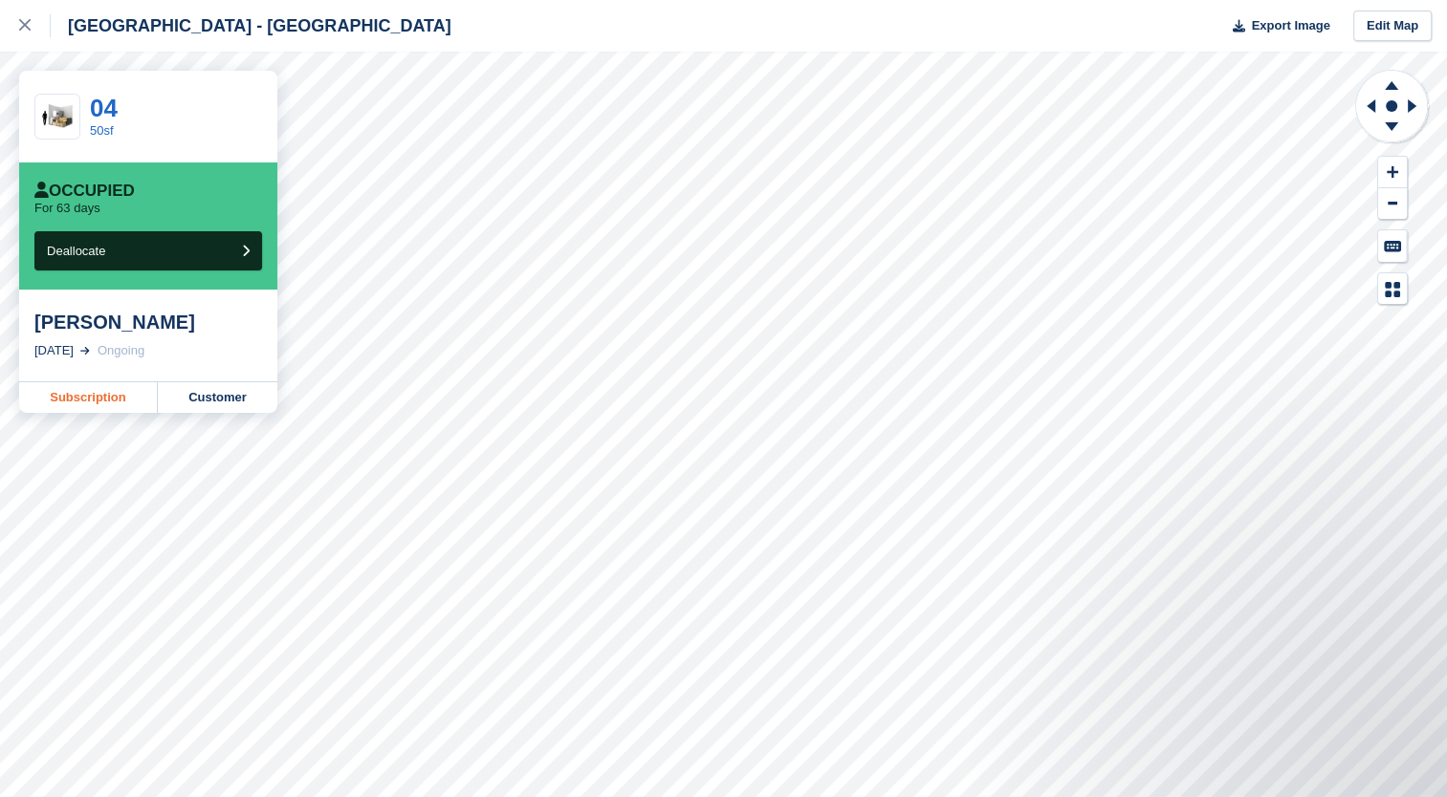
click at [106, 398] on link "Subscription" at bounding box center [88, 397] width 139 height 31
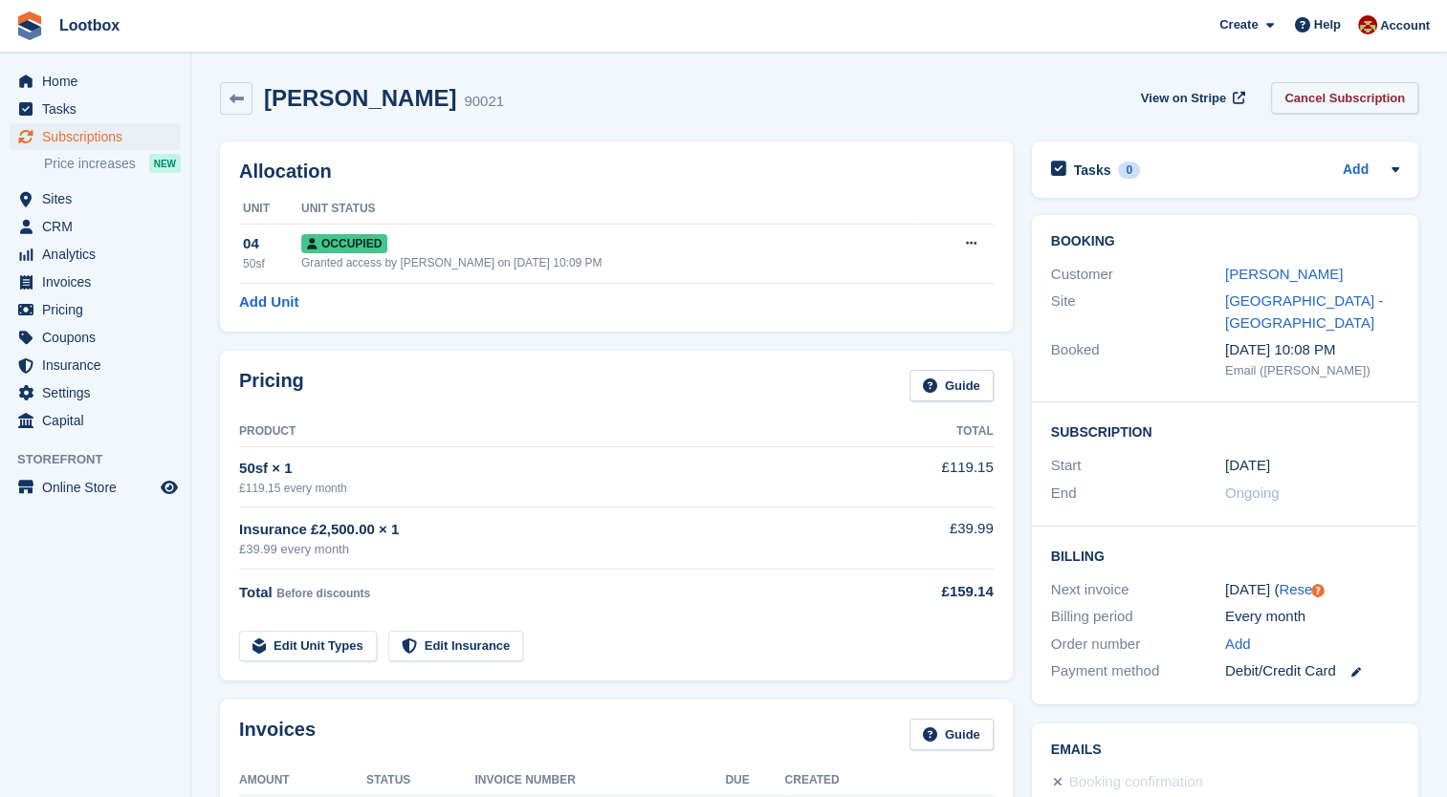
click at [1356, 101] on link "Cancel Subscription" at bounding box center [1344, 98] width 147 height 32
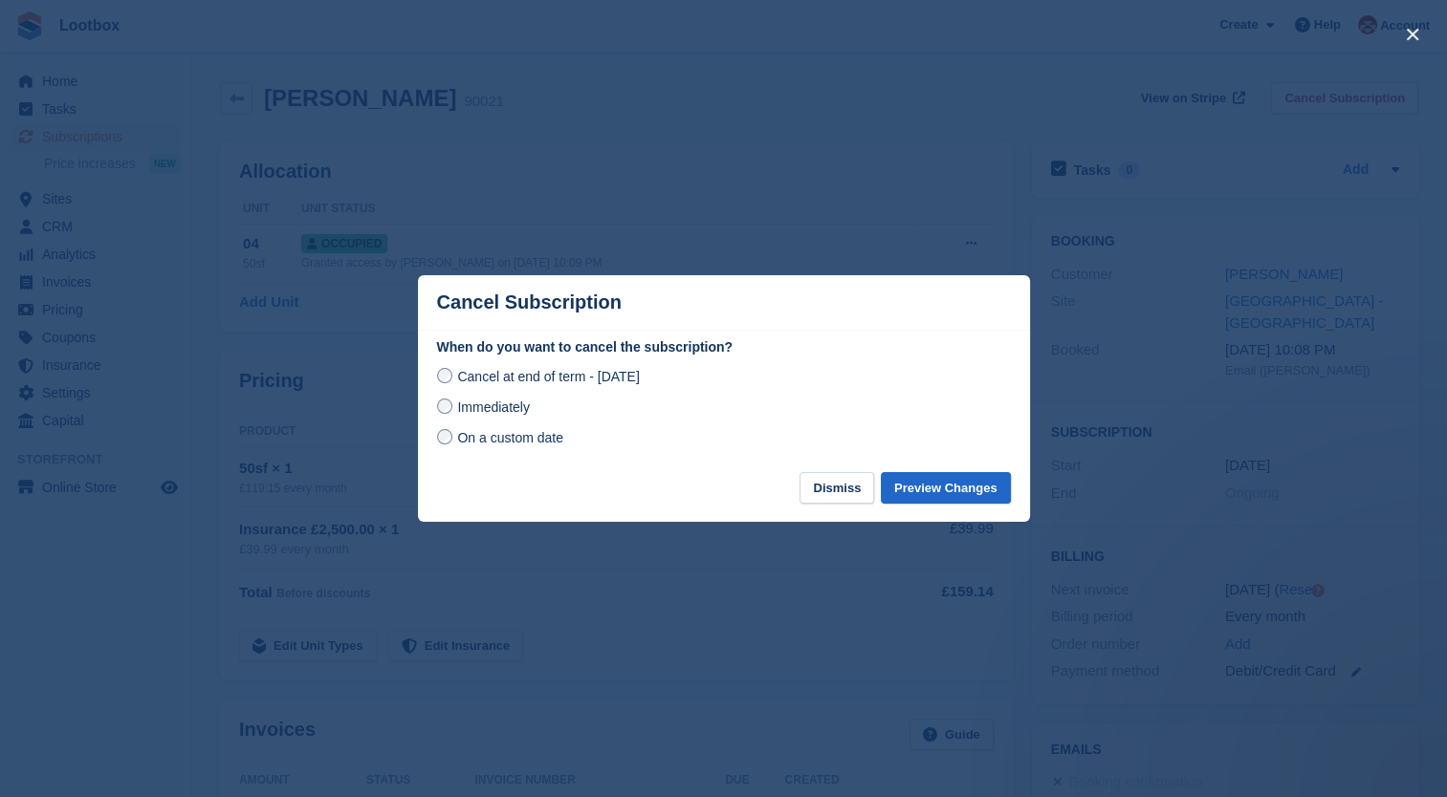
click at [452, 417] on label "Immediately" at bounding box center [483, 407] width 93 height 20
click at [963, 490] on button "Preview Changes" at bounding box center [946, 488] width 130 height 32
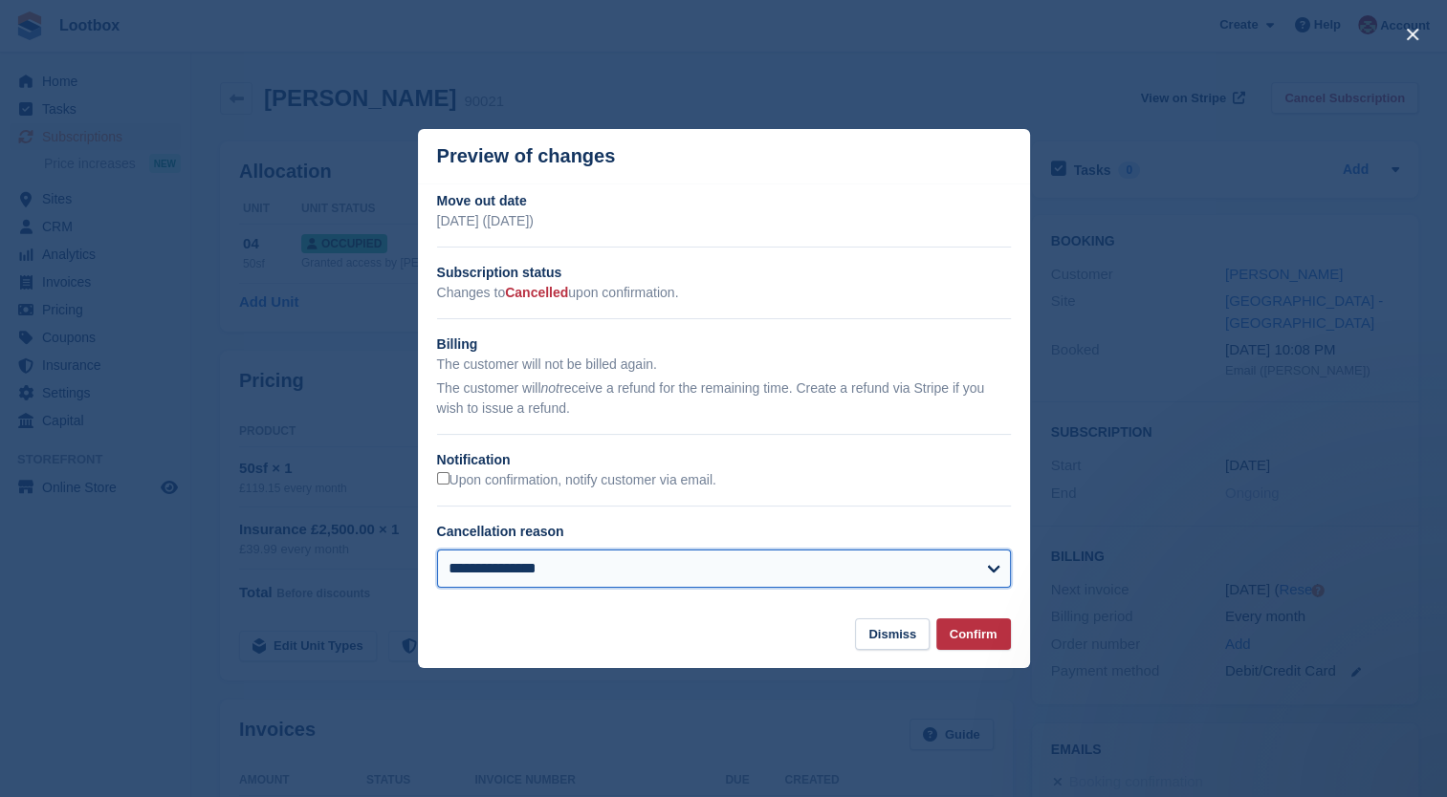
click at [486, 557] on select "**********" at bounding box center [724, 569] width 574 height 38
select select "**********"
click at [437, 552] on select "**********" at bounding box center [724, 569] width 574 height 38
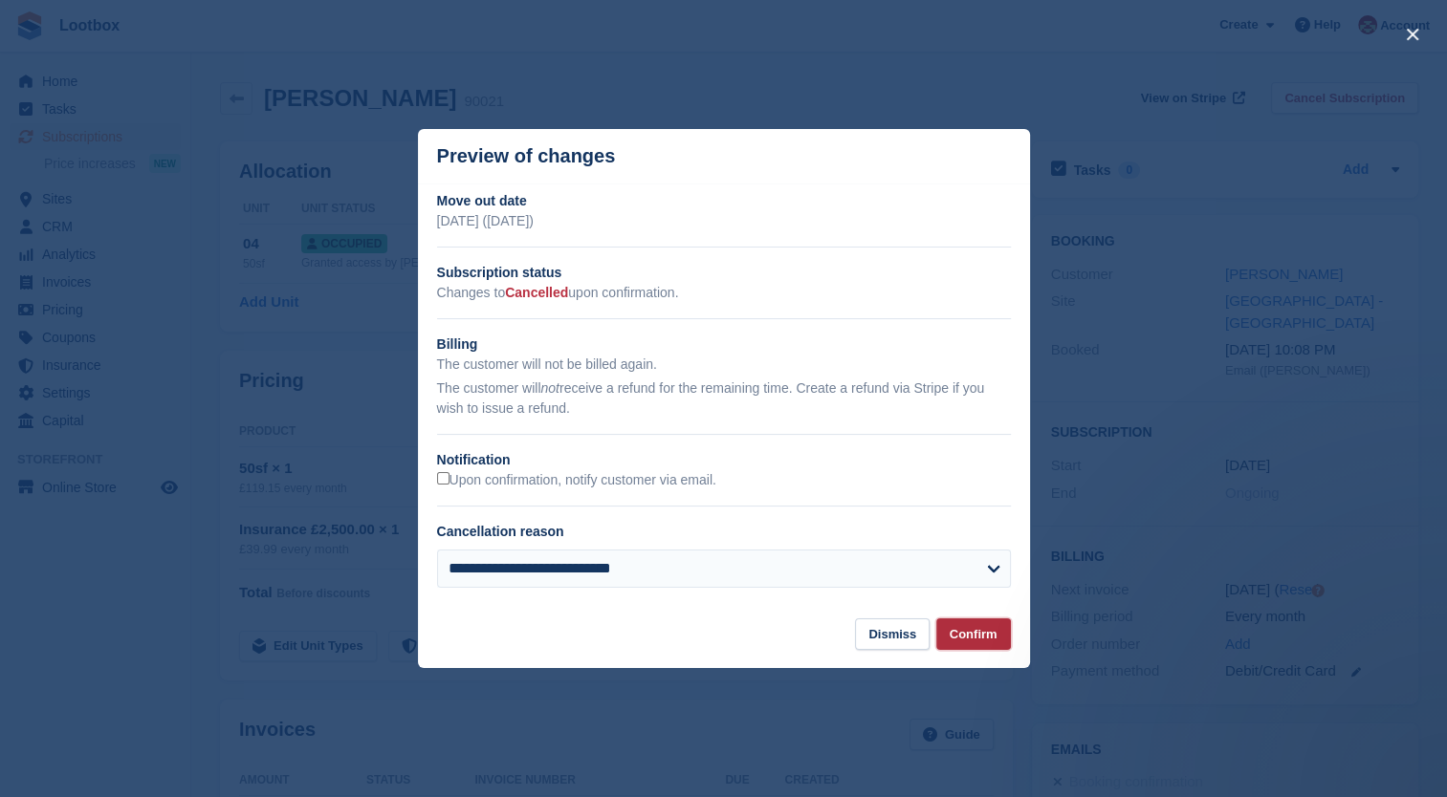
click at [962, 630] on button "Confirm" at bounding box center [973, 635] width 75 height 32
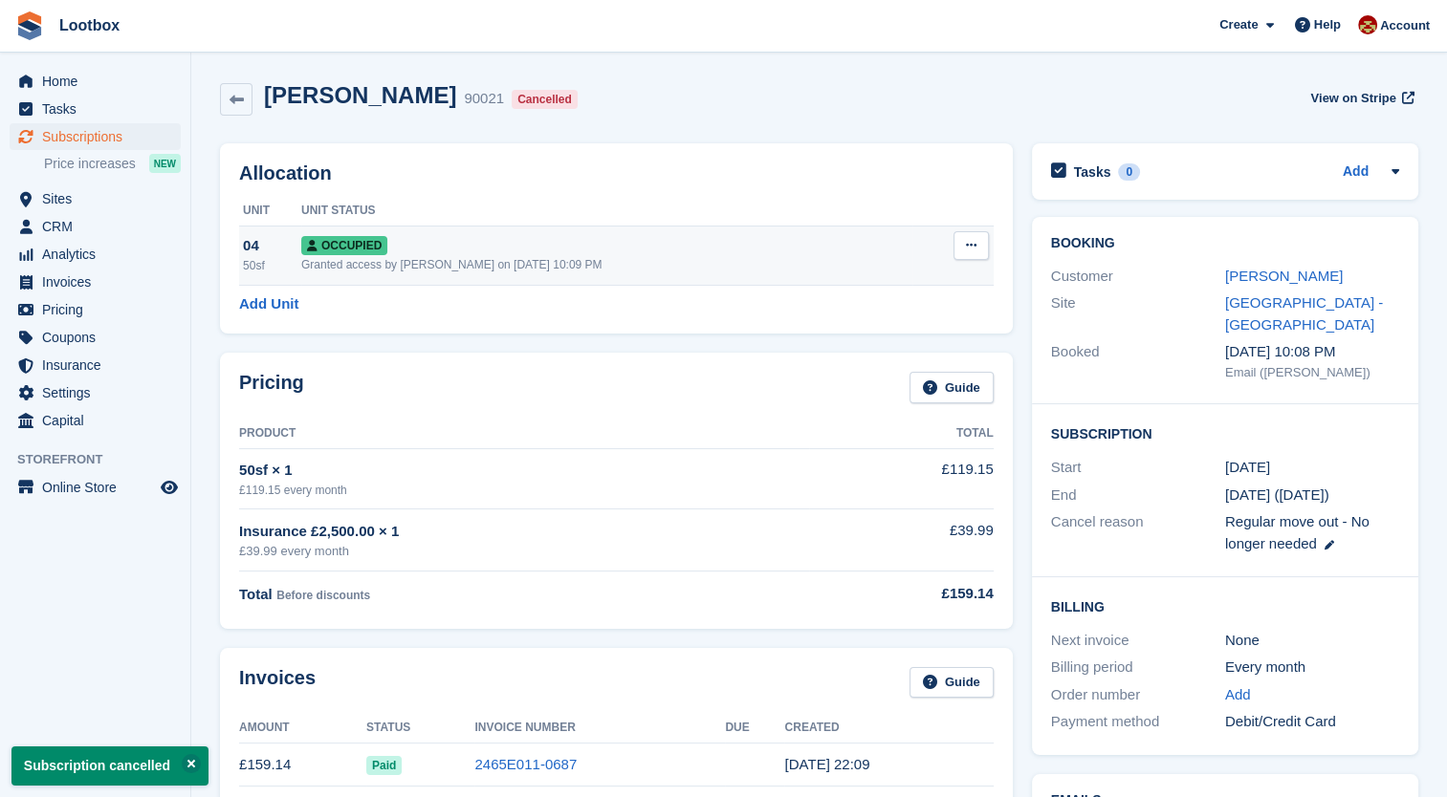
click at [971, 248] on icon at bounding box center [971, 245] width 11 height 12
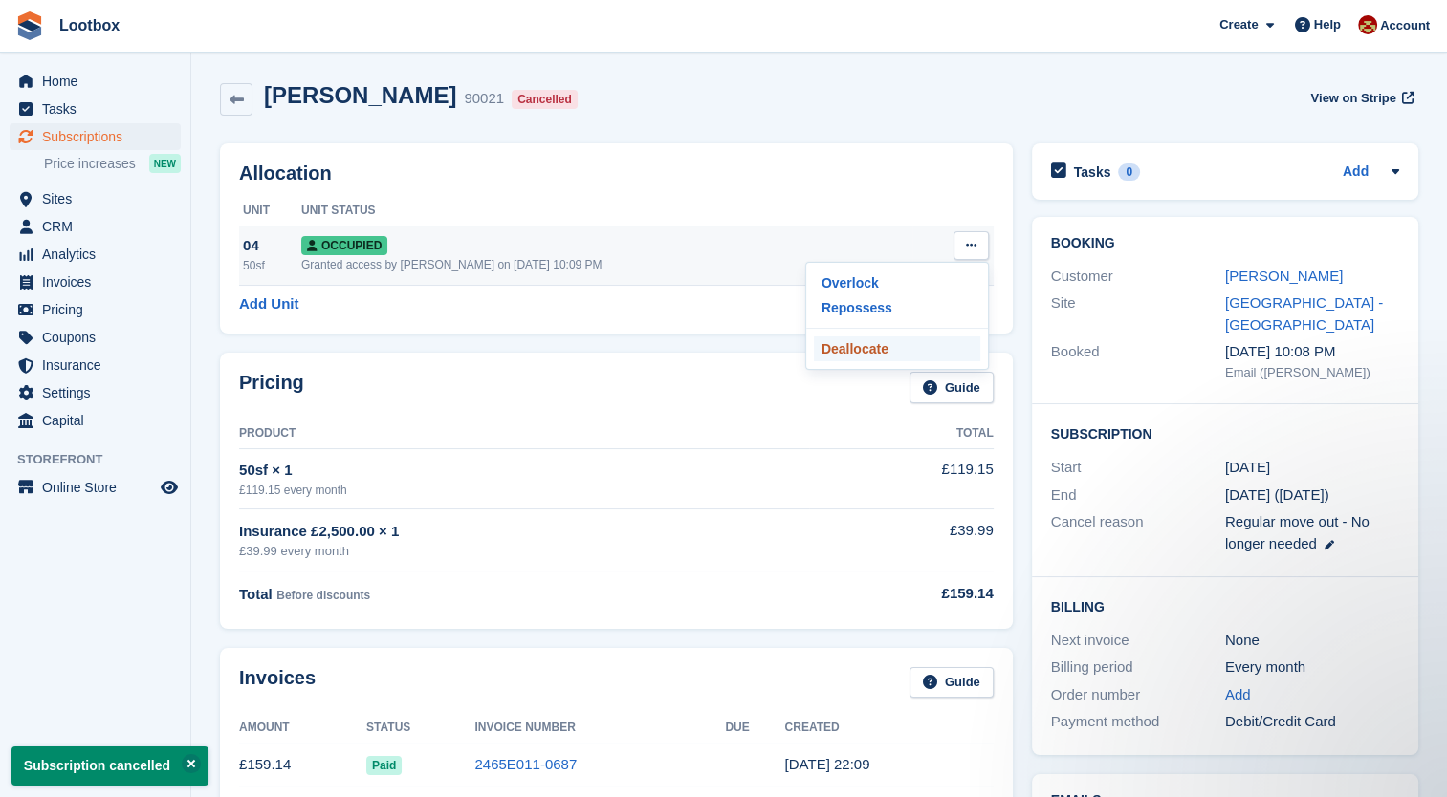
click at [833, 355] on p "Deallocate" at bounding box center [897, 349] width 166 height 25
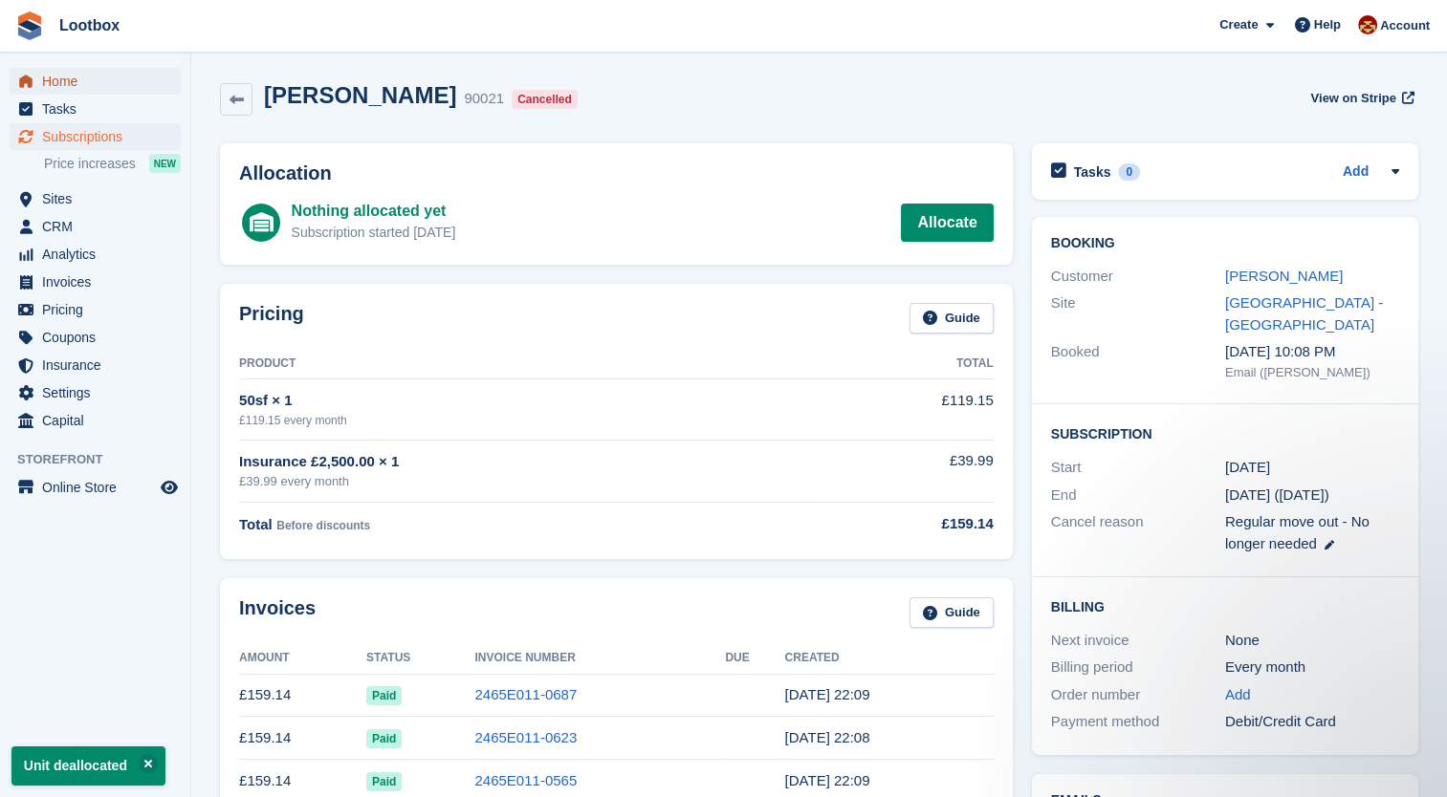
click at [65, 84] on span "Home" at bounding box center [99, 81] width 115 height 27
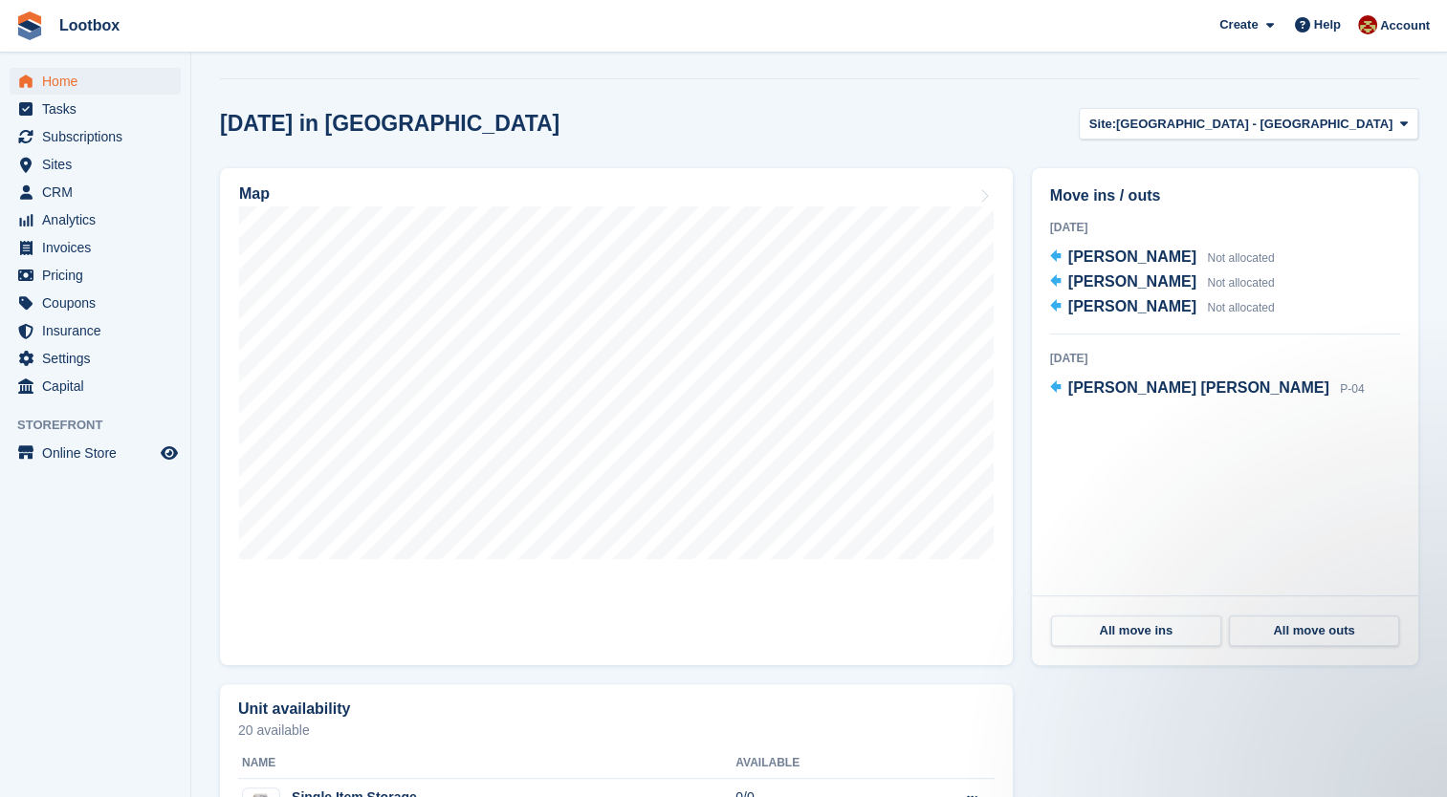
scroll to position [459, 0]
click at [97, 132] on span "Subscriptions" at bounding box center [99, 136] width 115 height 27
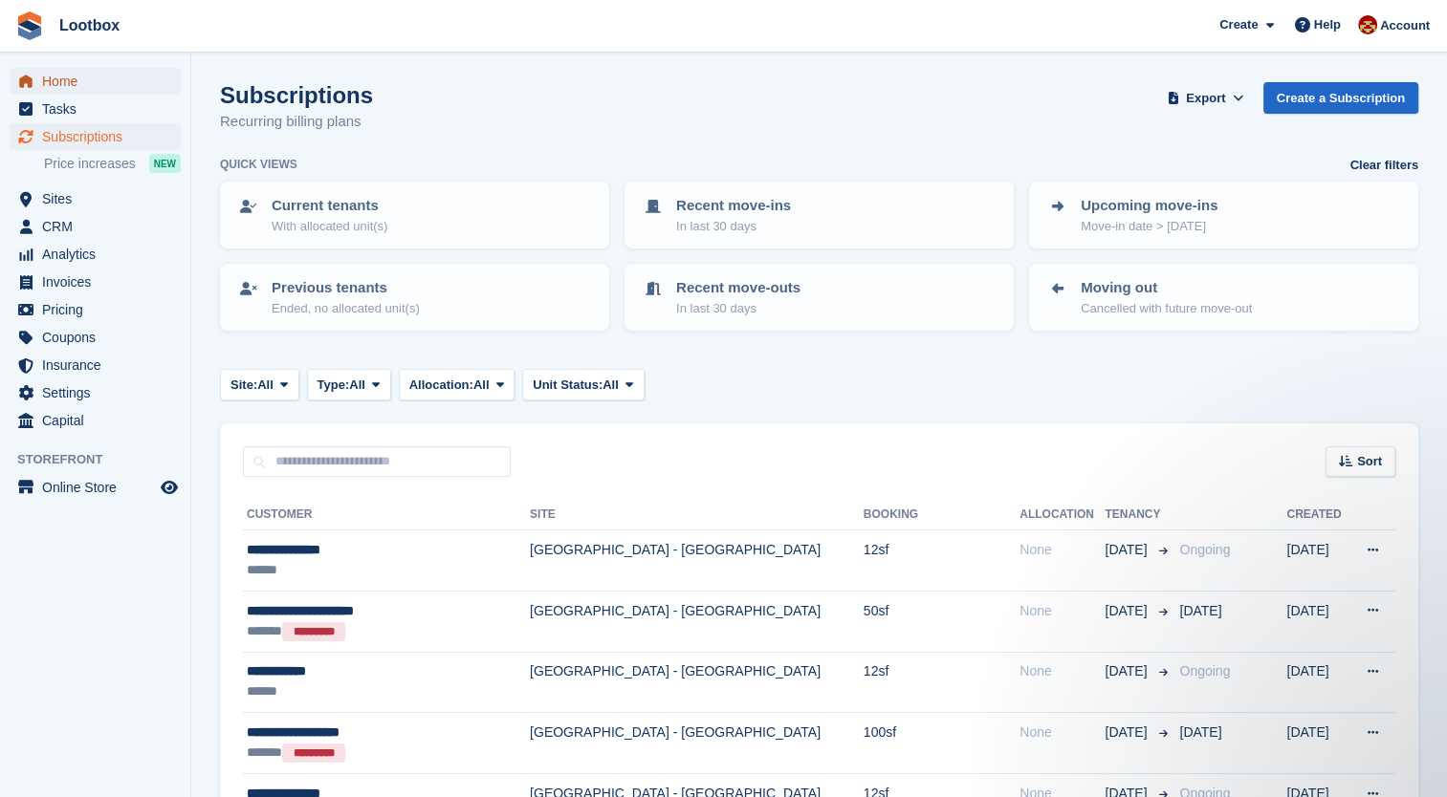
click at [89, 88] on span "Home" at bounding box center [99, 81] width 115 height 27
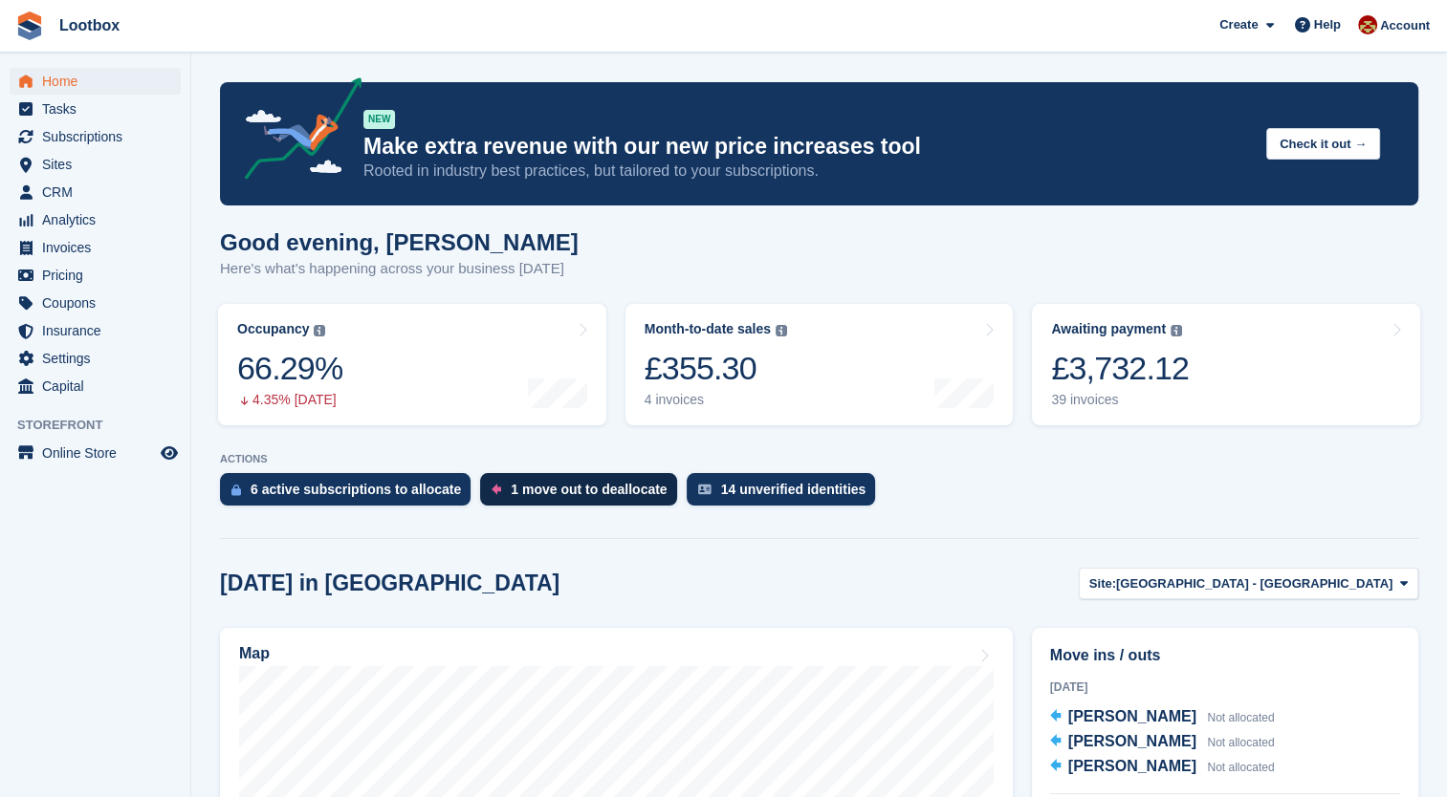
click at [577, 491] on div "1 move out to deallocate" at bounding box center [589, 489] width 156 height 15
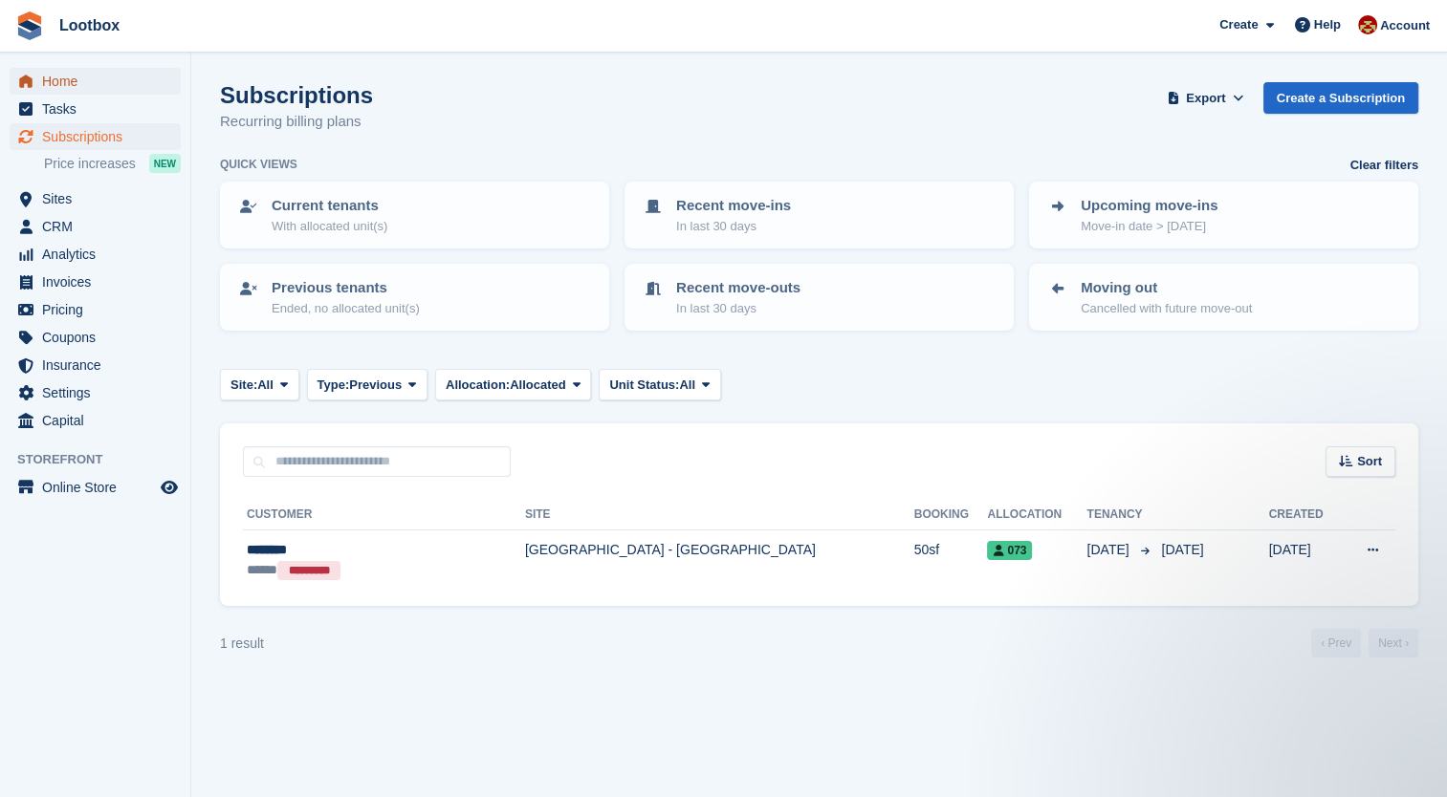
click at [56, 81] on span "Home" at bounding box center [99, 81] width 115 height 27
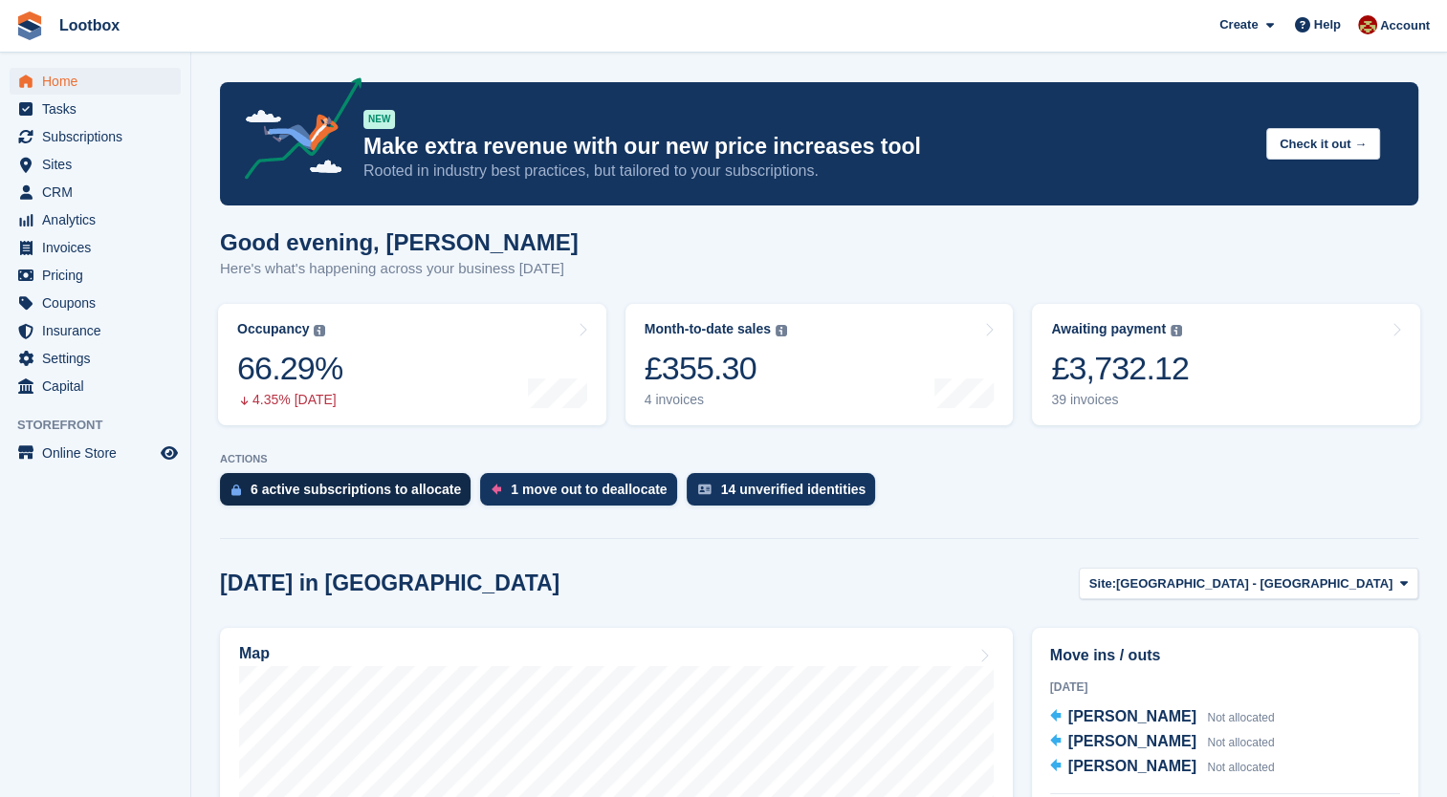
click at [328, 481] on div "6 active subscriptions to allocate" at bounding box center [345, 489] width 250 height 33
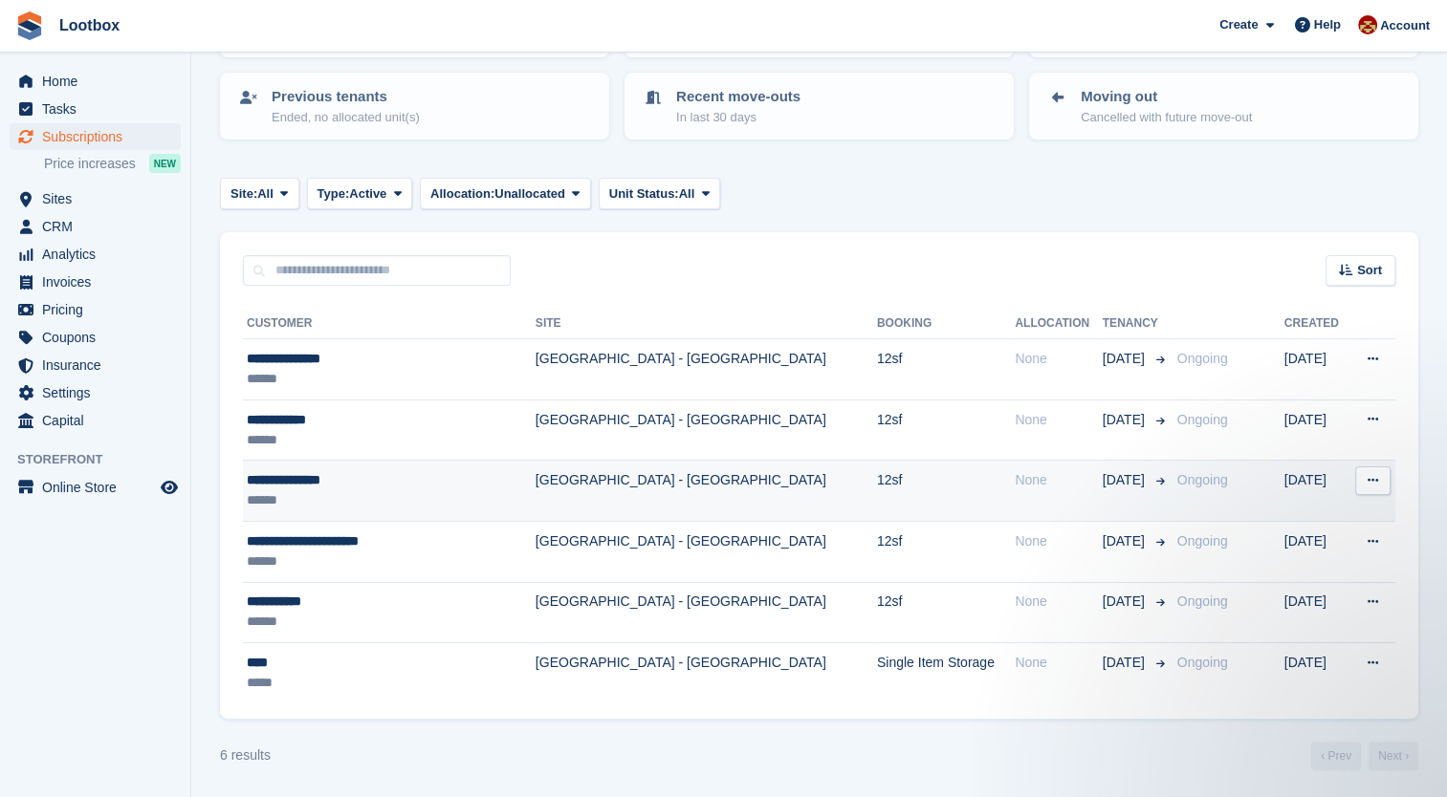
click at [341, 485] on div "**********" at bounding box center [369, 480] width 245 height 20
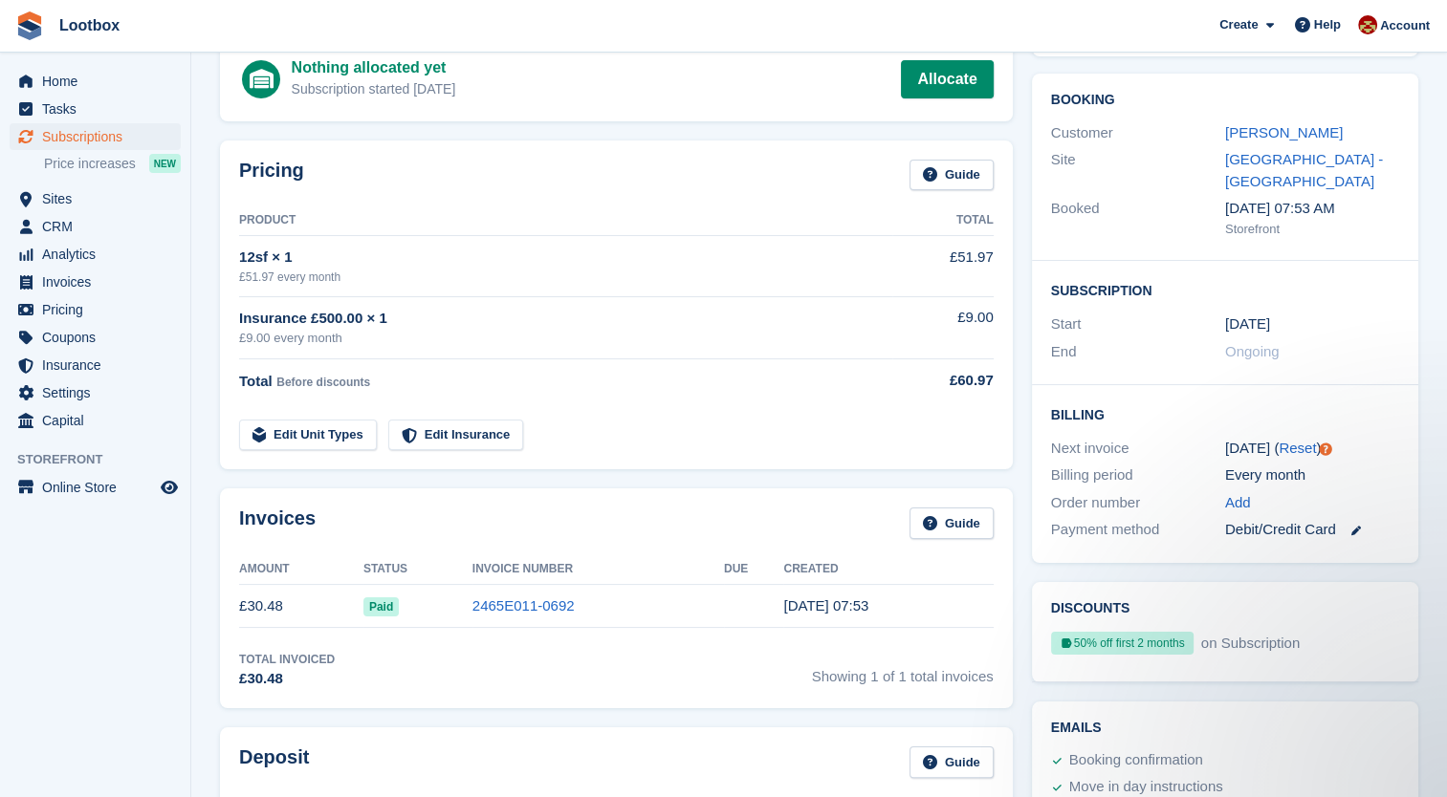
scroll to position [141, 0]
click at [75, 136] on span "Subscriptions" at bounding box center [99, 136] width 115 height 27
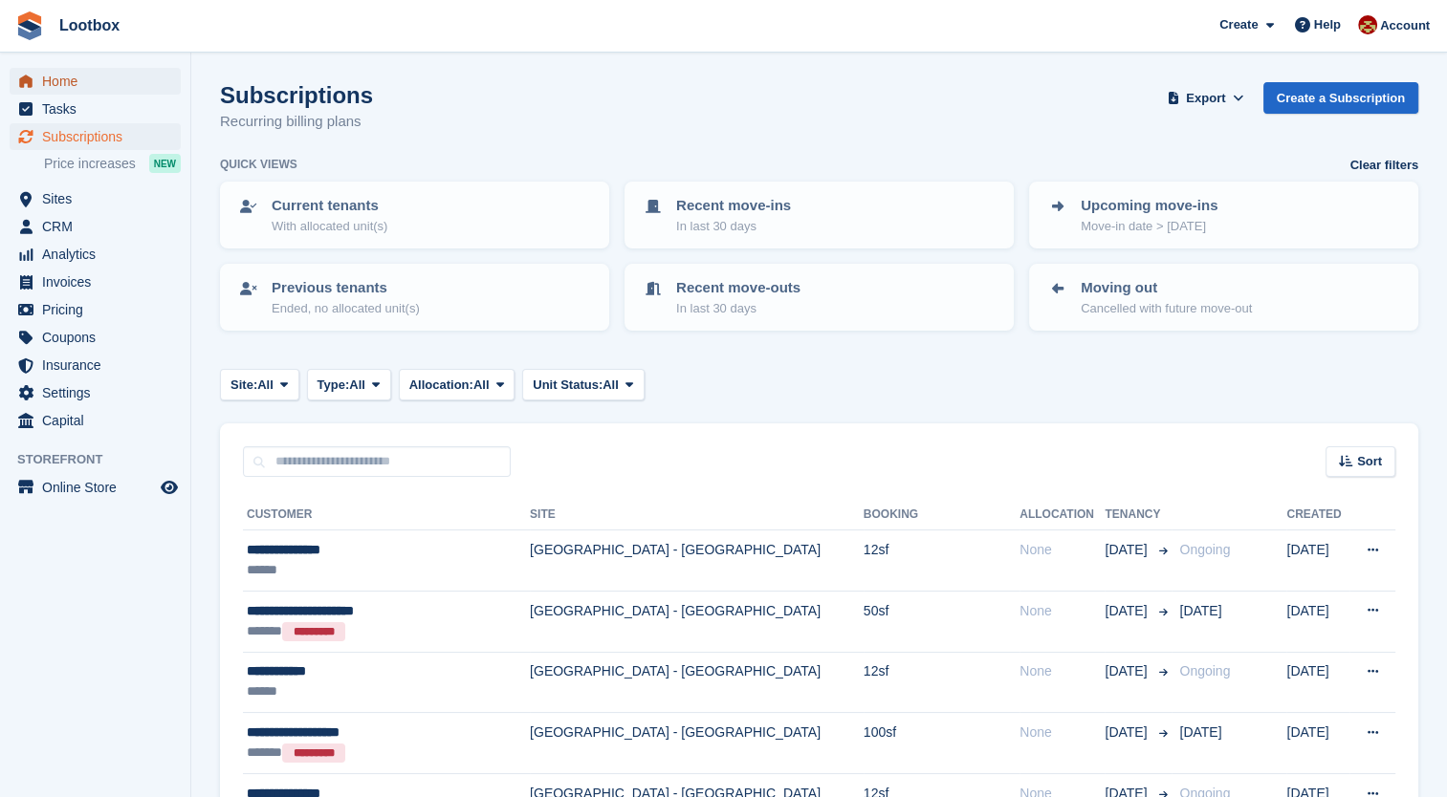
click at [25, 80] on icon "menu" at bounding box center [25, 81] width 13 height 12
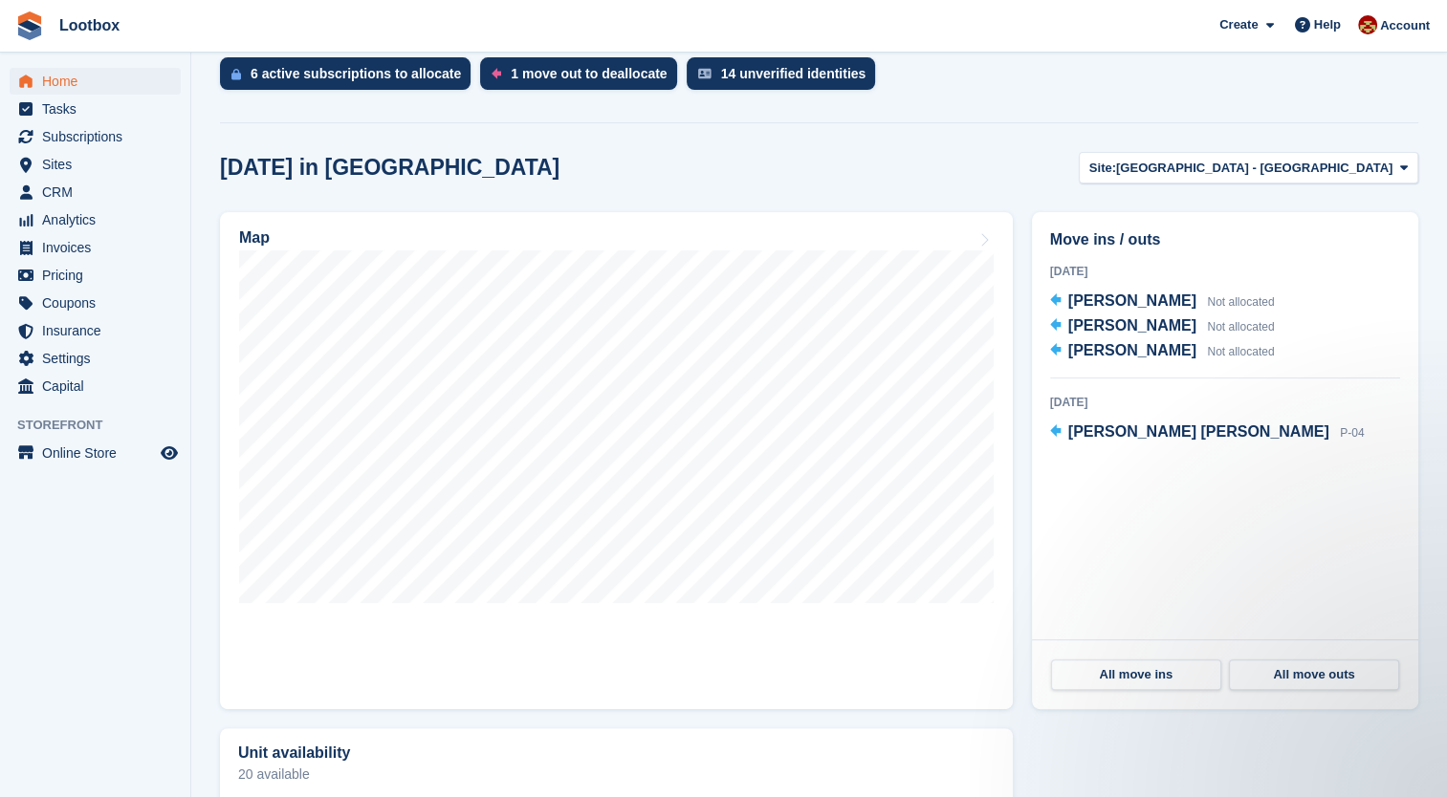
scroll to position [525, 0]
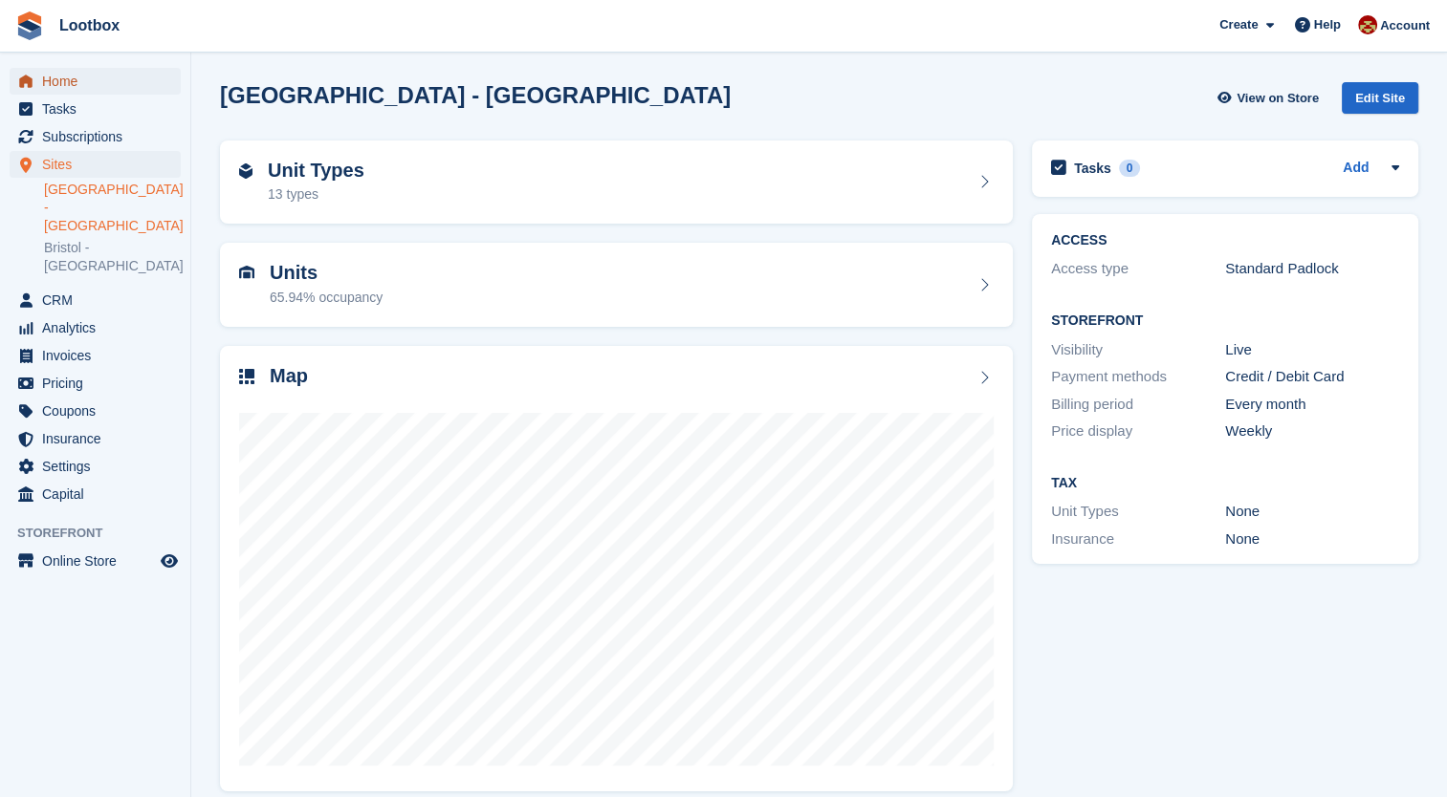
click at [71, 86] on span "Home" at bounding box center [99, 81] width 115 height 27
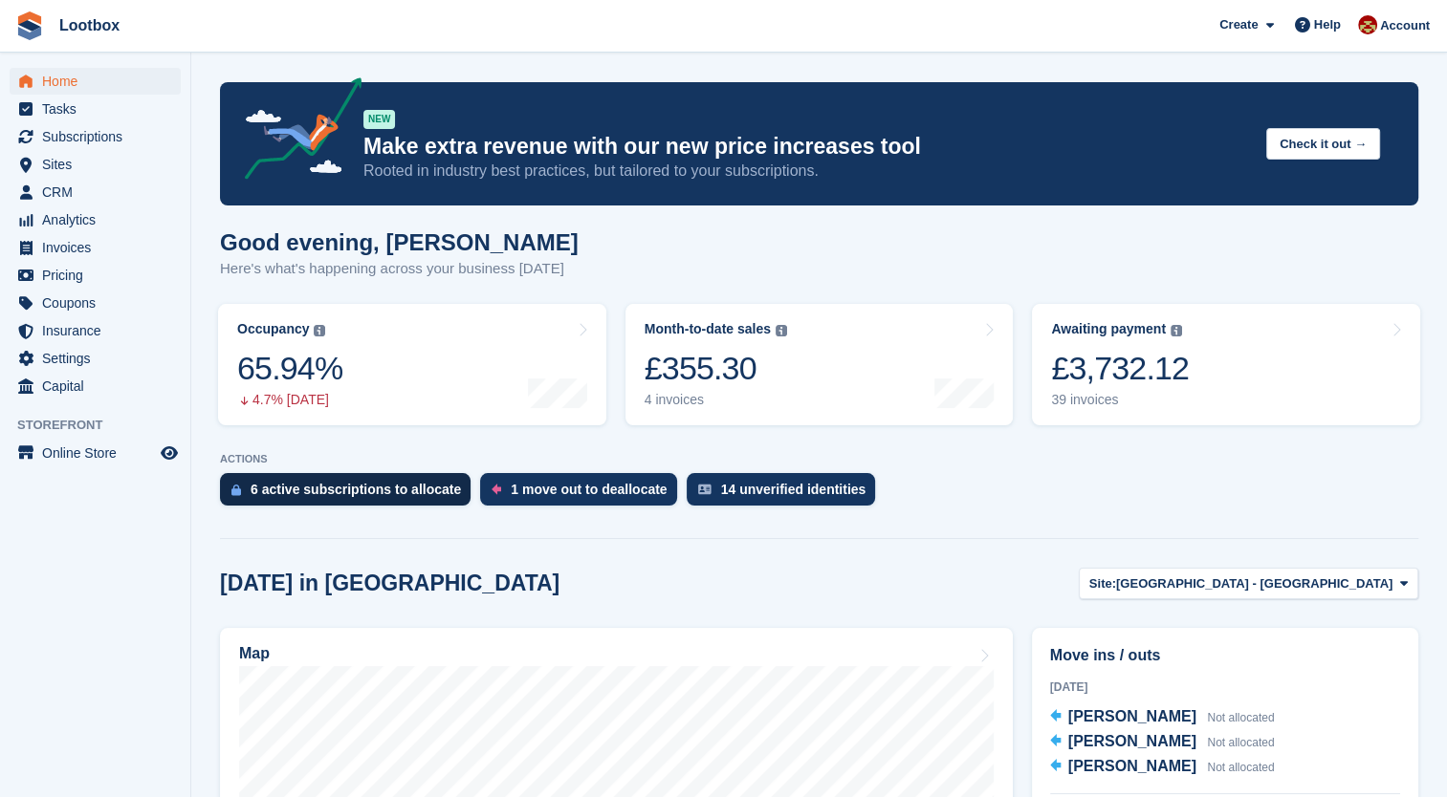
click at [335, 490] on div "6 active subscriptions to allocate" at bounding box center [355, 489] width 210 height 15
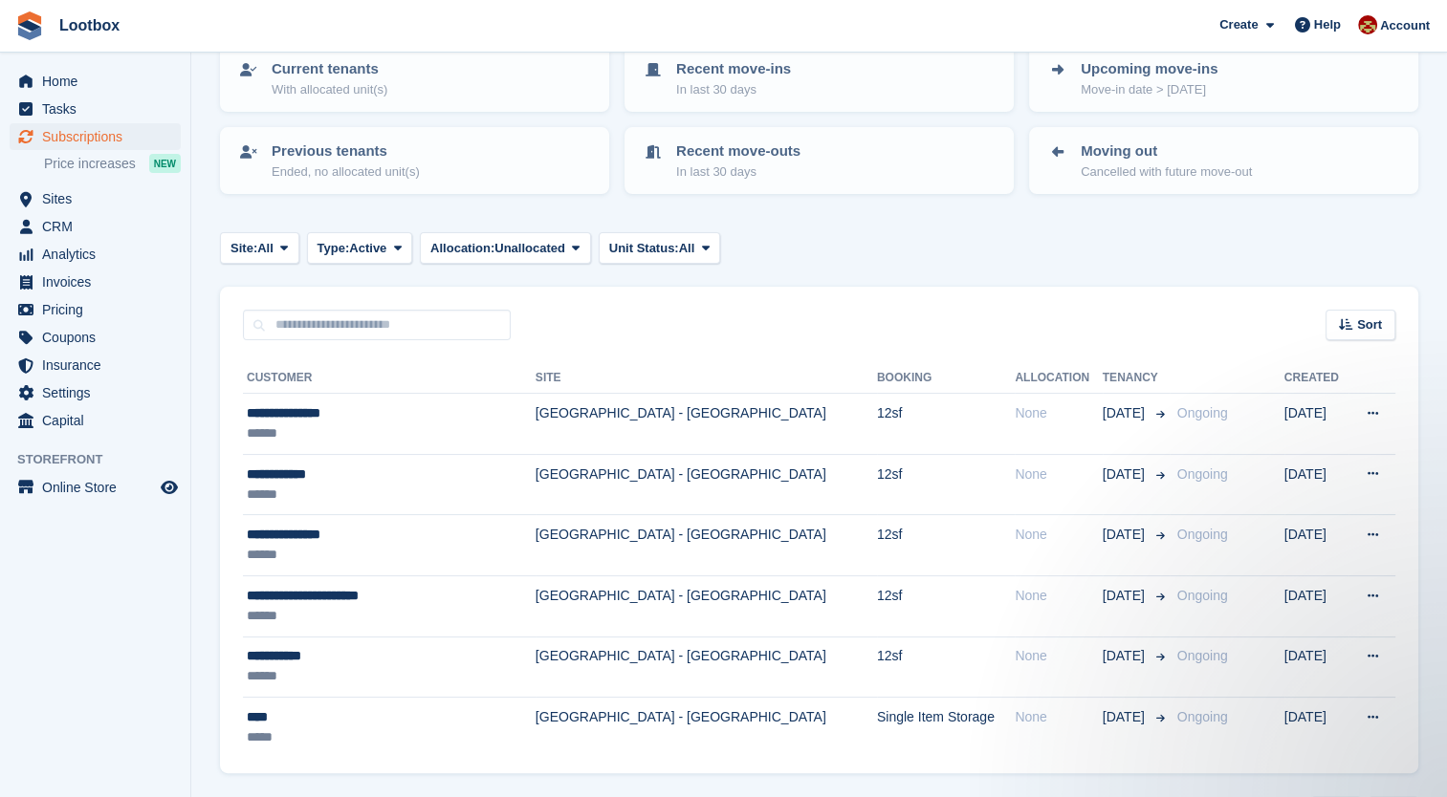
scroll to position [191, 0]
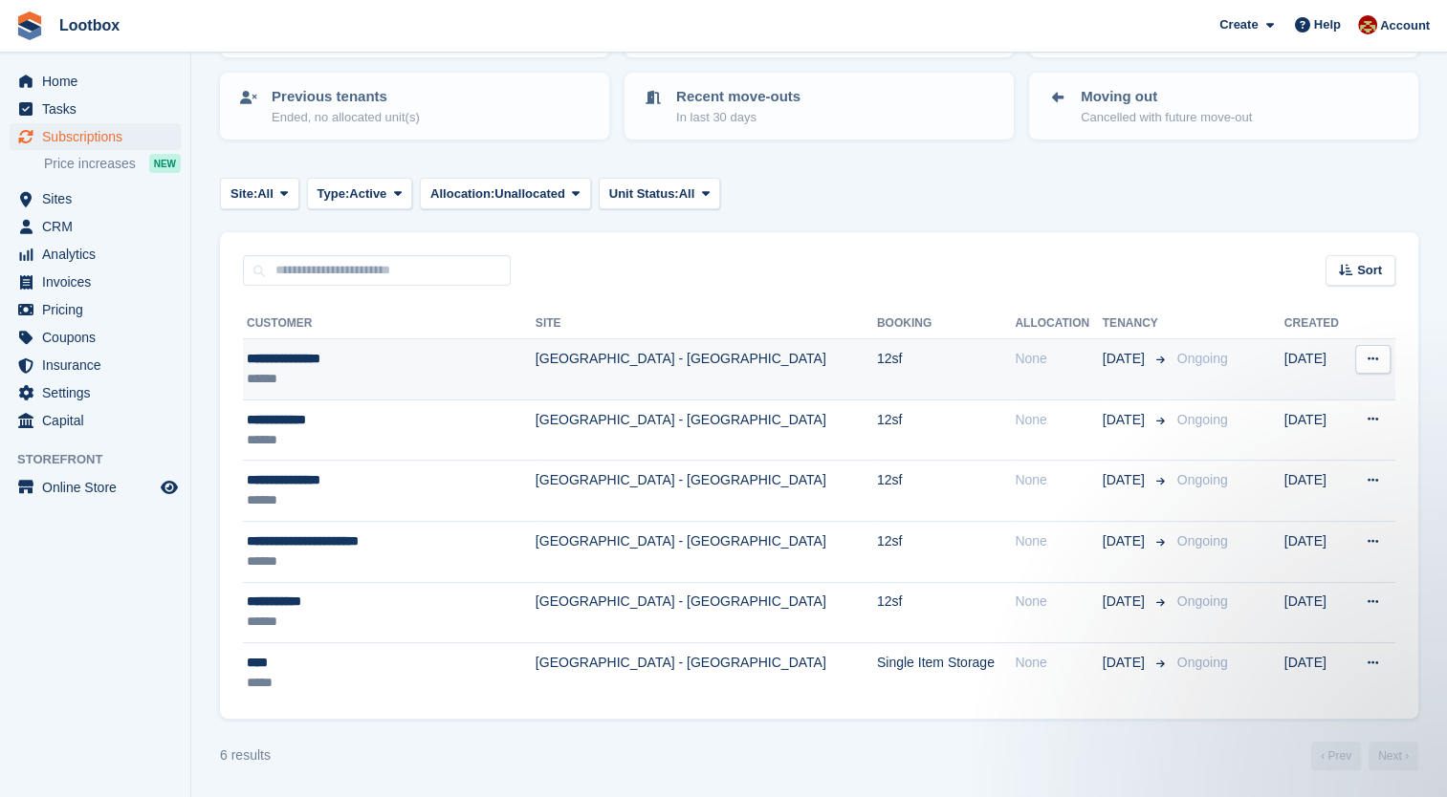
click at [1357, 365] on button at bounding box center [1372, 359] width 35 height 29
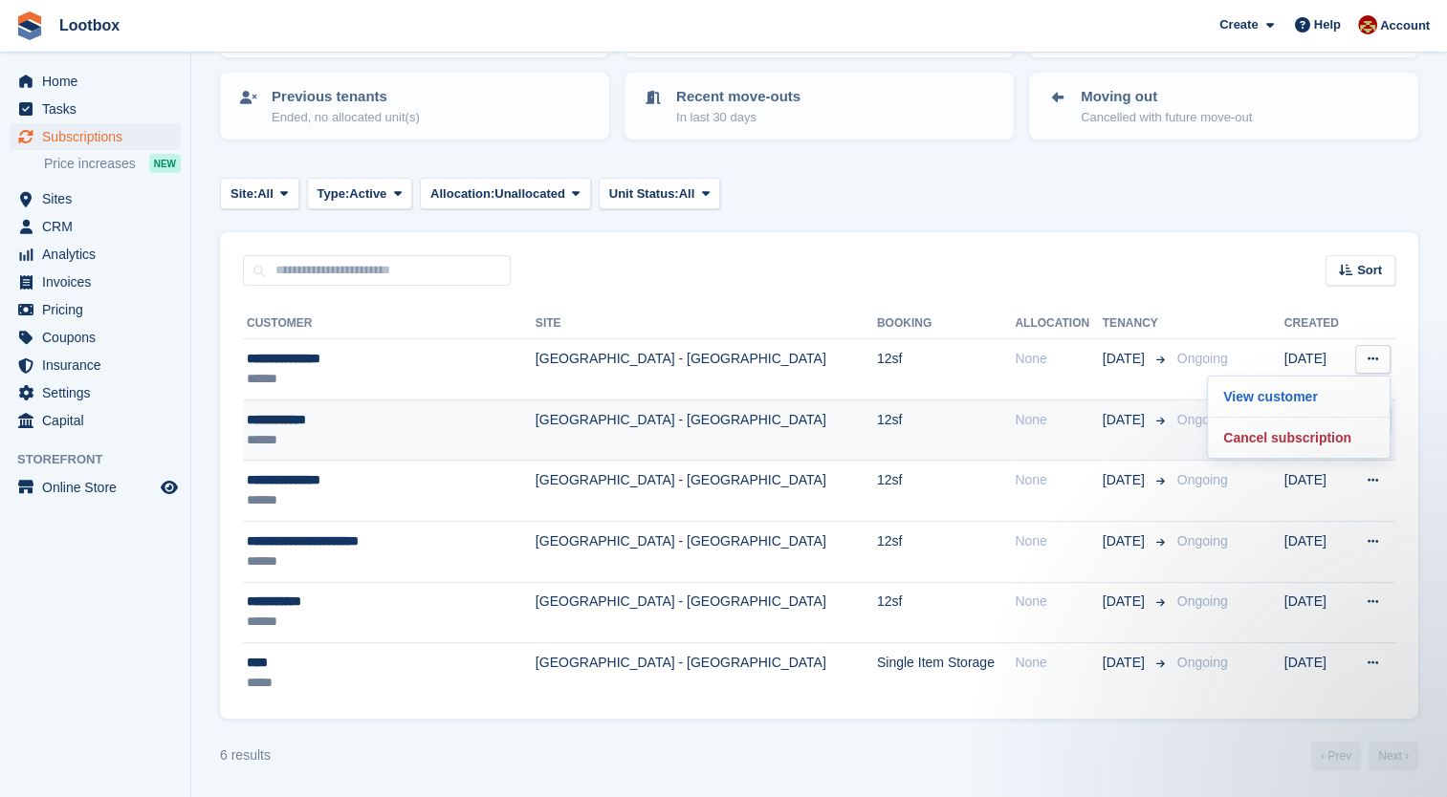
click at [295, 438] on div "******" at bounding box center [369, 440] width 245 height 20
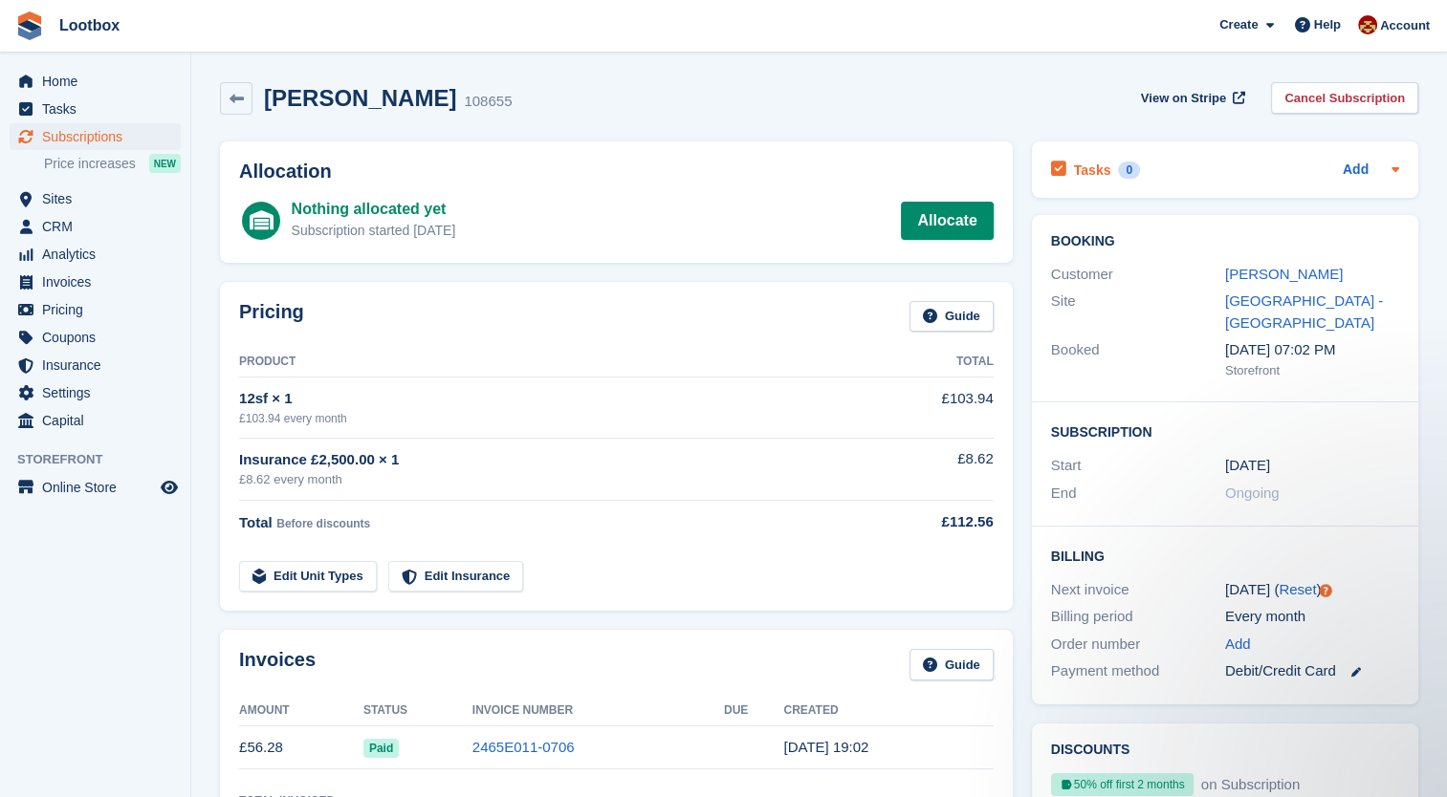
click at [1389, 167] on icon at bounding box center [1394, 169] width 15 height 15
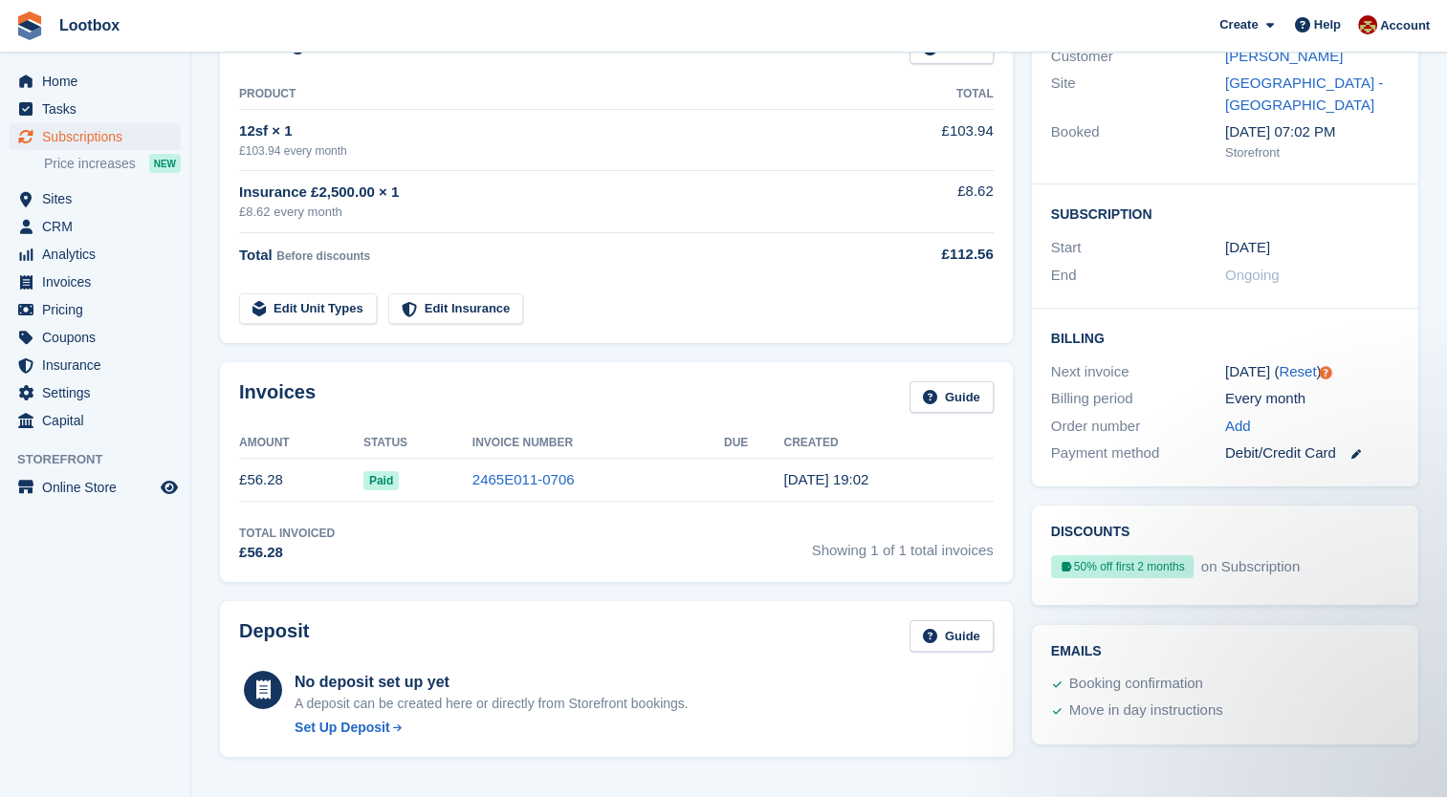
scroll to position [53, 0]
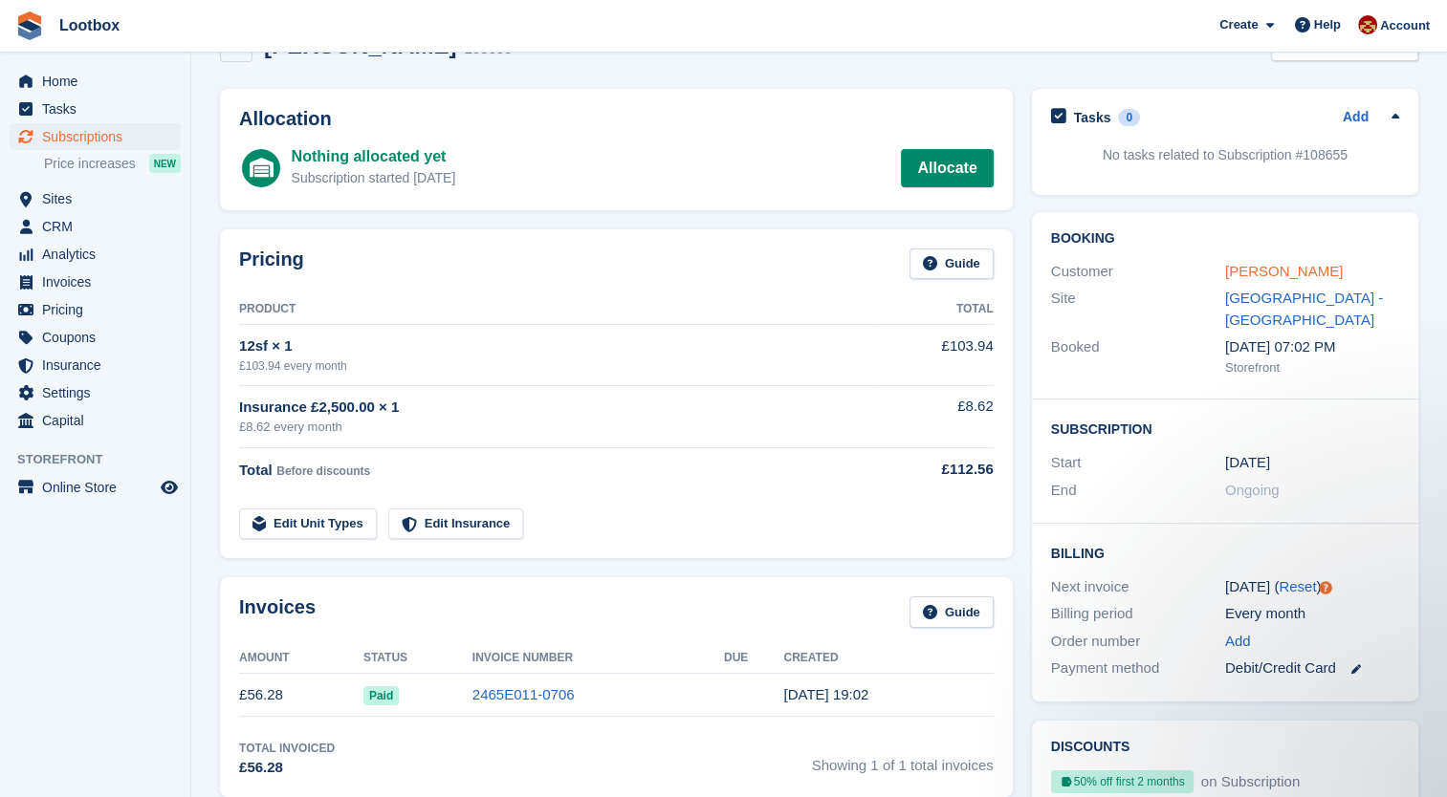
click at [1251, 273] on link "[PERSON_NAME]" at bounding box center [1284, 271] width 118 height 16
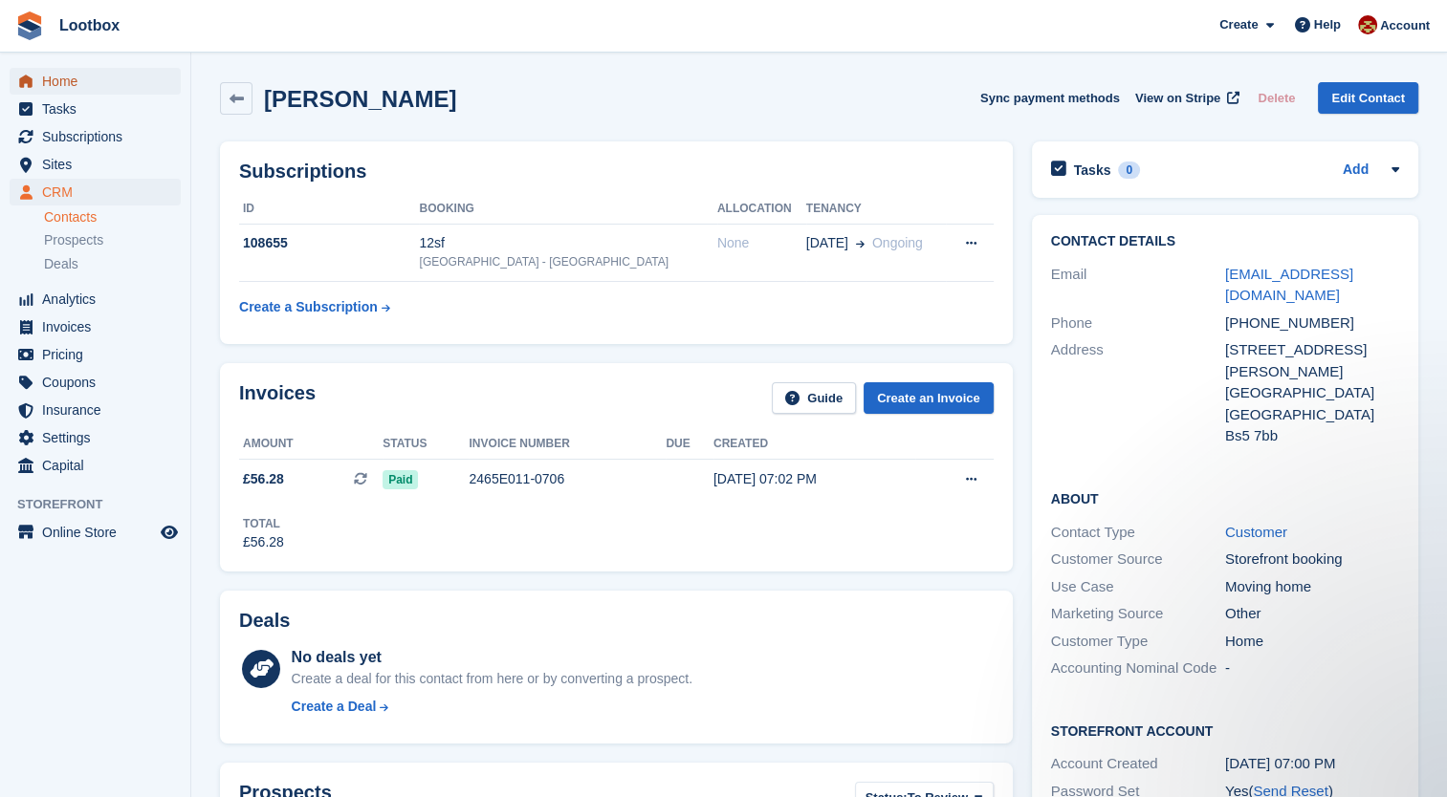
click at [59, 82] on span "Home" at bounding box center [99, 81] width 115 height 27
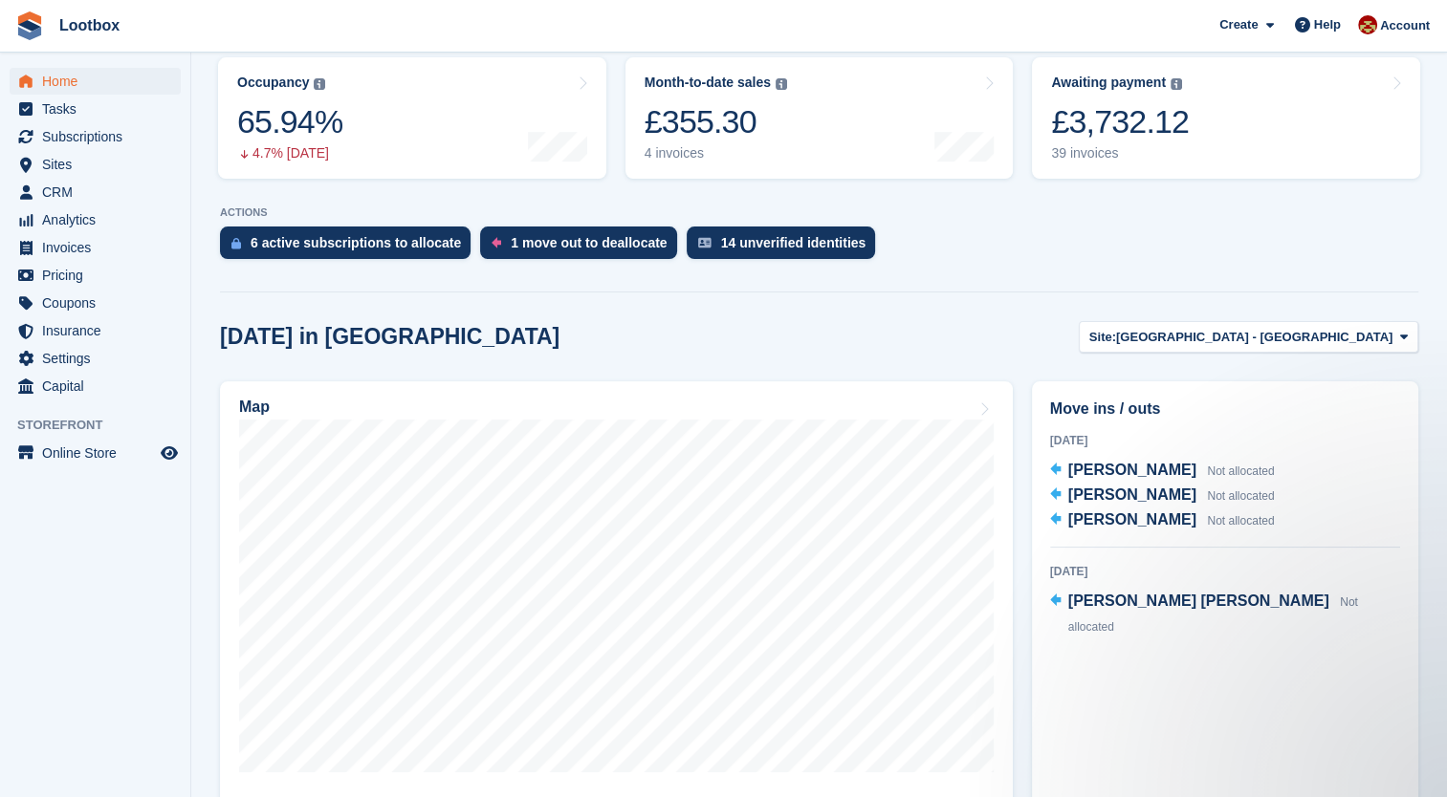
scroll to position [65, 0]
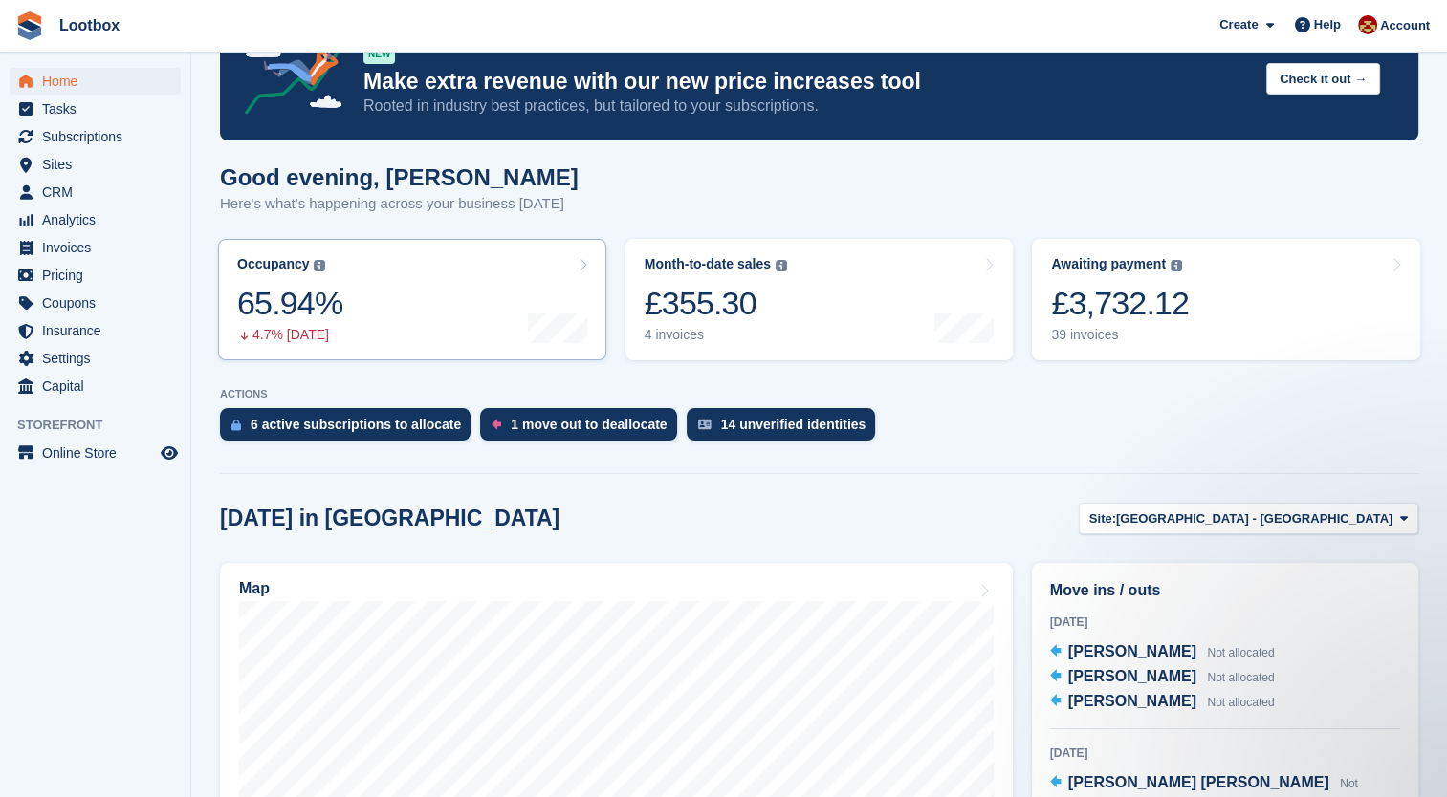
click at [366, 300] on link "Occupancy The percentage of all currently allocated units in terms of area. Inc…" at bounding box center [412, 299] width 388 height 121
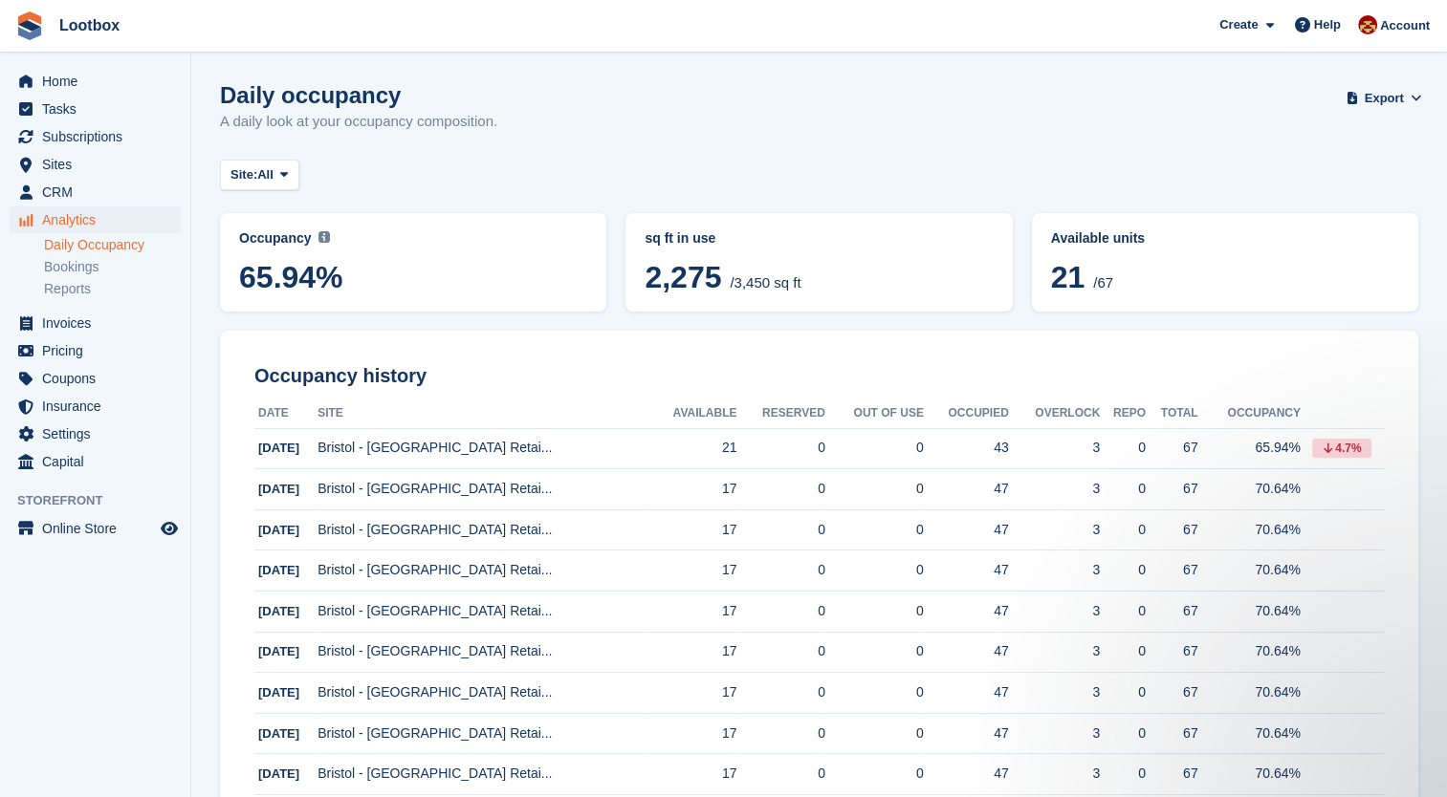
click at [34, 66] on div "Home Tasks Subscriptions Subscriptions Subscriptions Price increases NEW Price …" at bounding box center [95, 268] width 190 height 416
click at [53, 76] on span "Home" at bounding box center [99, 81] width 115 height 27
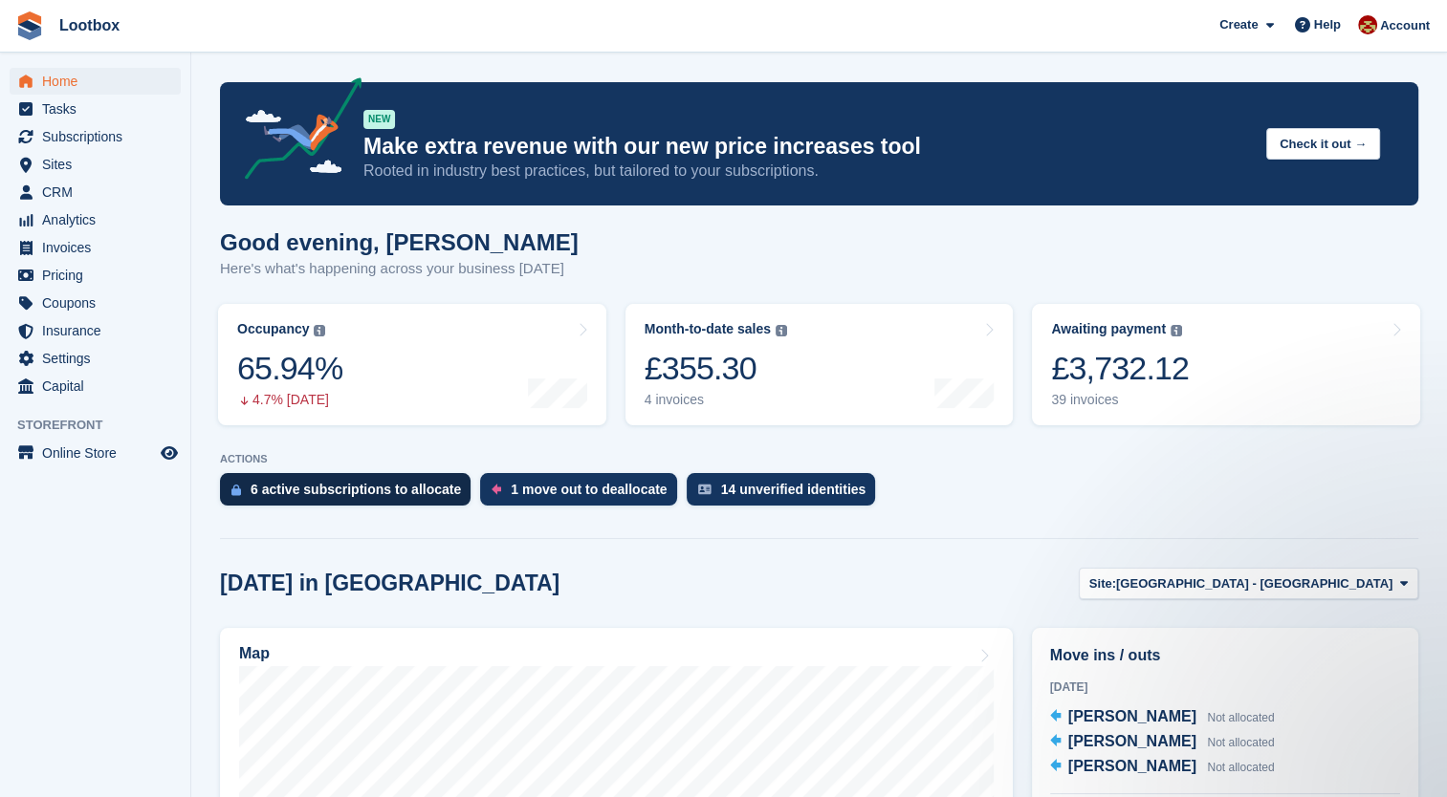
click at [373, 491] on div "6 active subscriptions to allocate" at bounding box center [355, 489] width 210 height 15
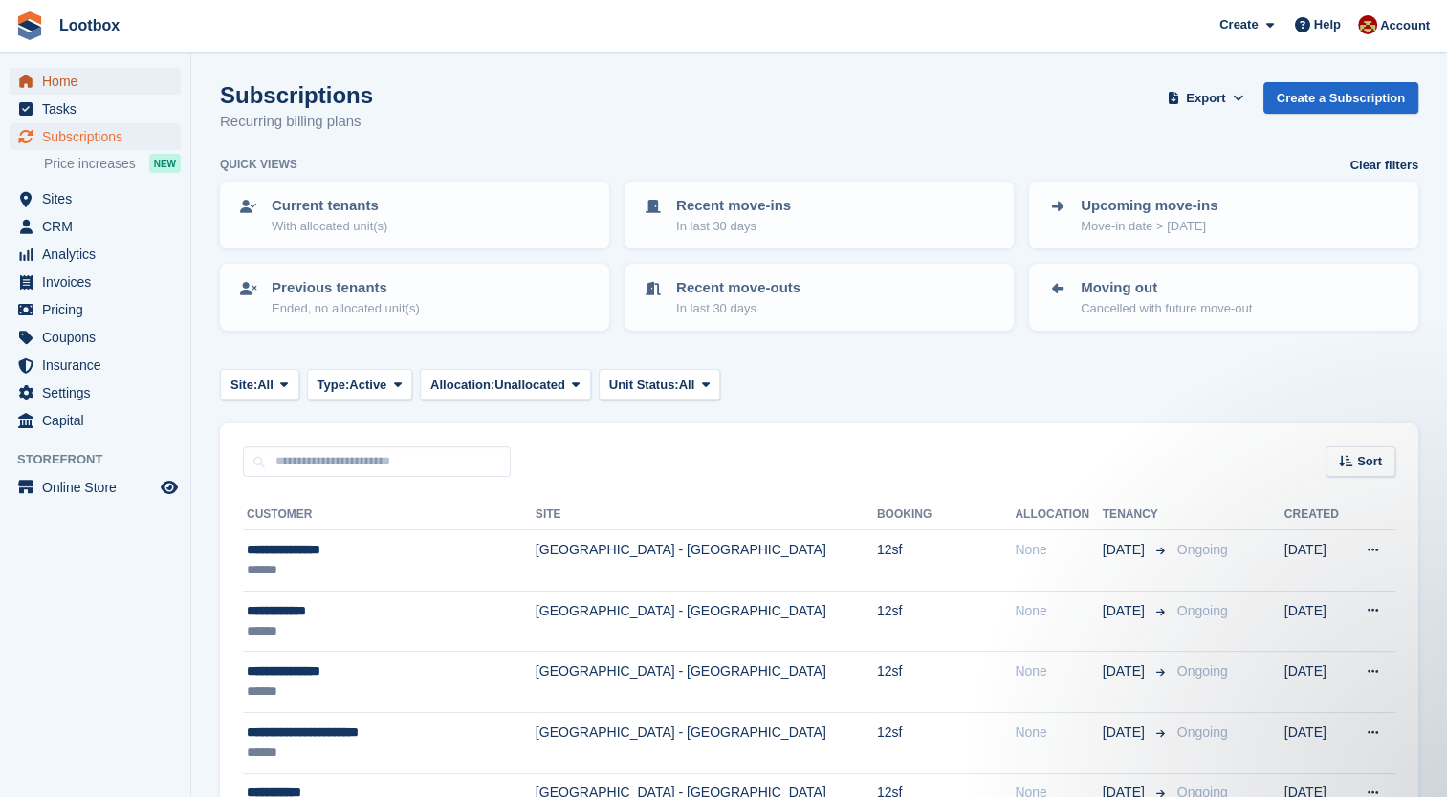
click at [45, 89] on span "Home" at bounding box center [99, 81] width 115 height 27
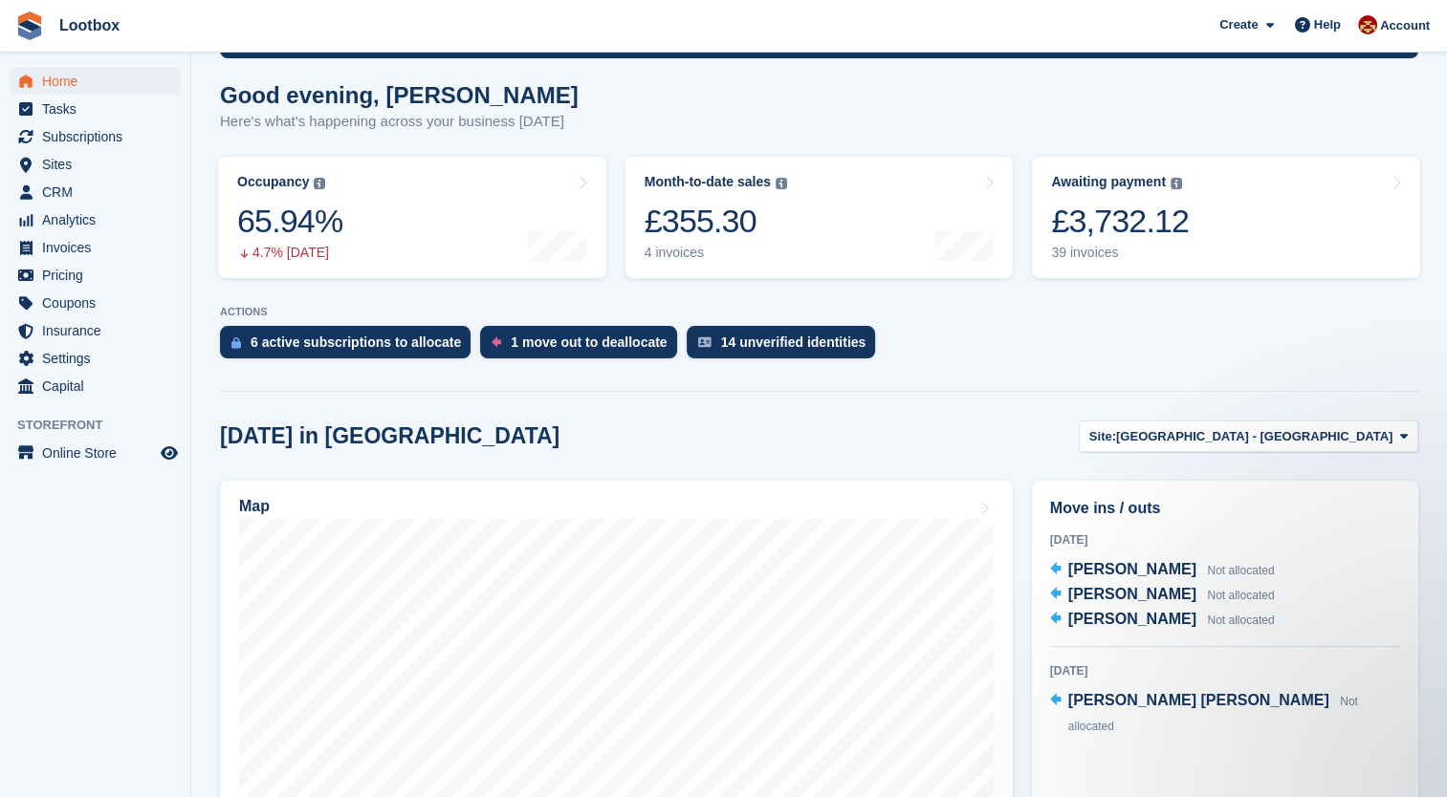
scroll to position [143, 0]
